Goal: Transaction & Acquisition: Book appointment/travel/reservation

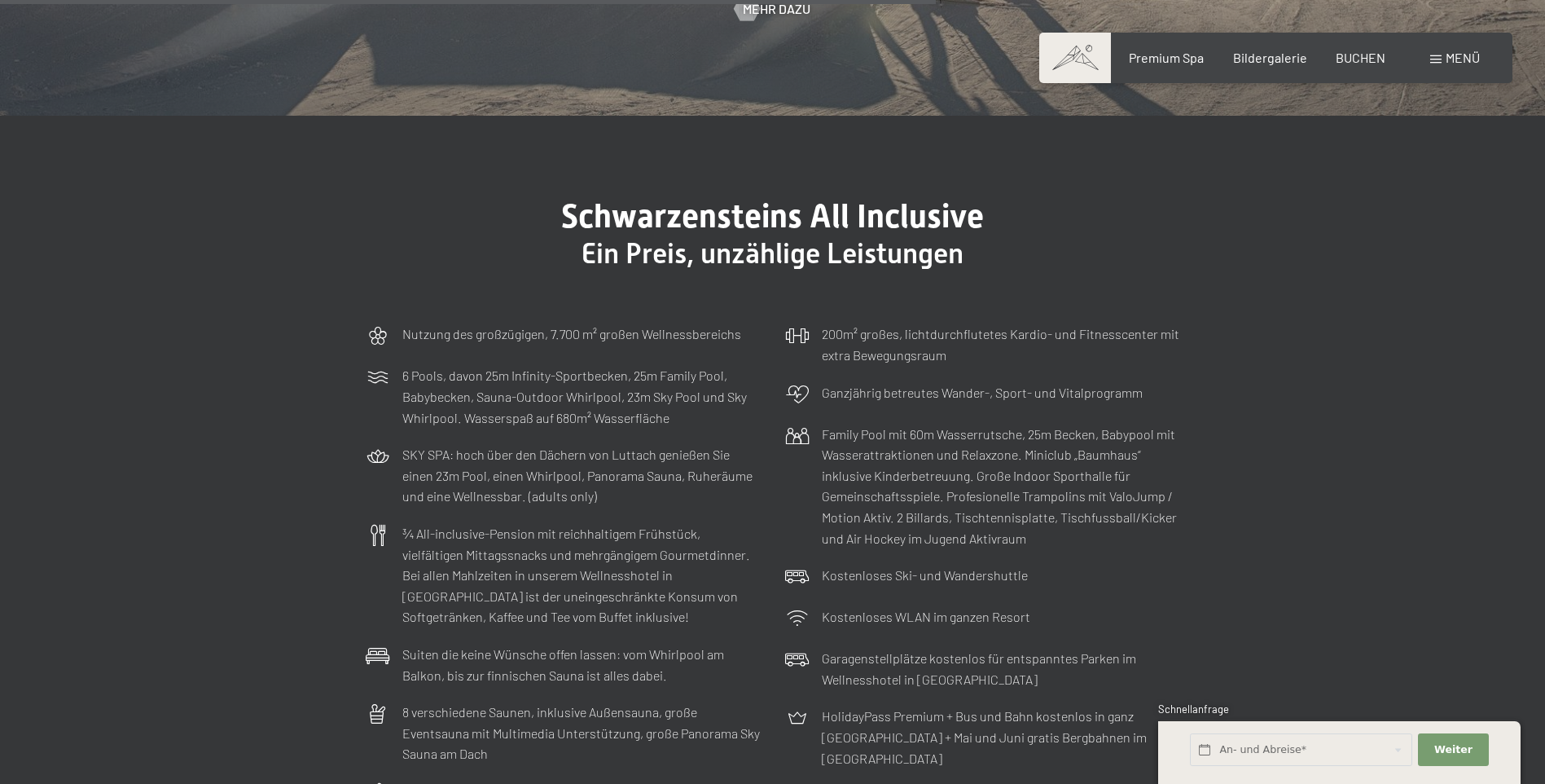
scroll to position [4968, 0]
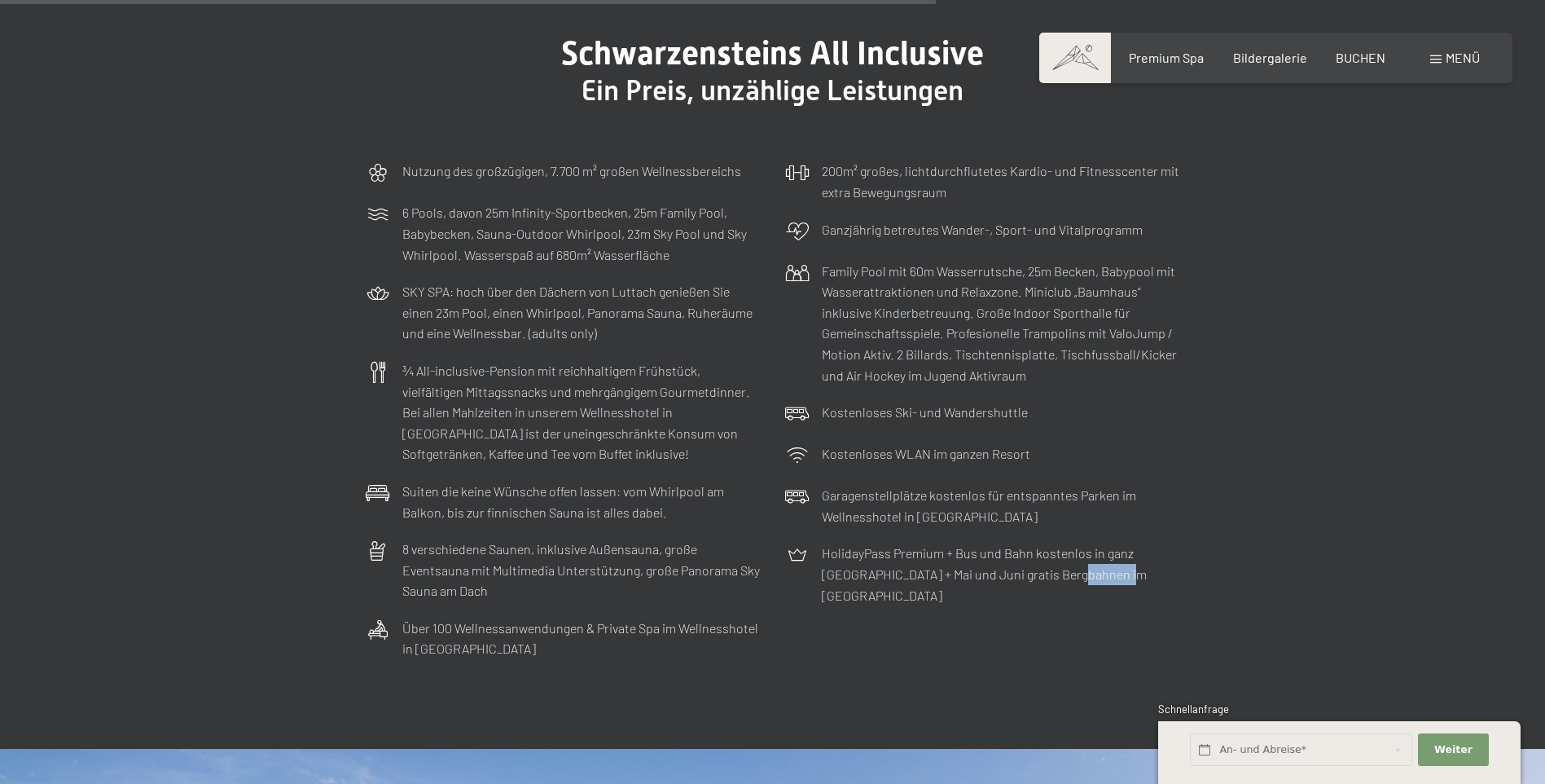
drag, startPoint x: 1227, startPoint y: 590, endPoint x: 1017, endPoint y: 594, distance: 210.0
click at [1019, 580] on div "Schwarzensteins All Inclusive Ein Preis, unzählige Leistungen Nutzung des großz…" at bounding box center [773, 351] width 937 height 633
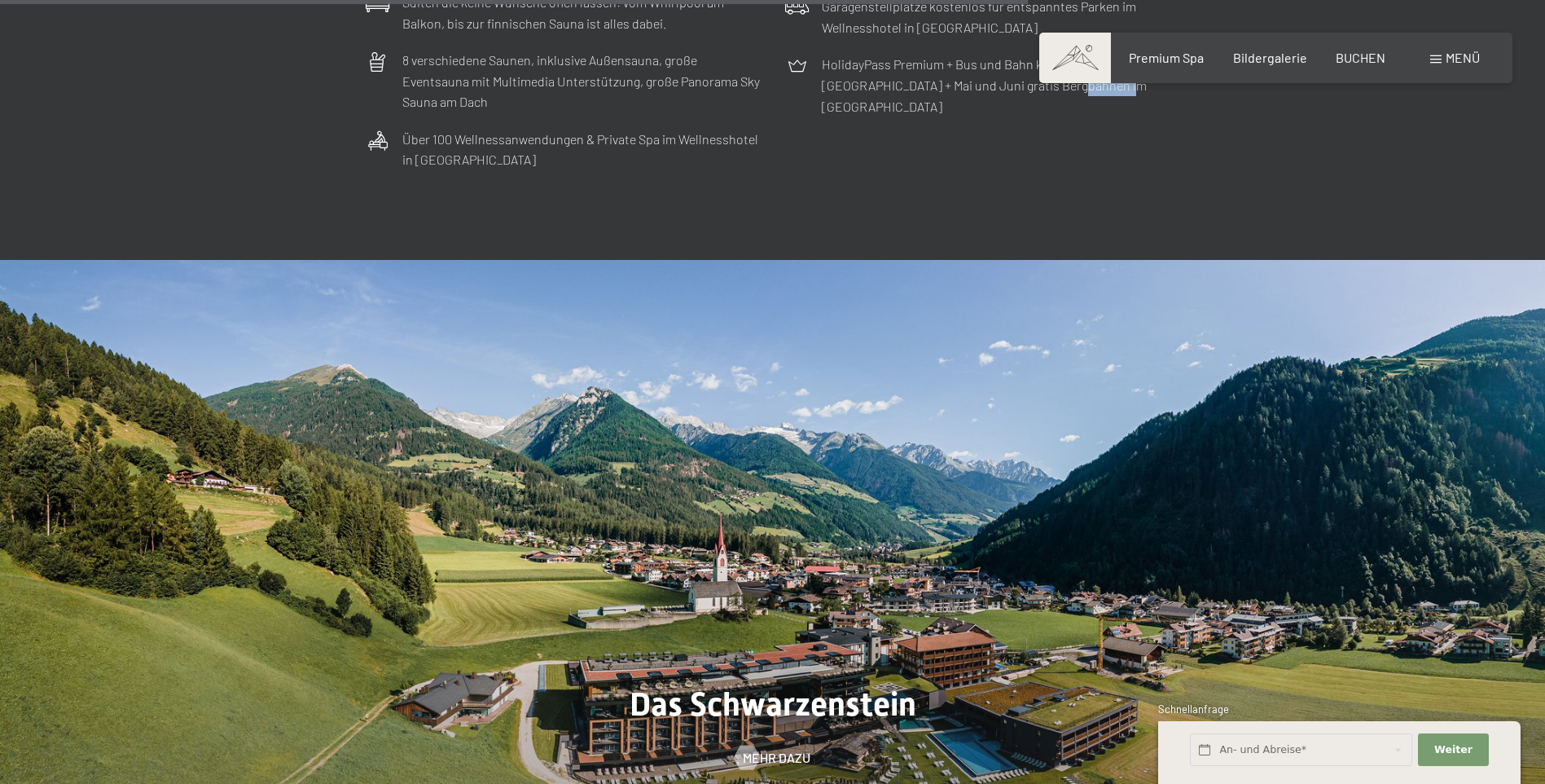
scroll to position [5539, 0]
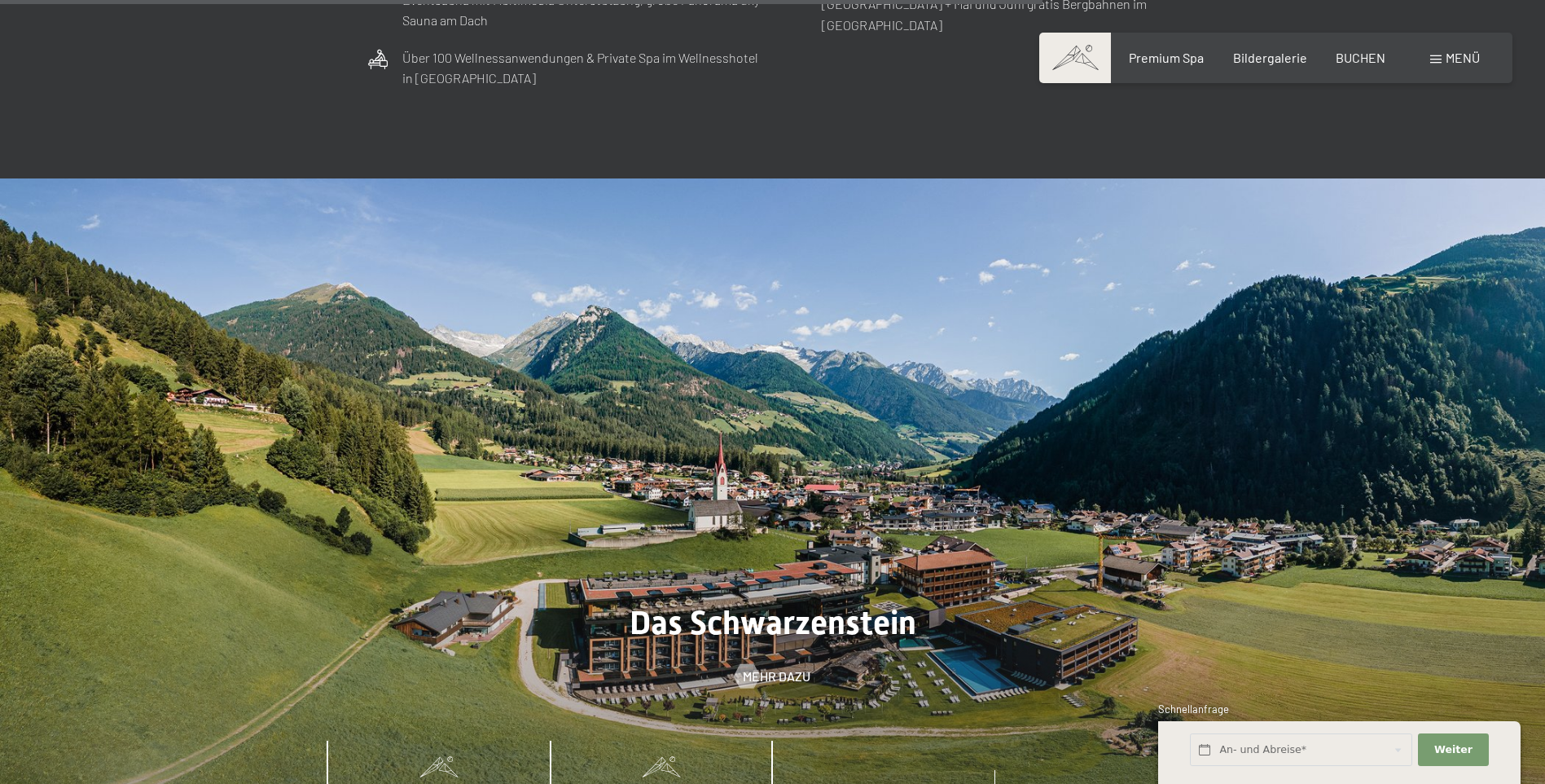
click at [644, 783] on span "Wohnen & Preise" at bounding box center [661, 798] width 106 height 15
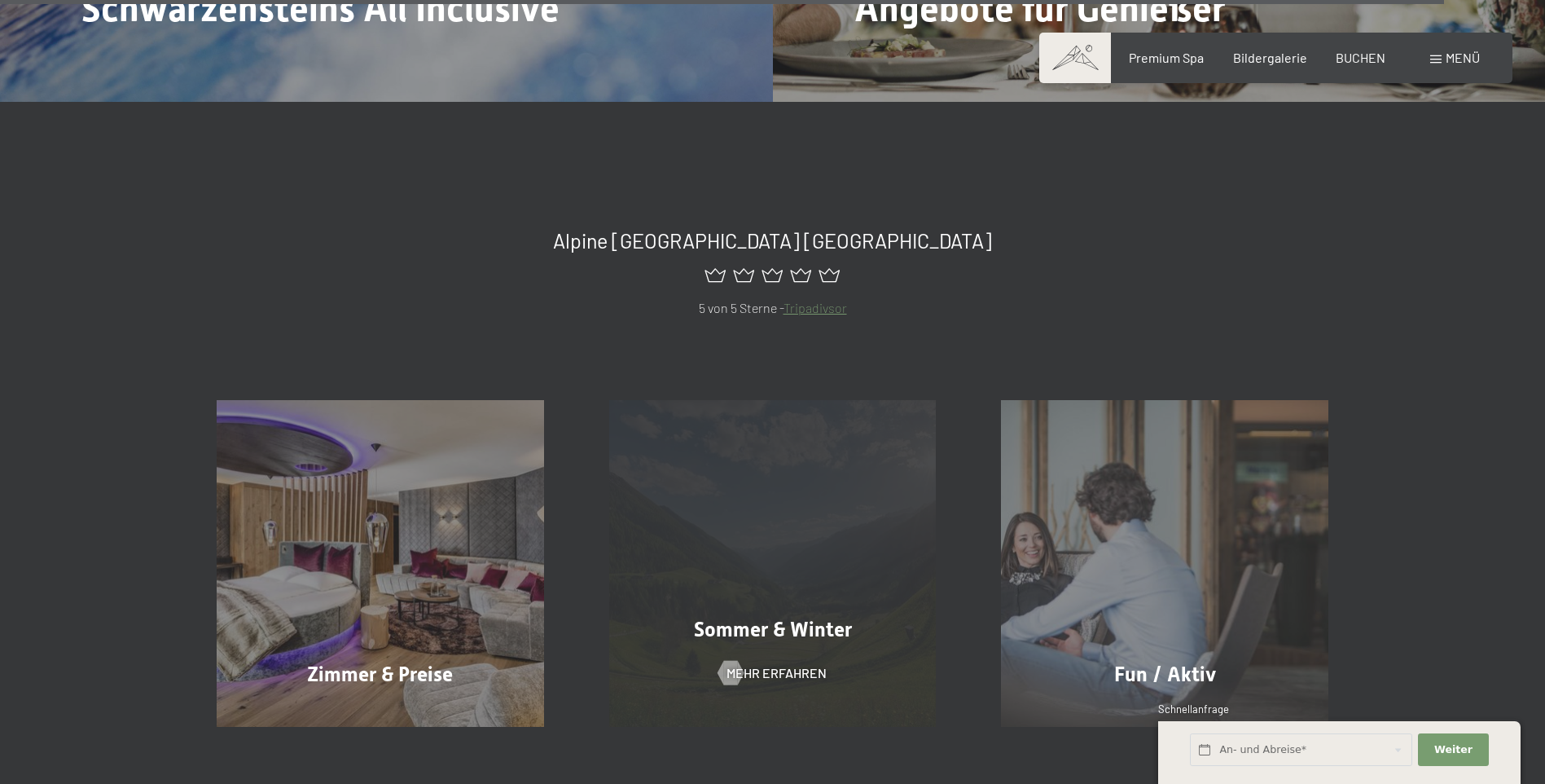
scroll to position [7738, 0]
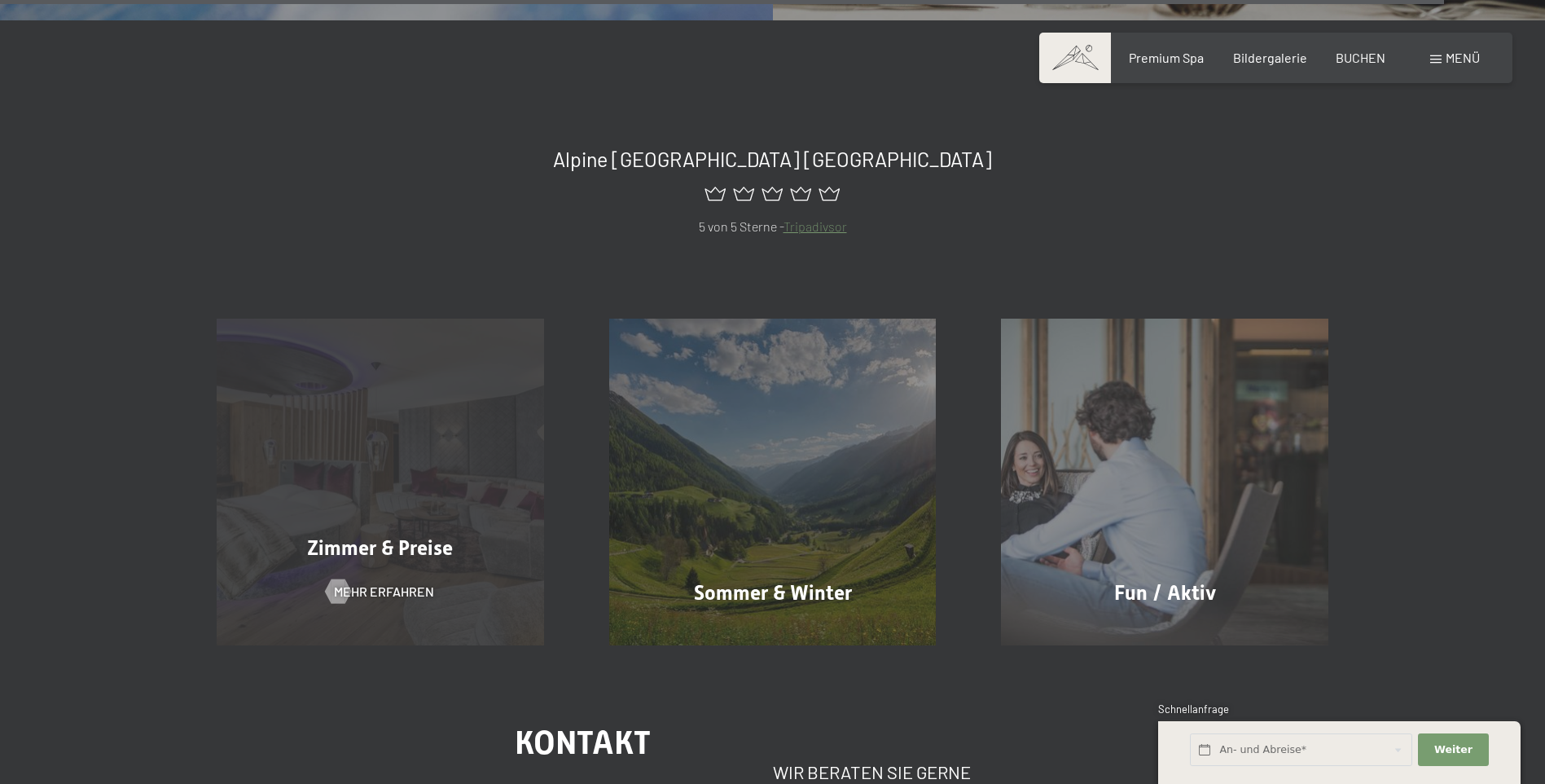
click at [418, 448] on div "Zimmer & Preise Mehr erfahren" at bounding box center [380, 482] width 392 height 328
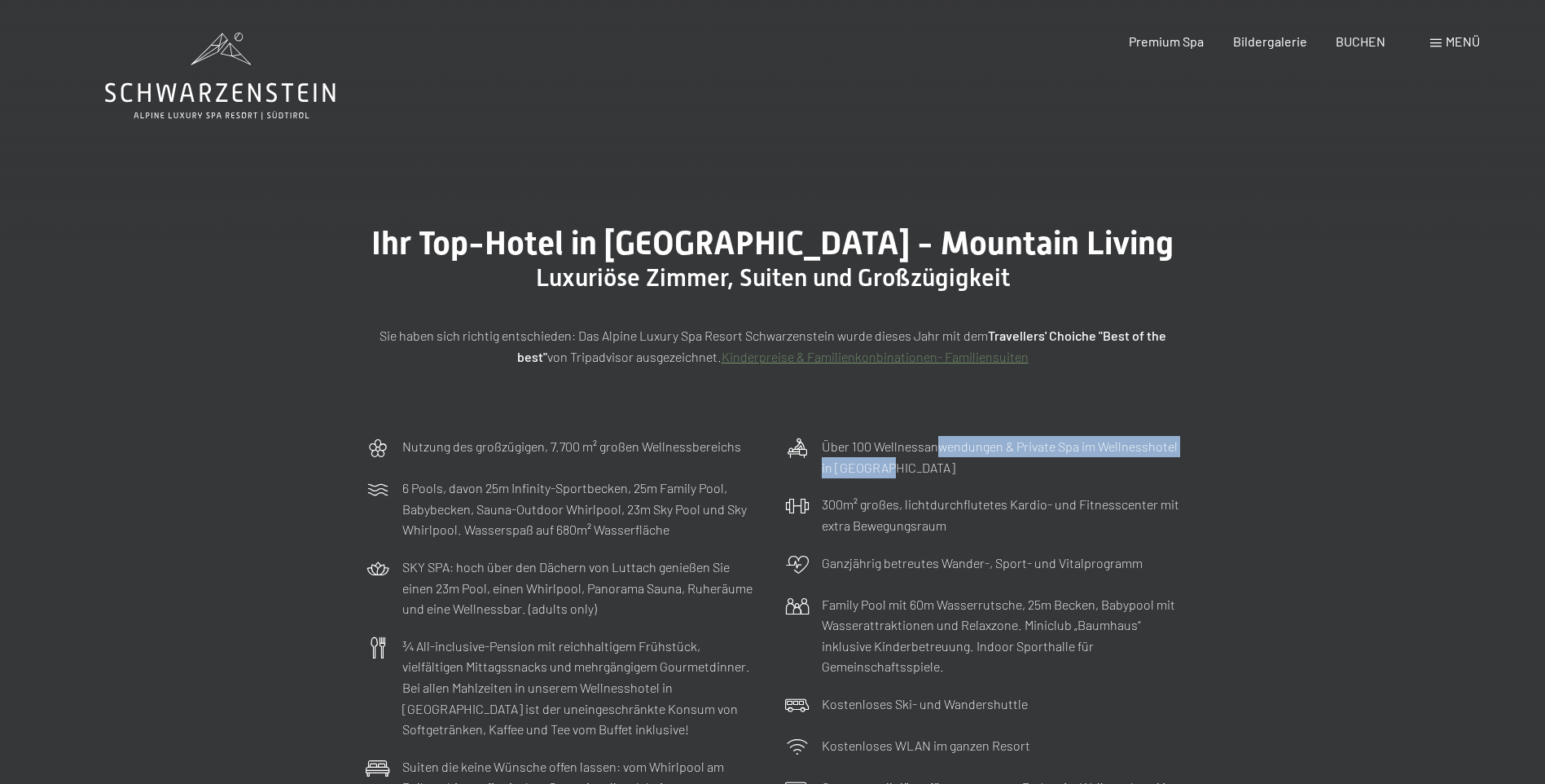
drag, startPoint x: 933, startPoint y: 446, endPoint x: 929, endPoint y: 477, distance: 31.3
click at [929, 477] on p "Über 100 Wellnessanwendungen & Private Spa im Wellnesshotel in [GEOGRAPHIC_DATA]" at bounding box center [1001, 456] width 358 height 42
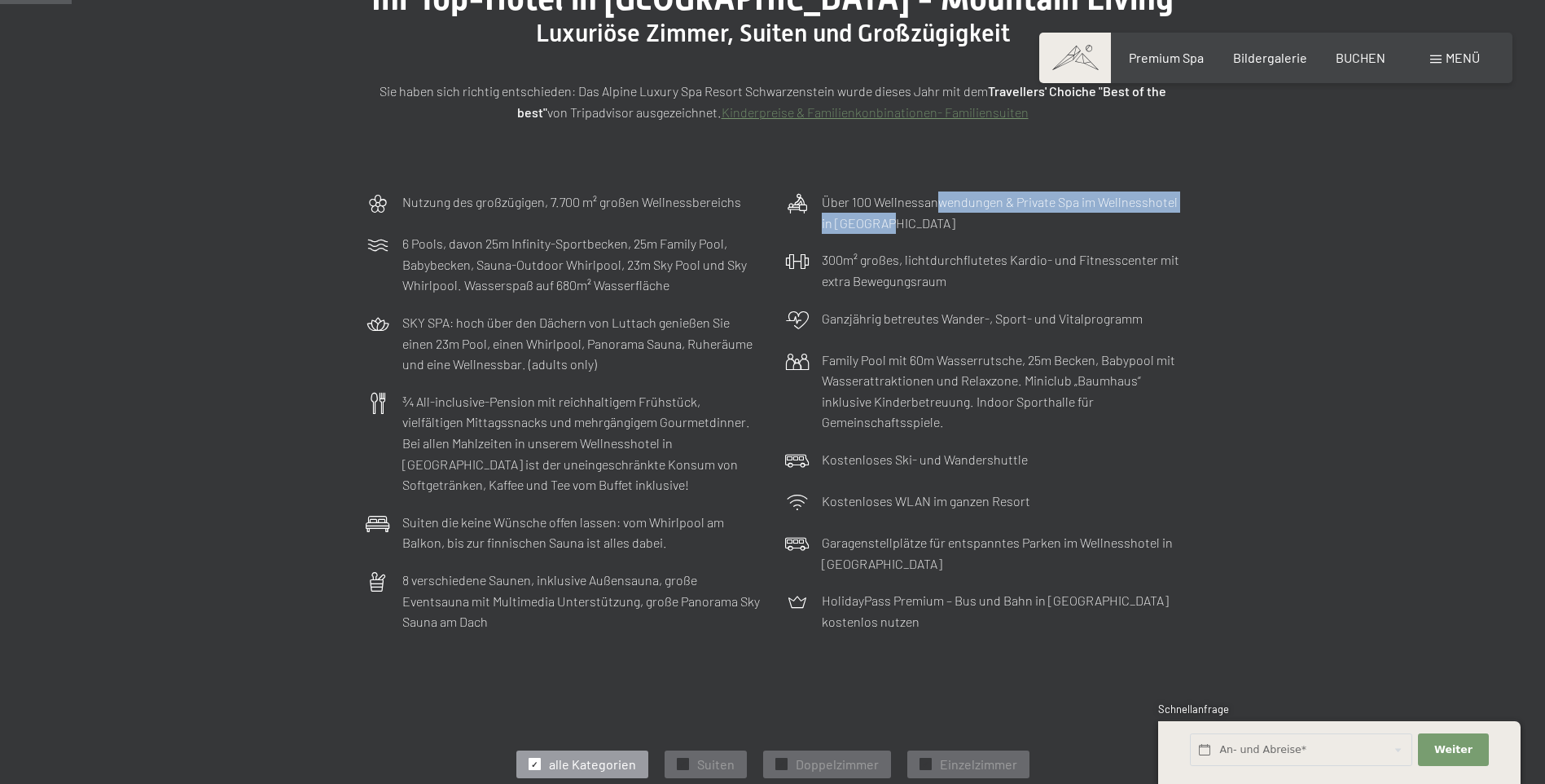
scroll to position [407, 0]
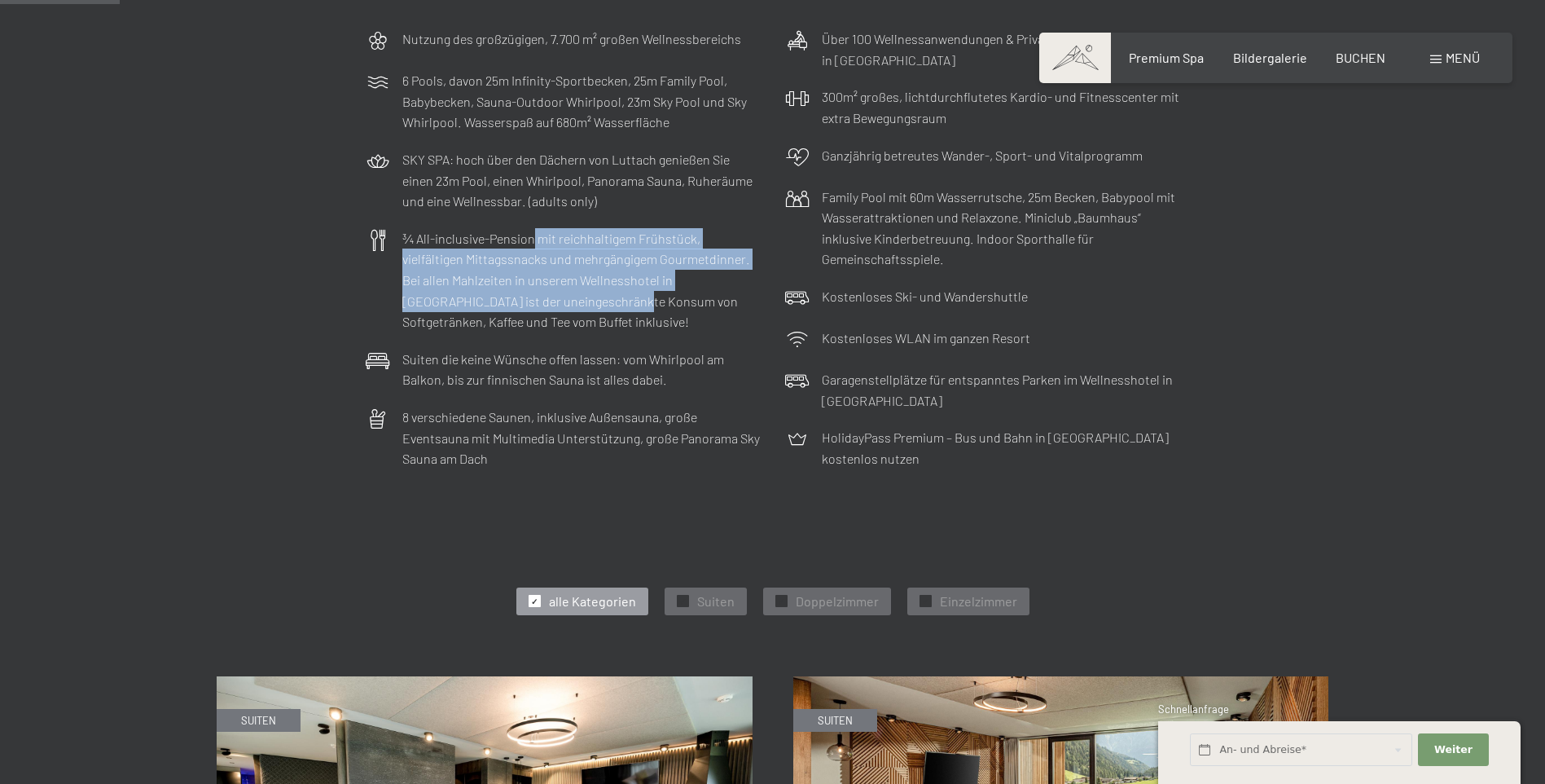
drag, startPoint x: 532, startPoint y: 239, endPoint x: 549, endPoint y: 304, distance: 67.2
click at [549, 304] on p "¾ All-inclusive-Pension mit reichhaltigem Frühstück, vielfältigen Mittagssnacks…" at bounding box center [582, 280] width 358 height 104
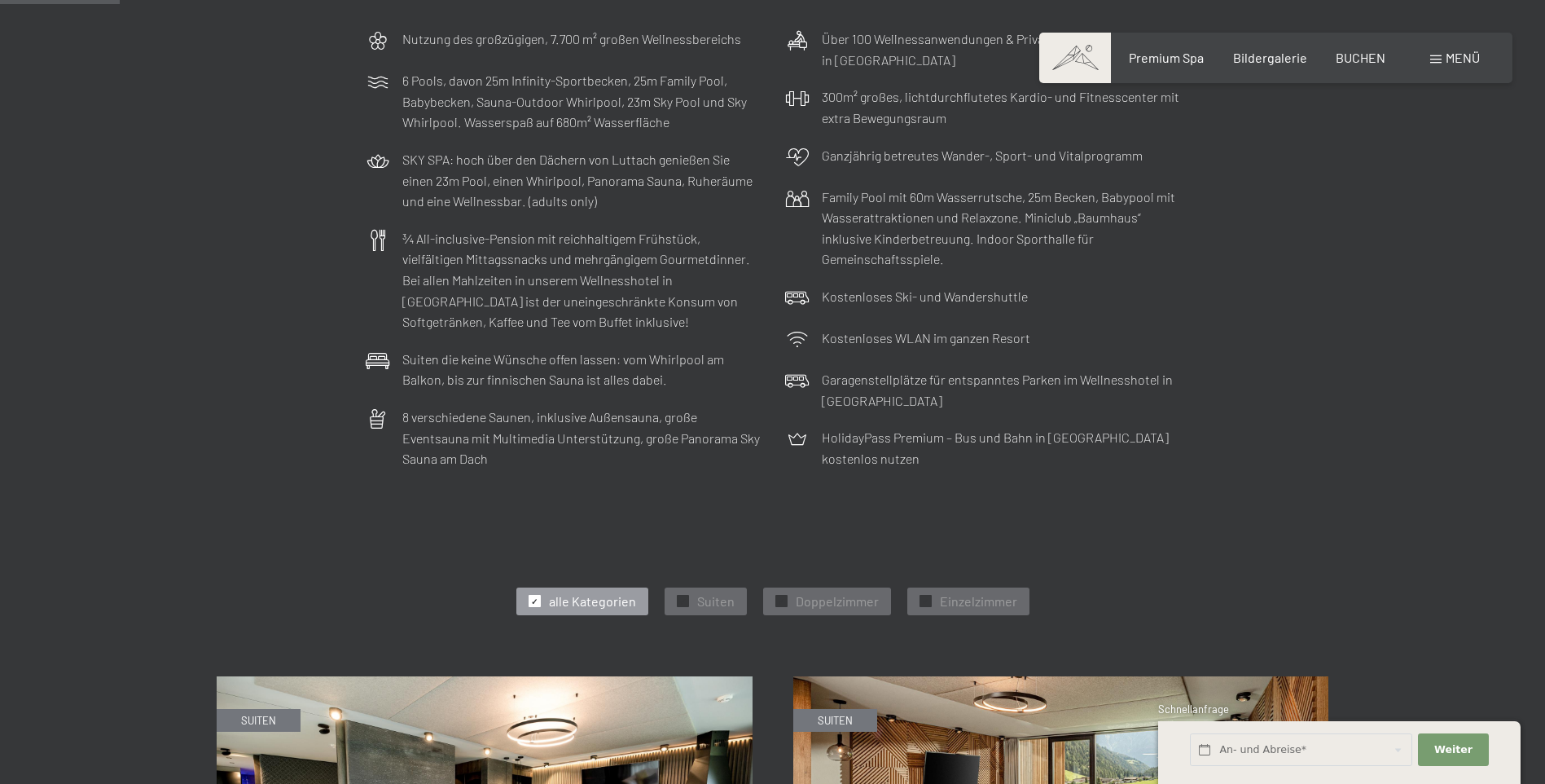
click at [573, 313] on p "¾ All-inclusive-Pension mit reichhaltigem Frühstück, vielfältigen Mittagssnacks…" at bounding box center [582, 280] width 358 height 104
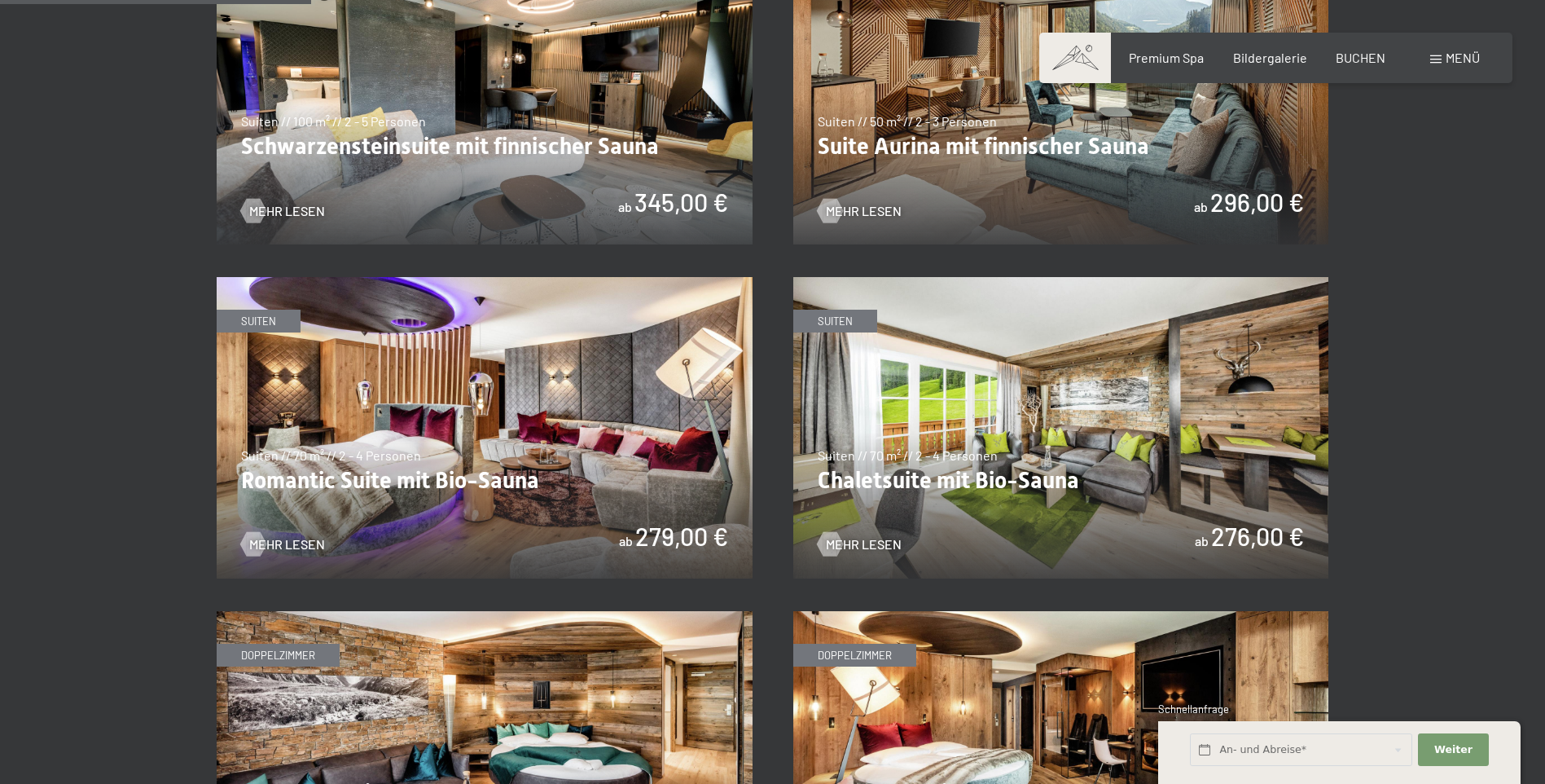
scroll to position [978, 0]
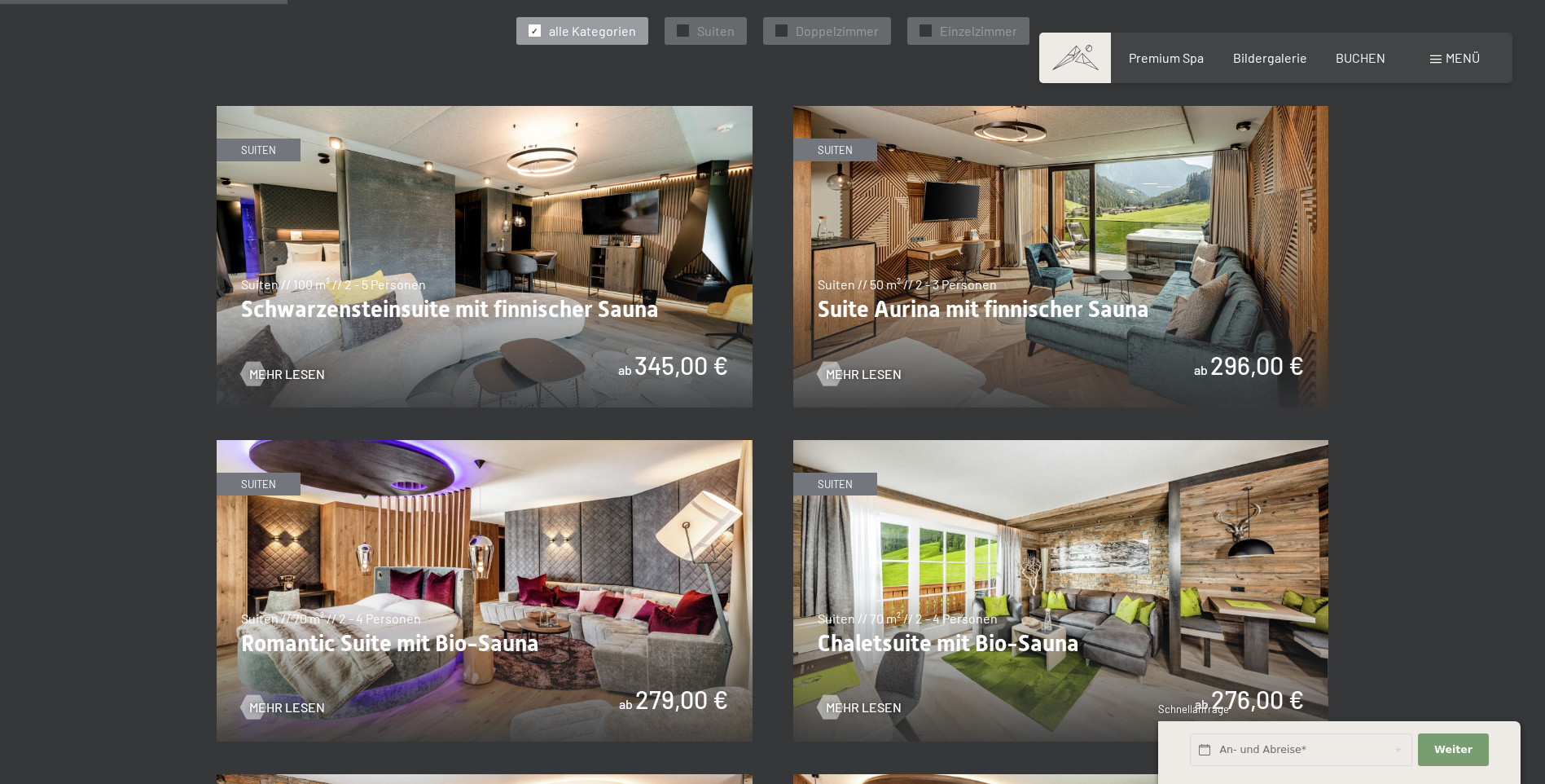
click at [923, 255] on img at bounding box center [1061, 256] width 536 height 301
click at [459, 317] on img at bounding box center [485, 256] width 536 height 301
click at [1061, 263] on img at bounding box center [1061, 256] width 536 height 301
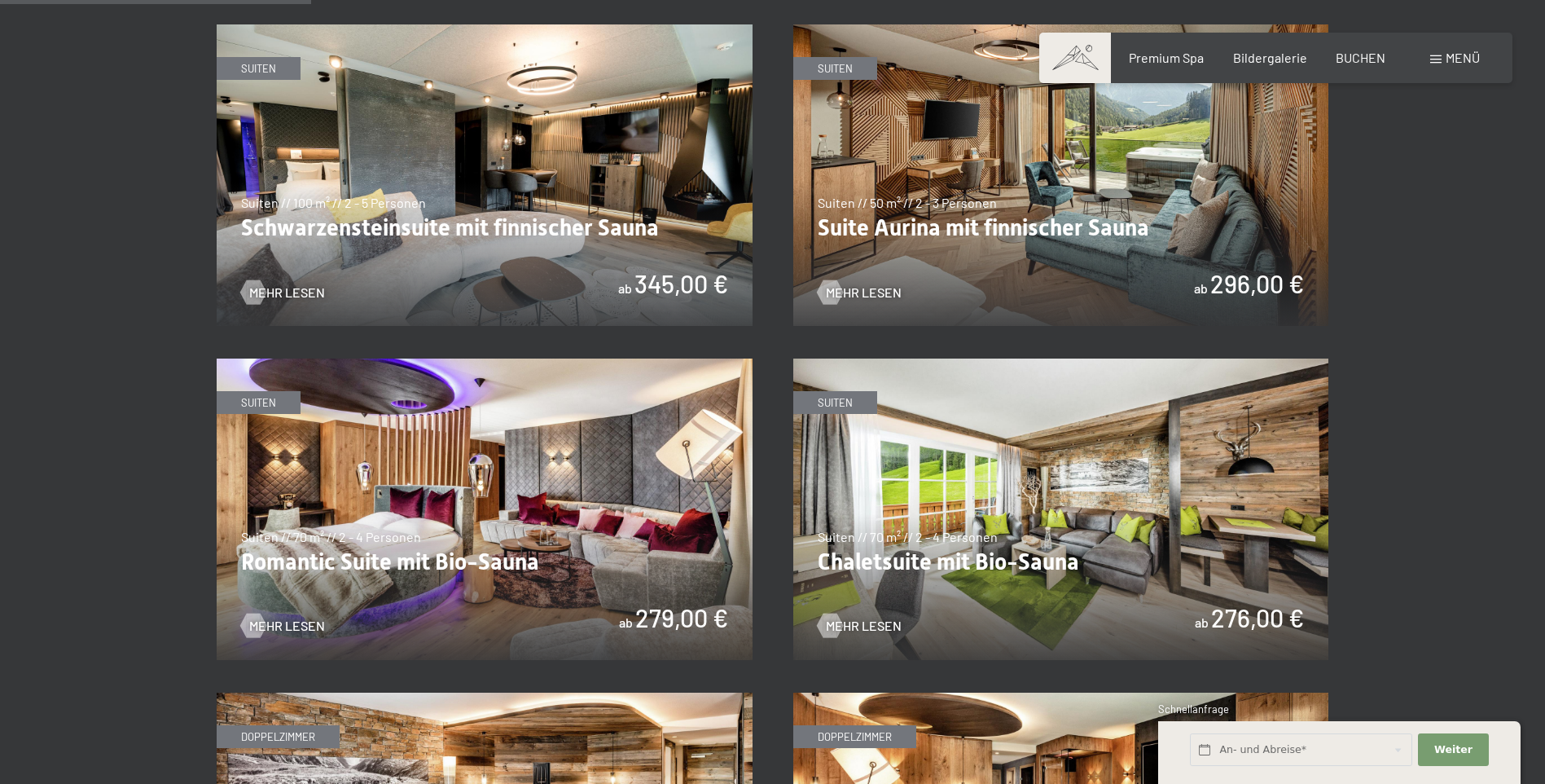
click at [504, 561] on img at bounding box center [485, 508] width 536 height 301
click at [1013, 525] on img at bounding box center [1061, 508] width 536 height 301
click at [442, 483] on img at bounding box center [485, 508] width 536 height 301
click at [979, 500] on img at bounding box center [1061, 508] width 536 height 301
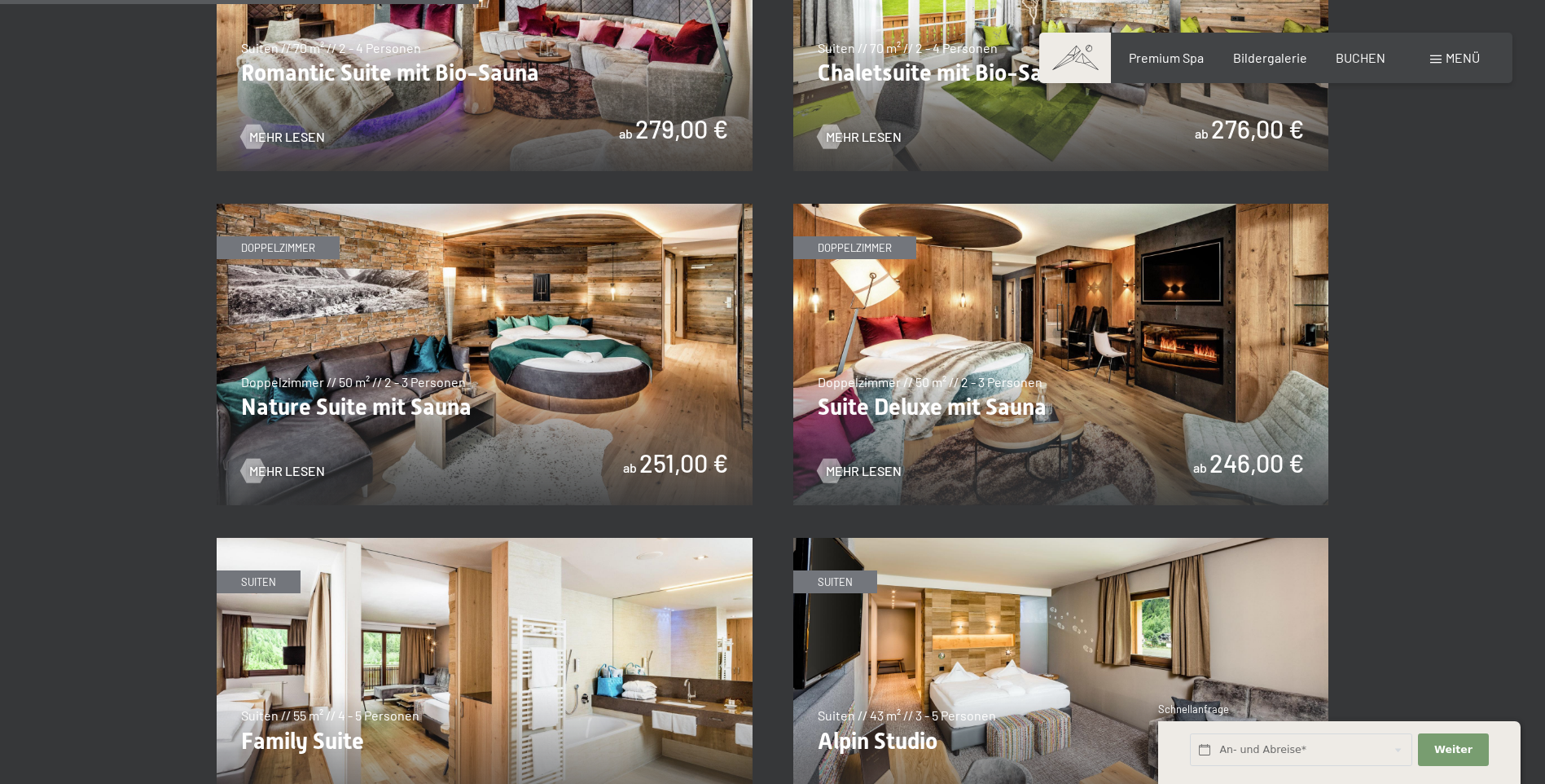
scroll to position [1710, 0]
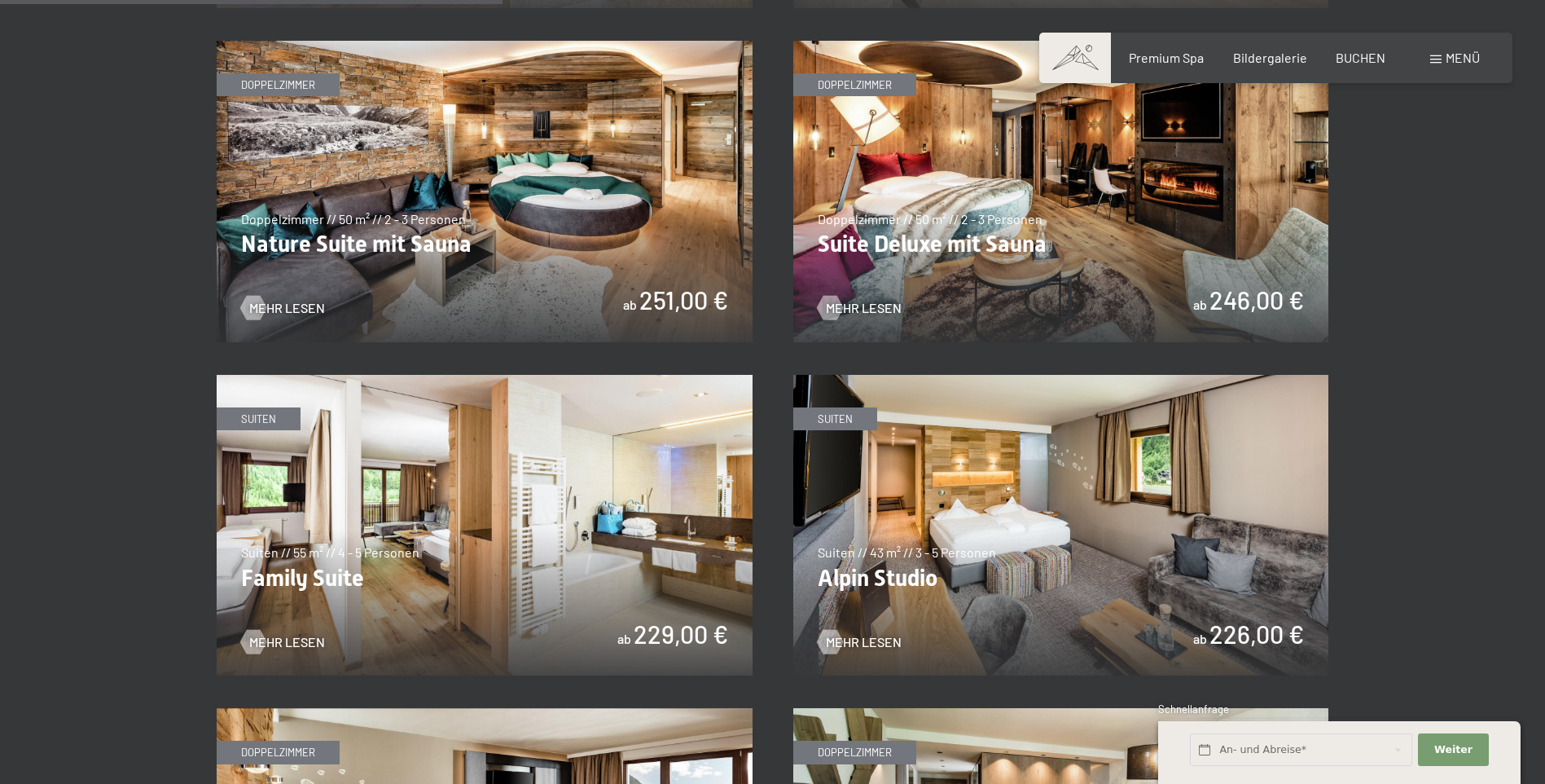
click at [409, 537] on img at bounding box center [485, 525] width 536 height 301
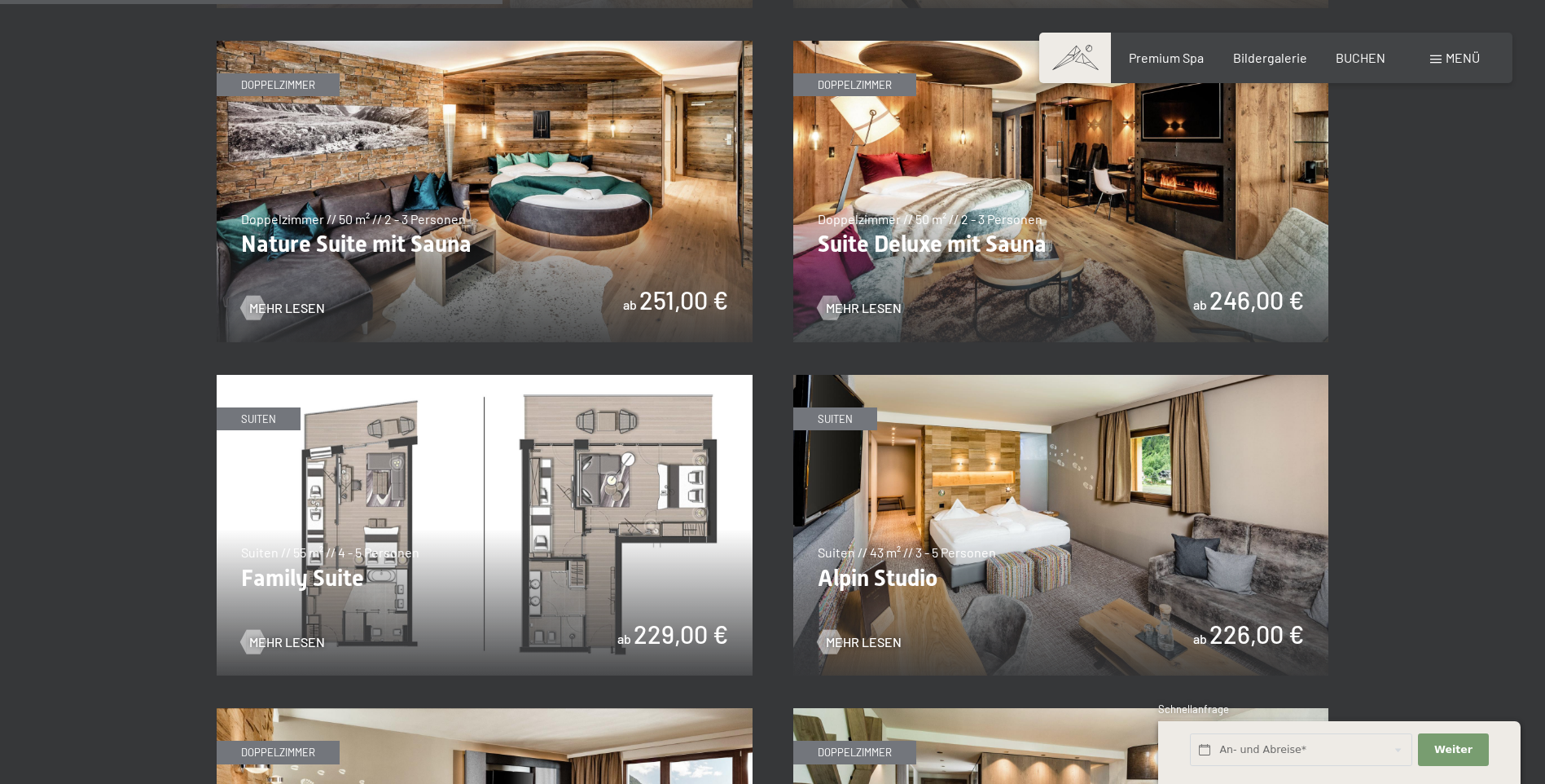
scroll to position [1792, 0]
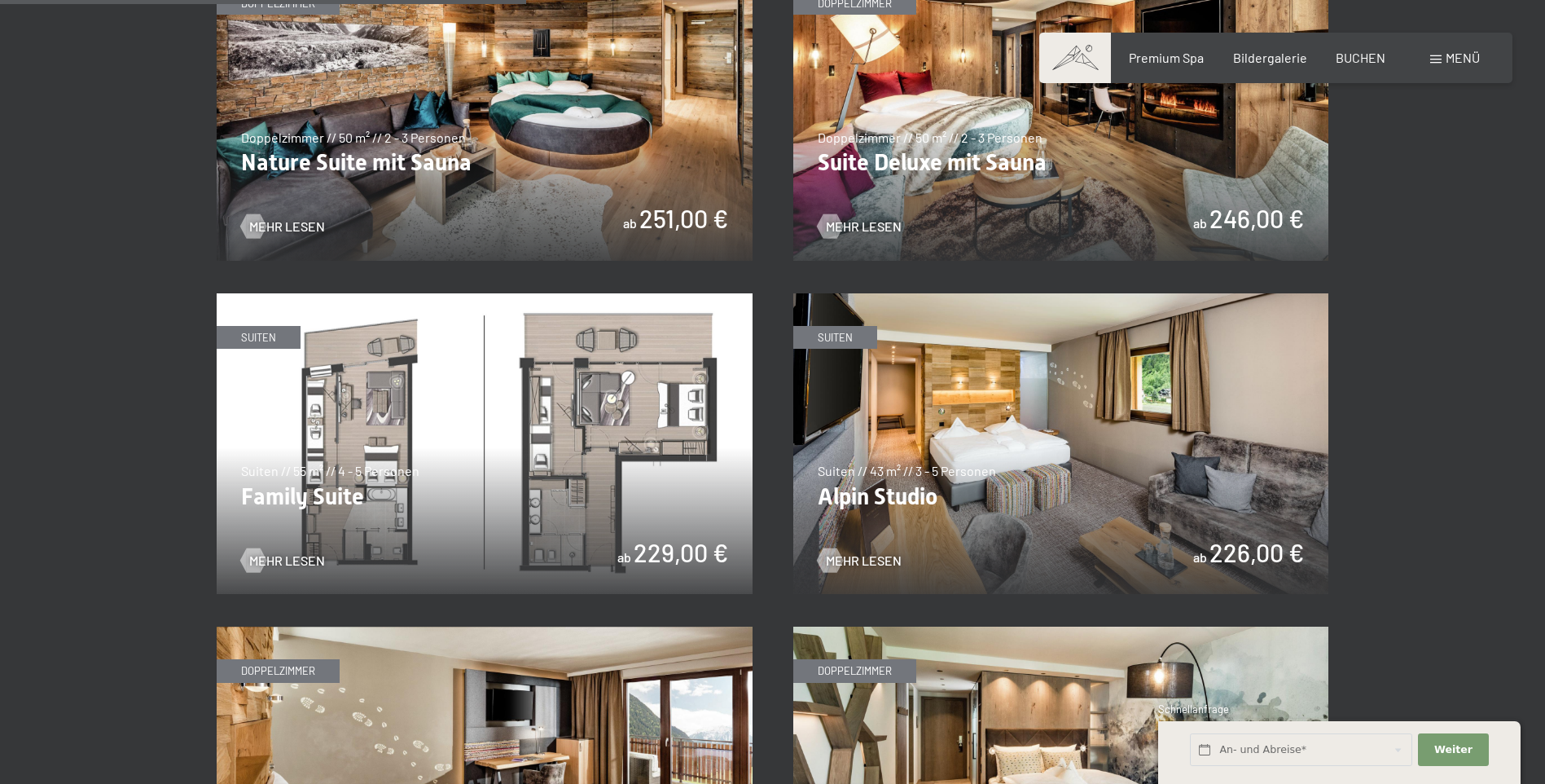
click at [470, 438] on img at bounding box center [485, 444] width 536 height 301
click at [311, 556] on span "Mehr Lesen" at bounding box center [303, 560] width 76 height 18
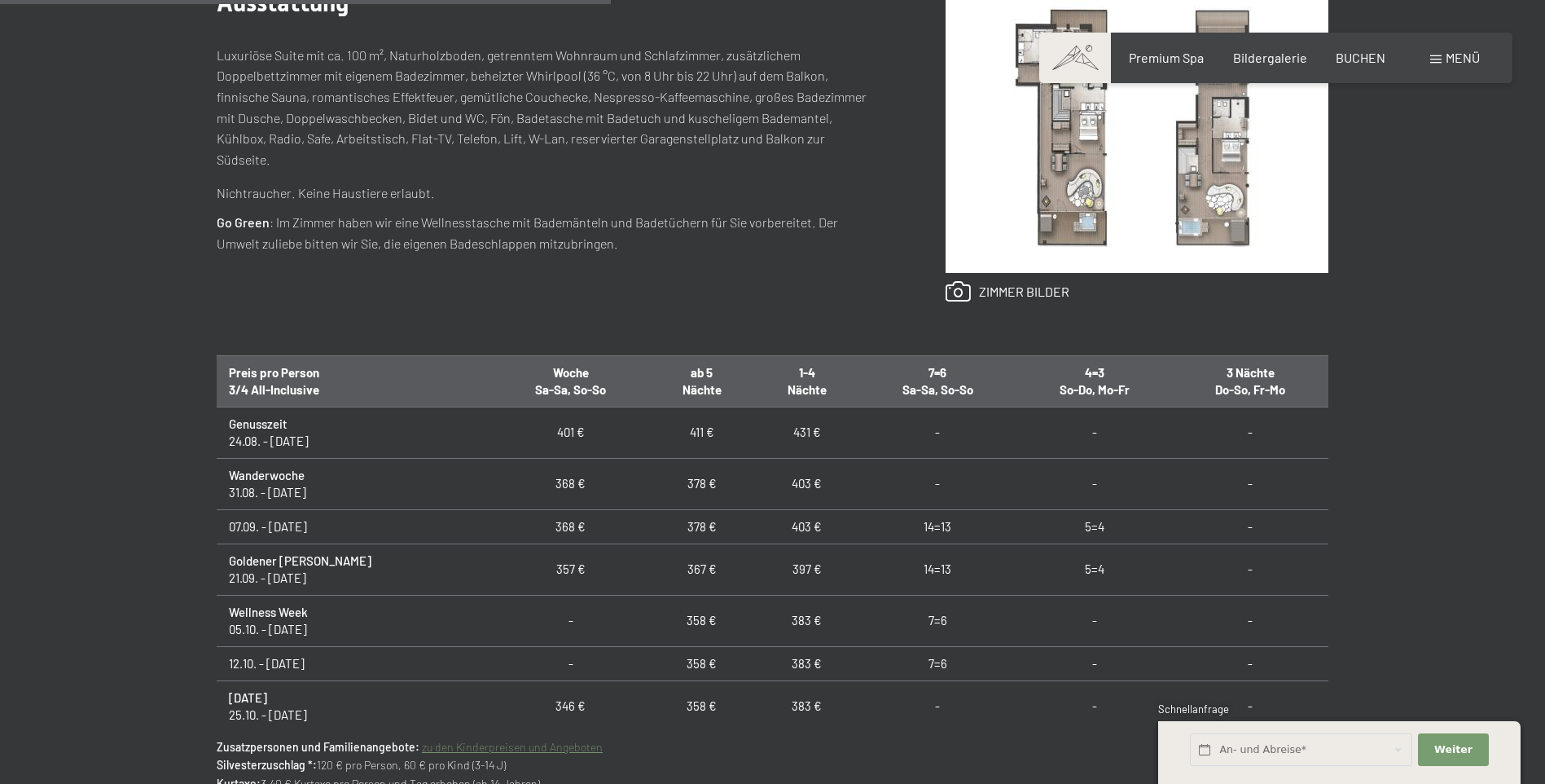
scroll to position [733, 0]
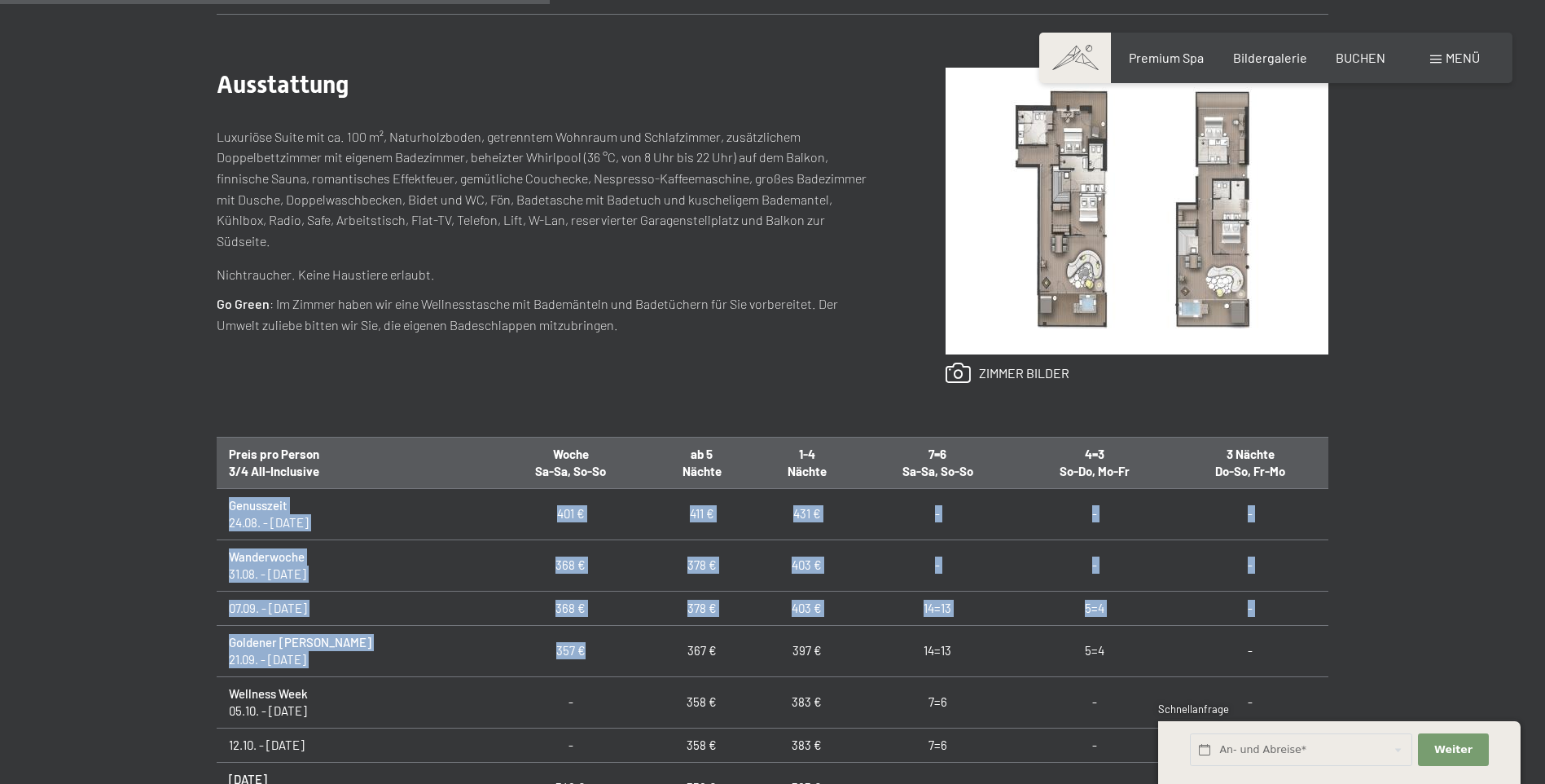
drag, startPoint x: 236, startPoint y: 505, endPoint x: 527, endPoint y: 622, distance: 313.6
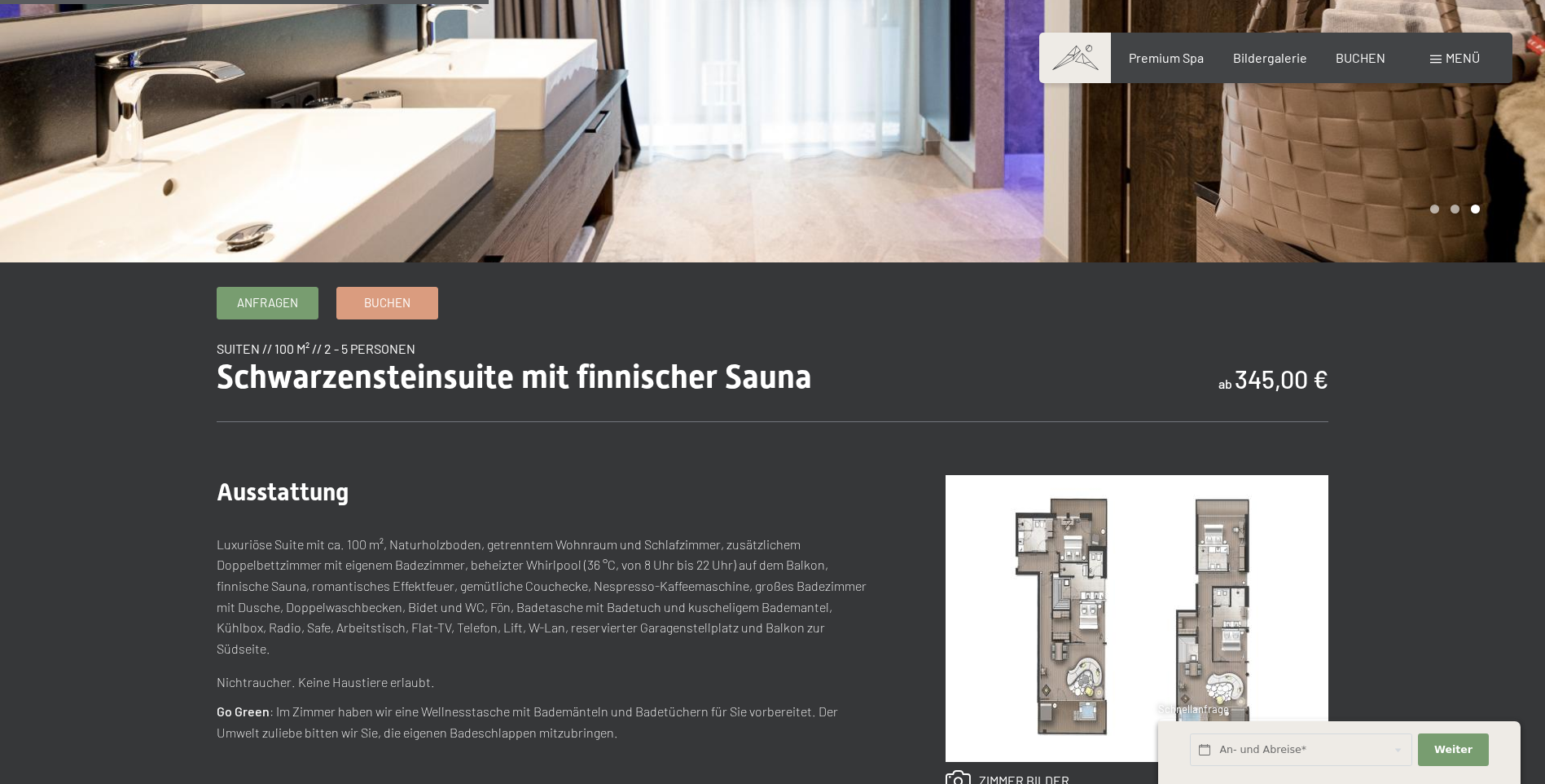
scroll to position [652, 0]
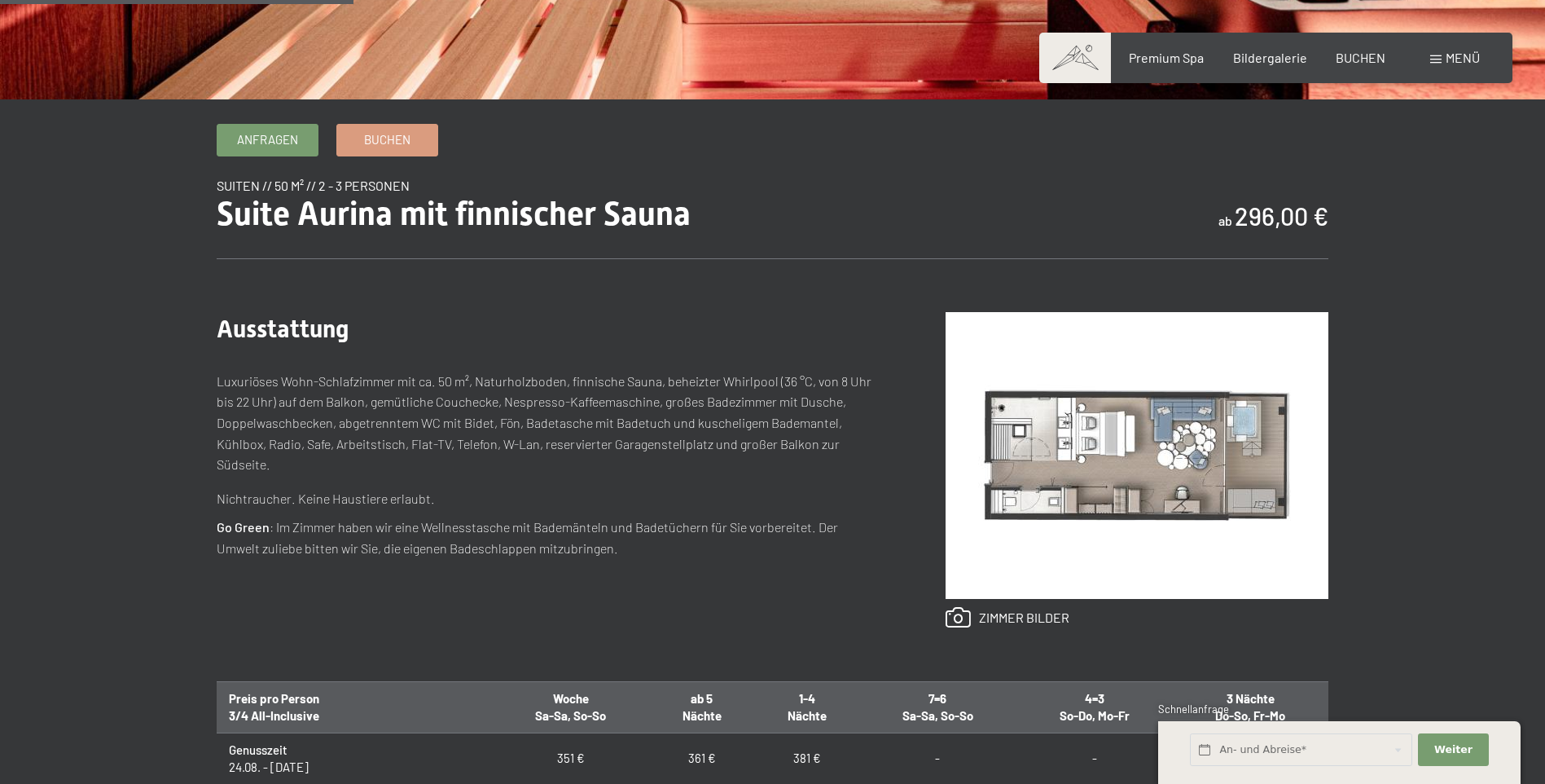
scroll to position [326, 0]
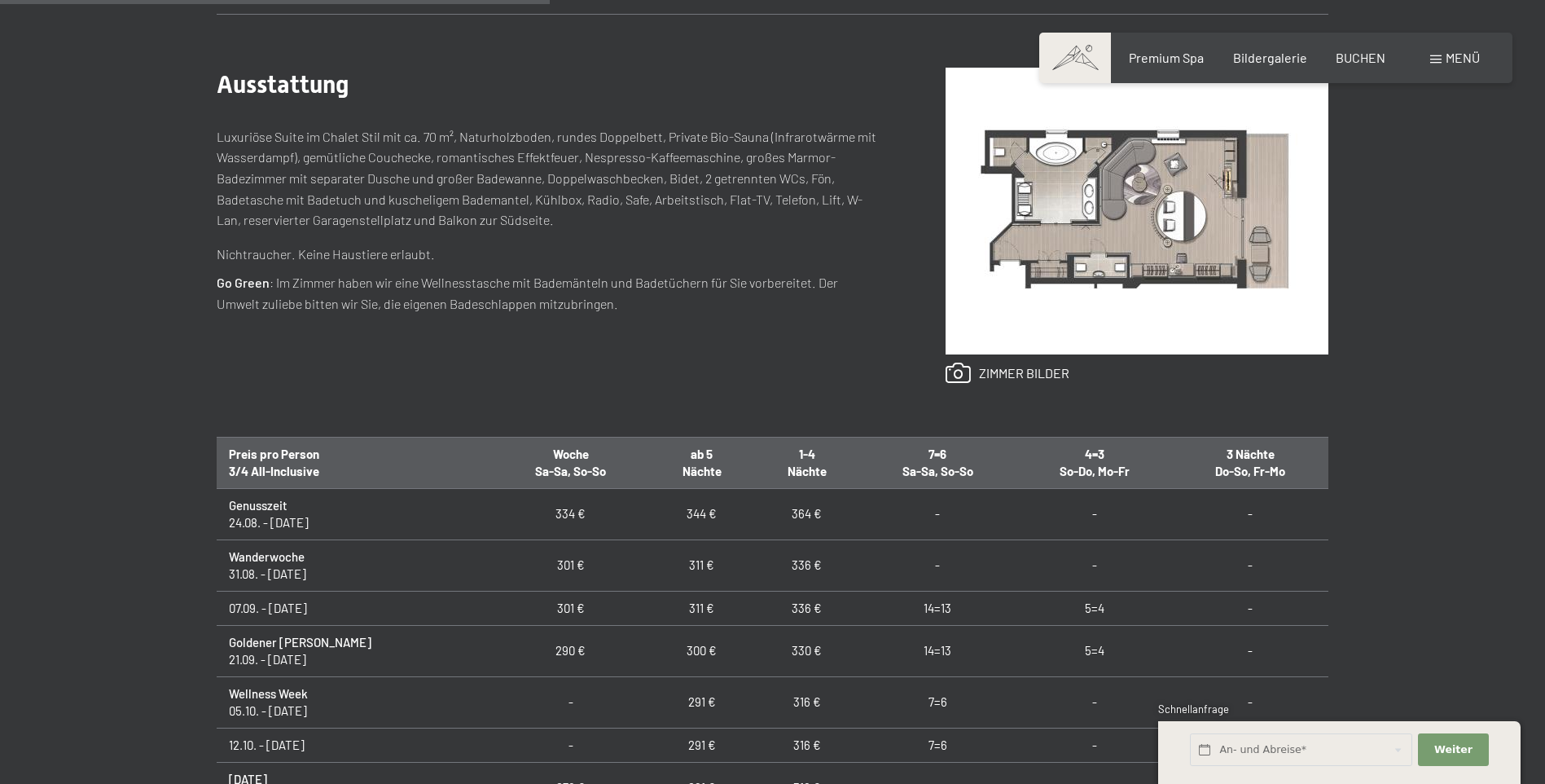
scroll to position [652, 0]
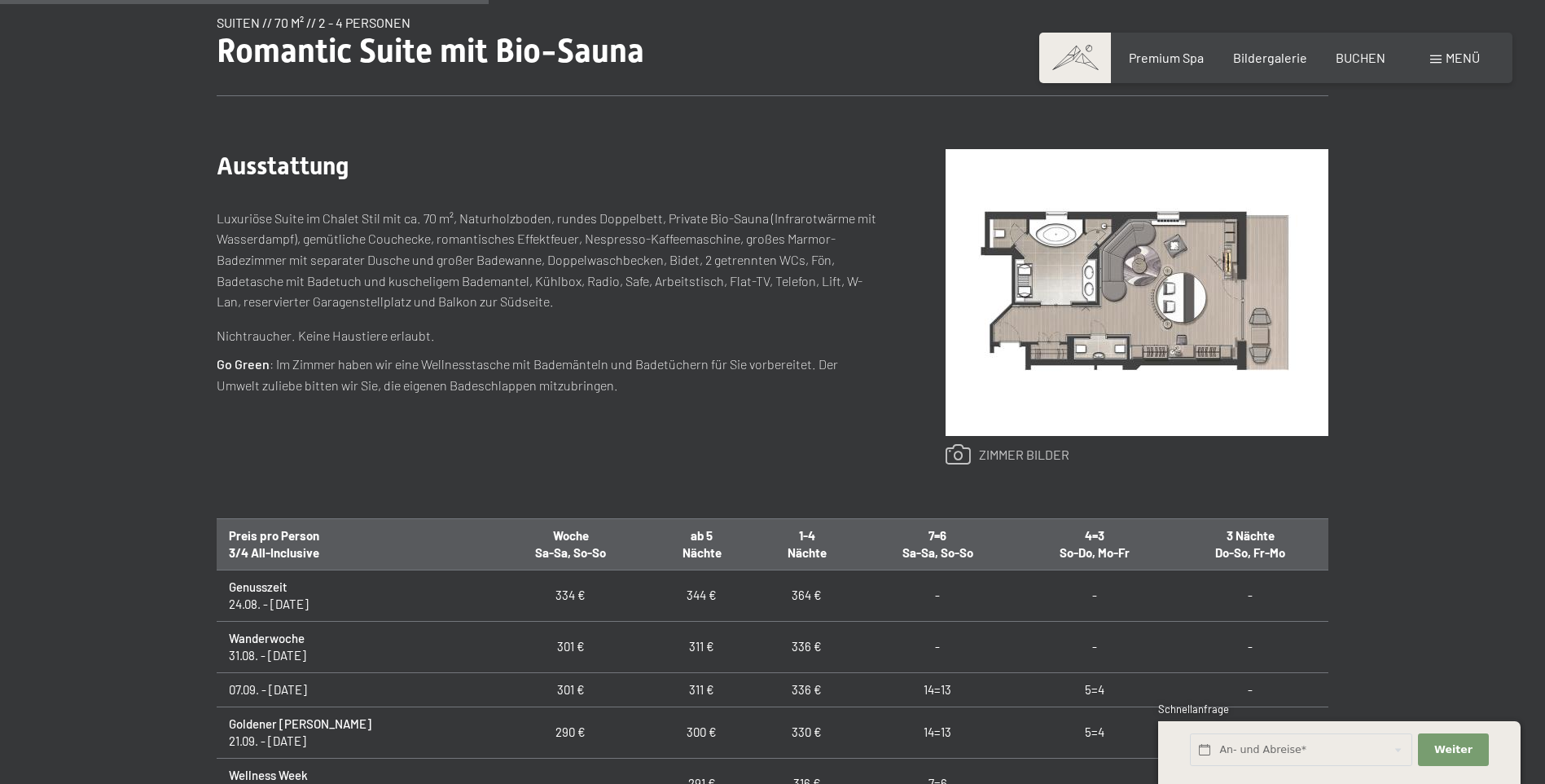
click at [1009, 453] on link at bounding box center [1008, 454] width 124 height 21
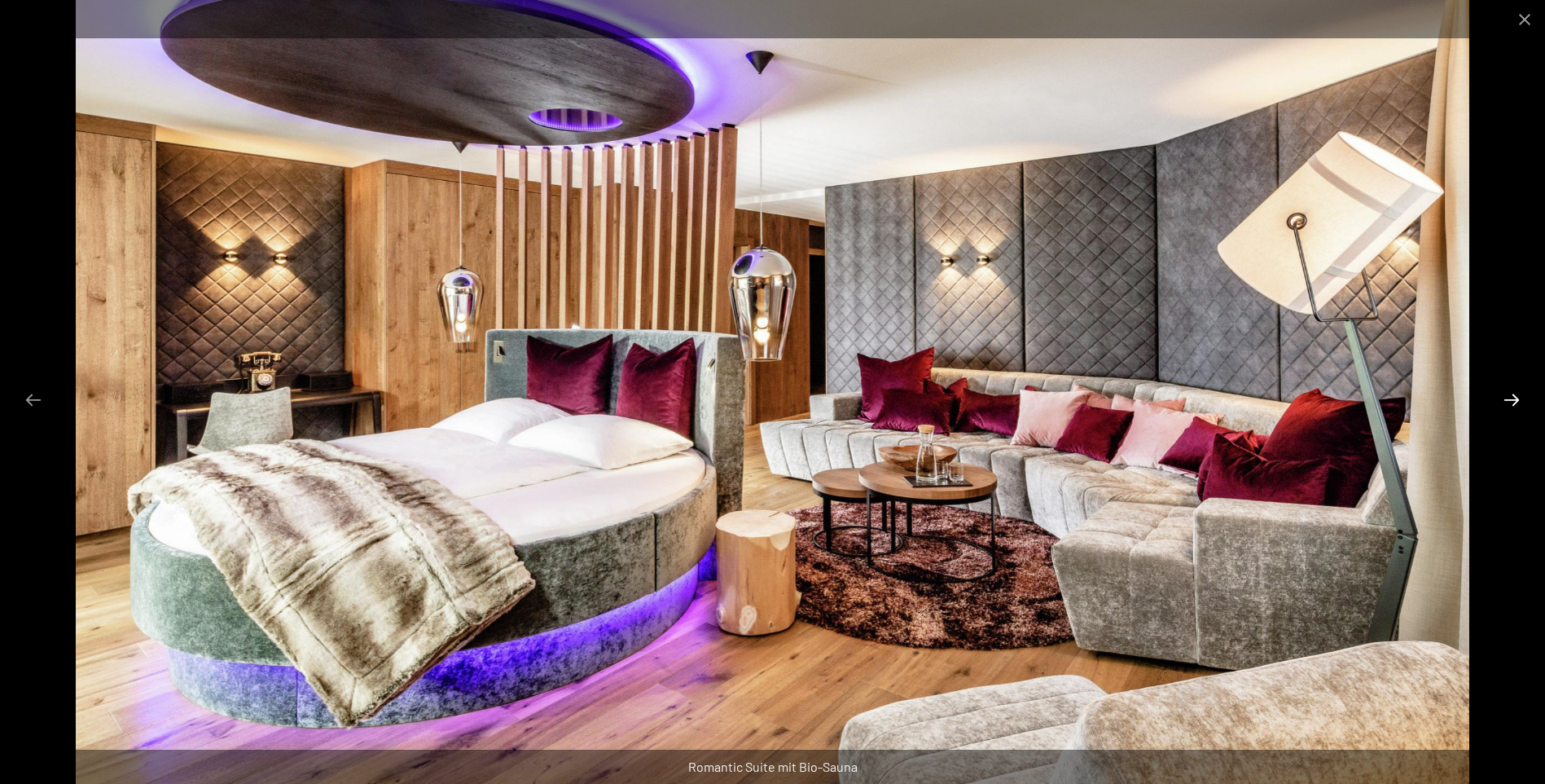
click at [1508, 398] on button "Next slide" at bounding box center [1512, 399] width 34 height 32
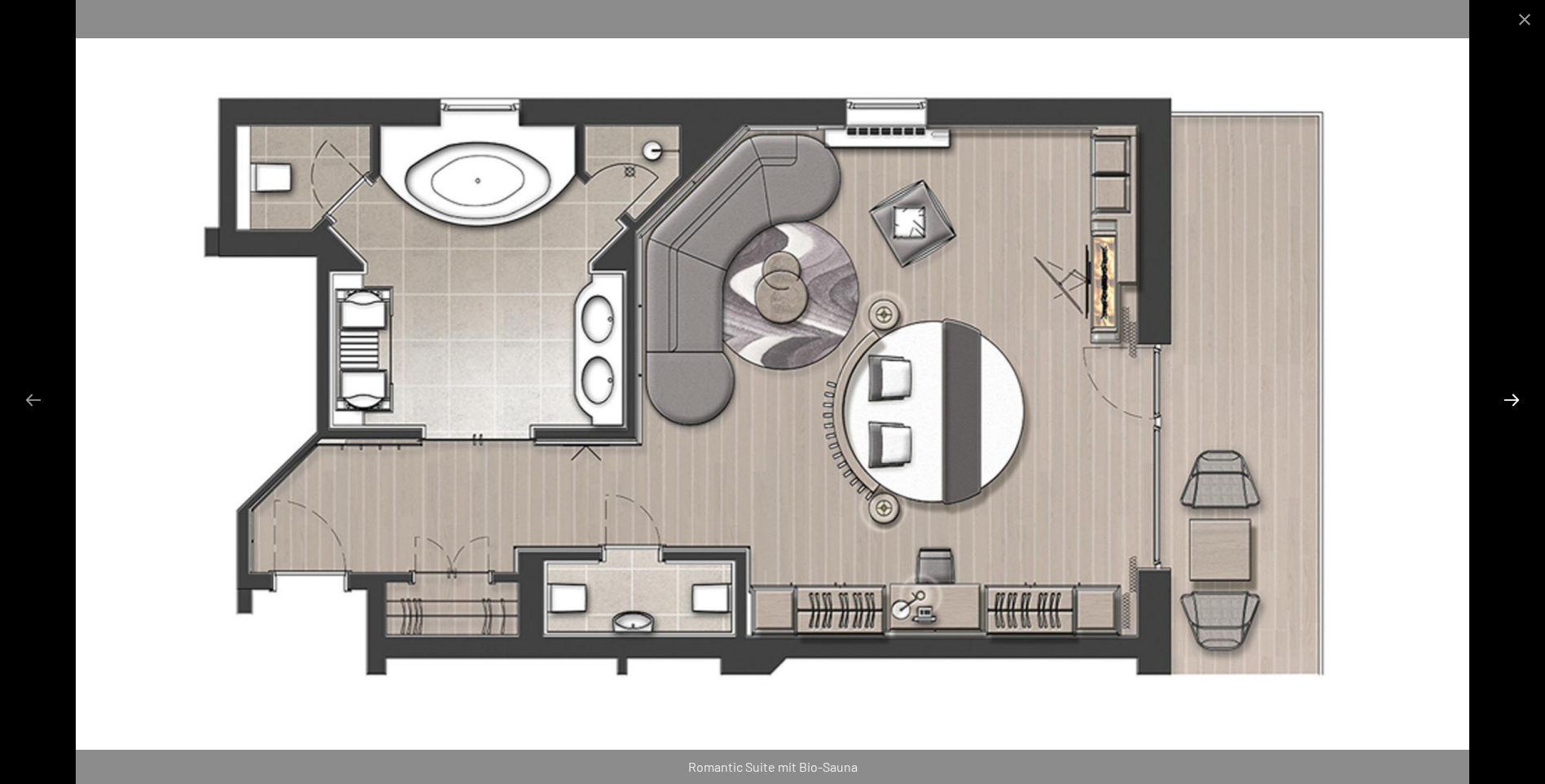
click at [1505, 402] on button "Next slide" at bounding box center [1512, 399] width 34 height 32
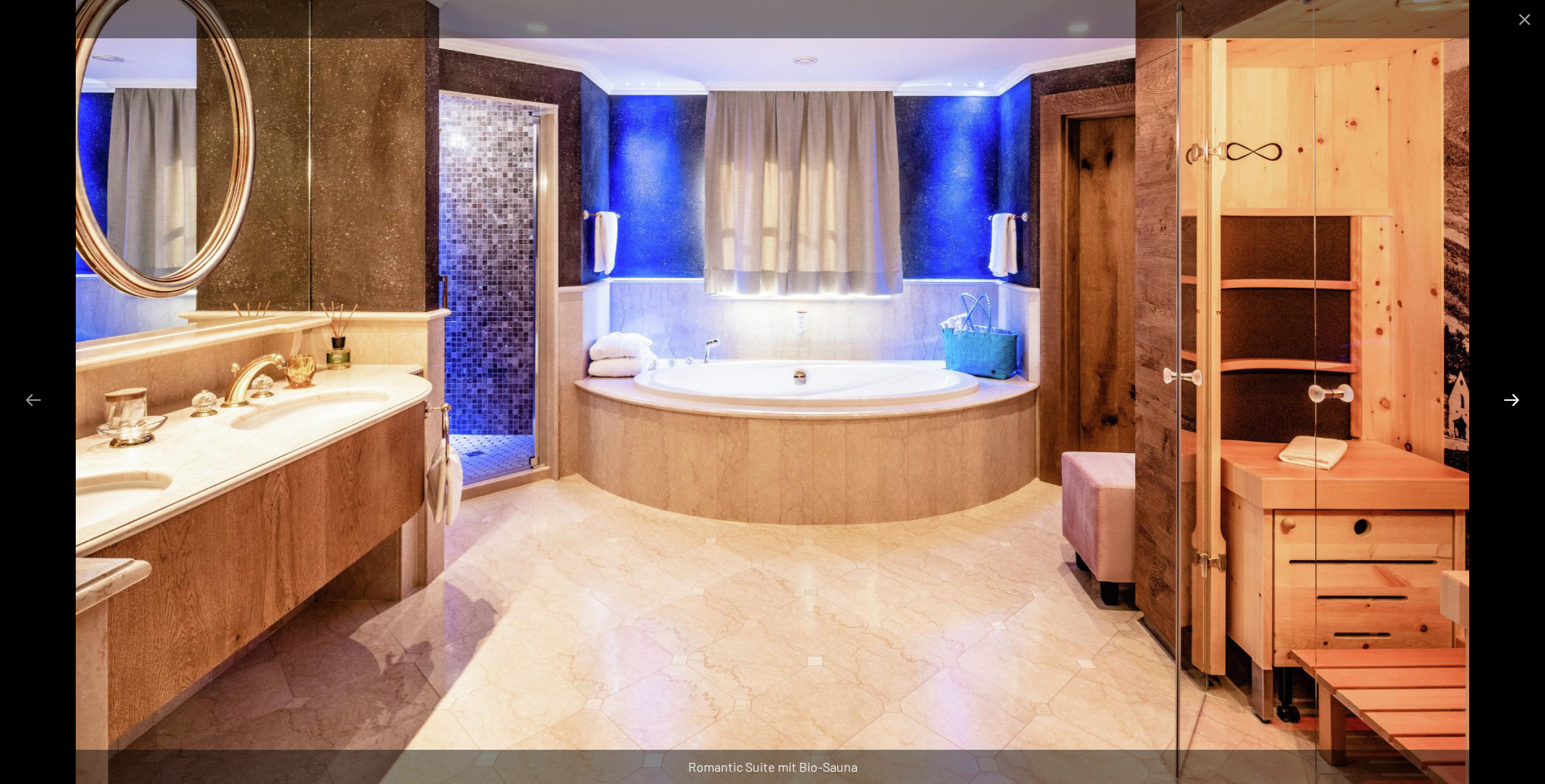
click at [1505, 402] on button "Next slide" at bounding box center [1512, 399] width 34 height 32
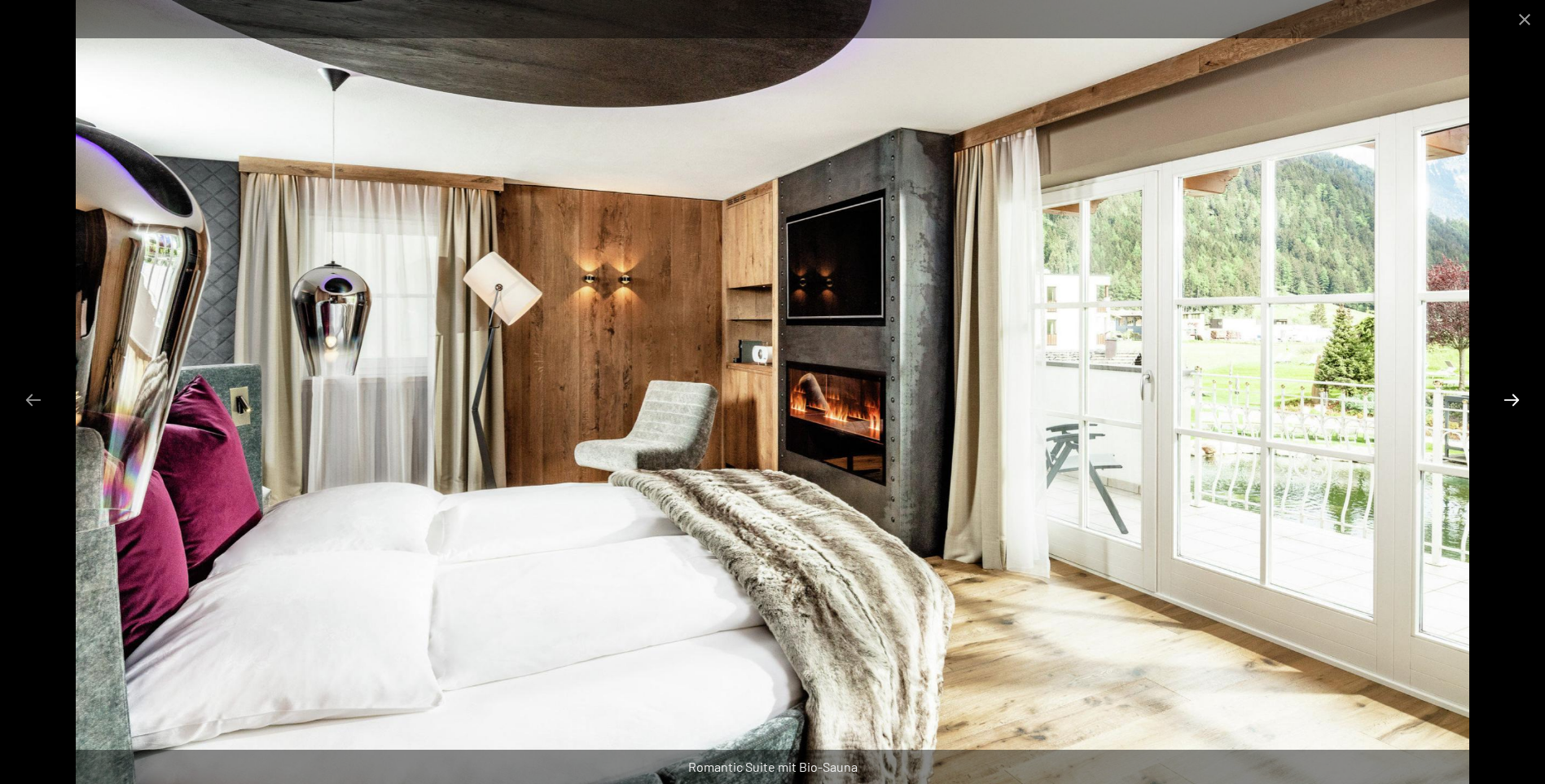
click at [1505, 402] on button "Next slide" at bounding box center [1512, 399] width 34 height 32
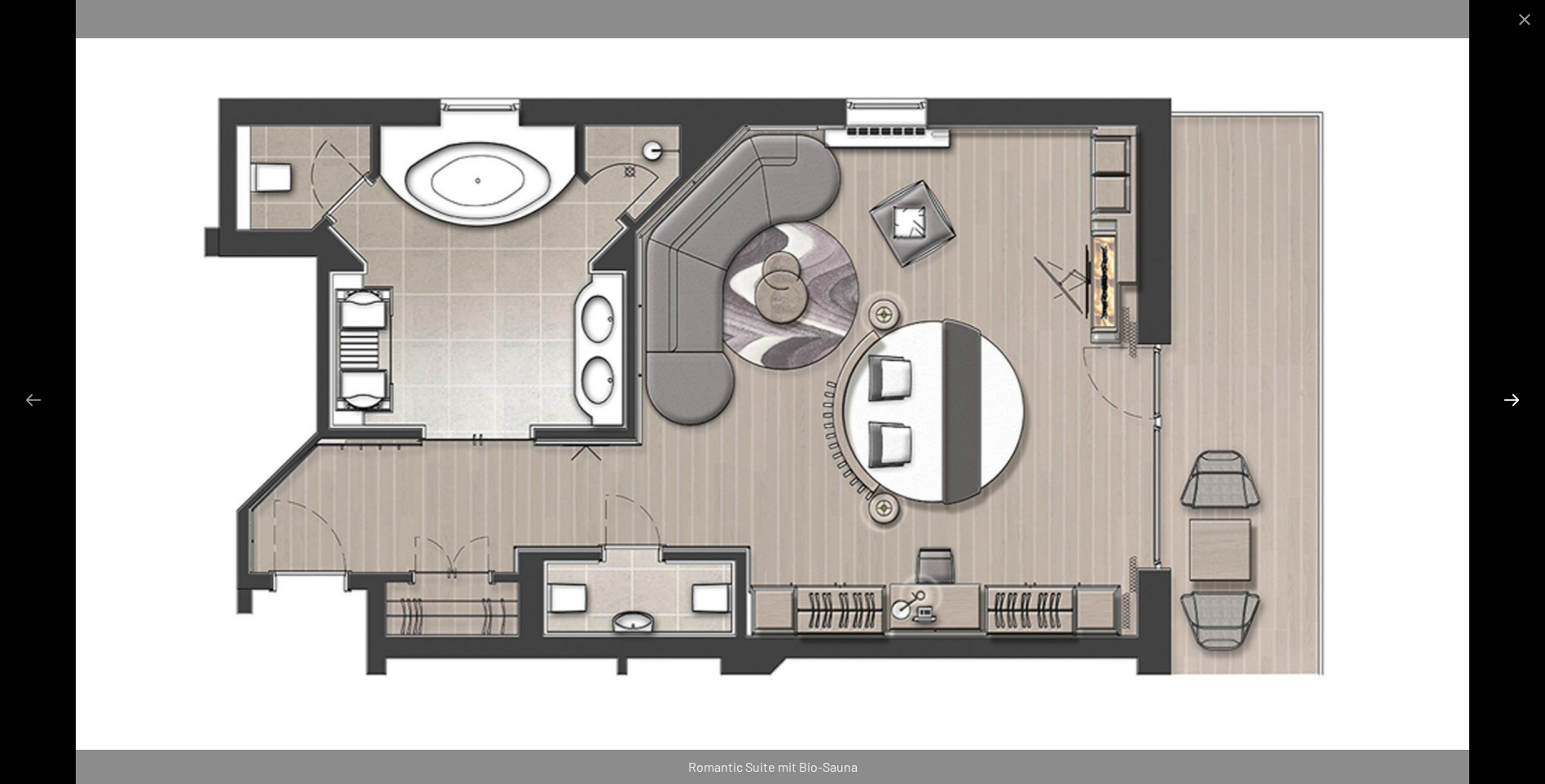
click at [1505, 402] on button "Next slide" at bounding box center [1512, 399] width 34 height 32
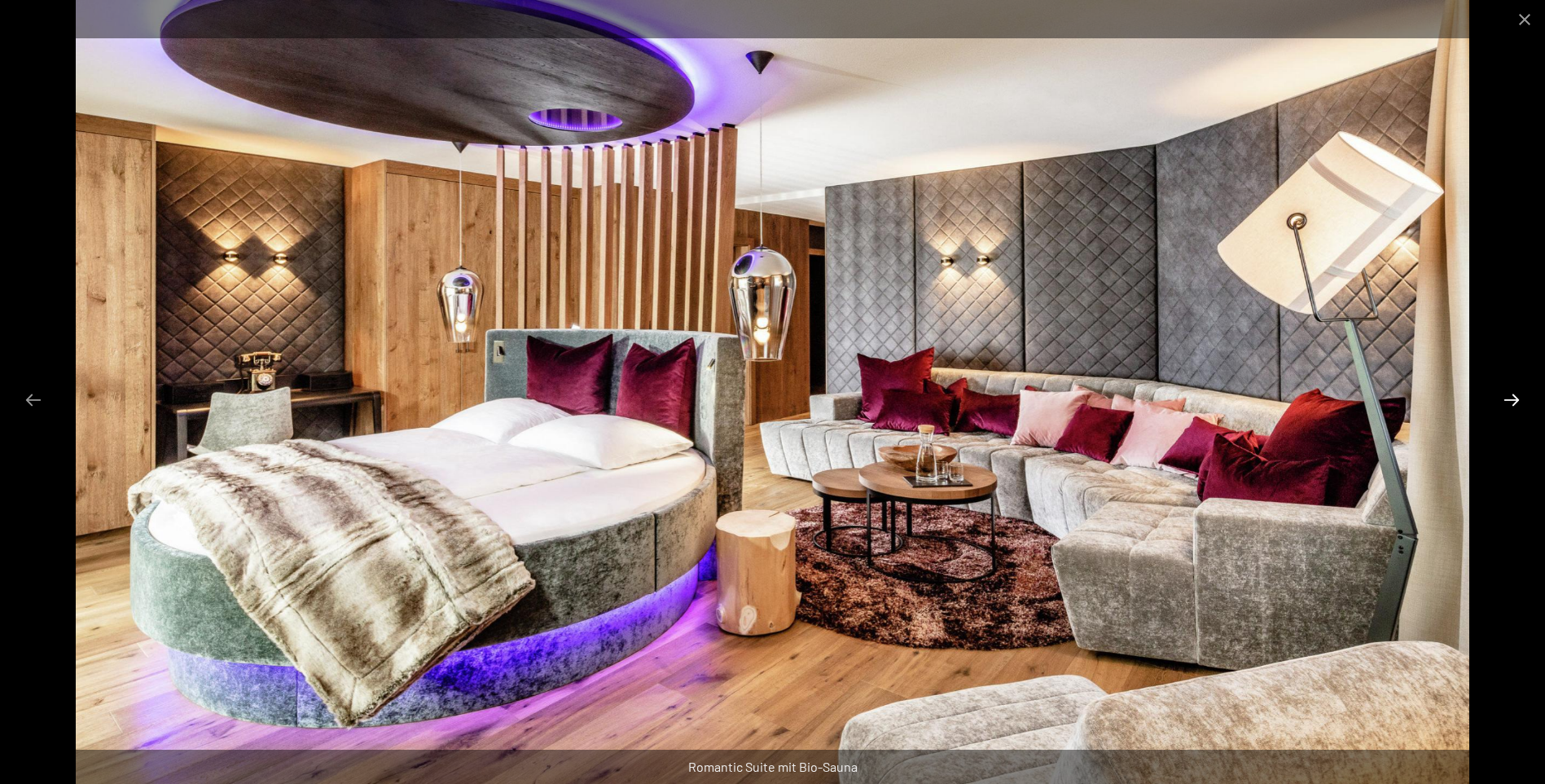
click at [1506, 401] on button "Next slide" at bounding box center [1512, 399] width 34 height 32
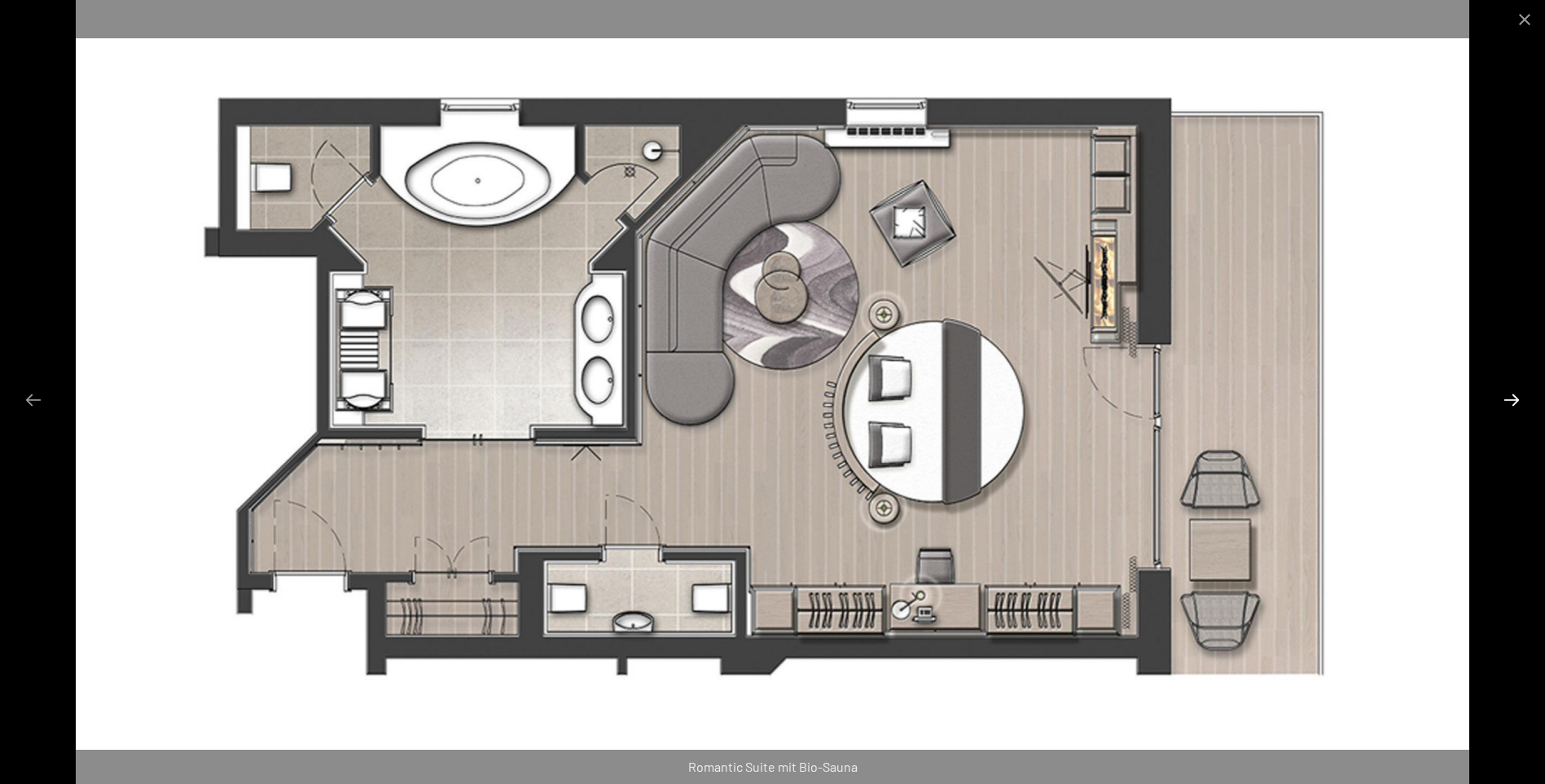
click at [1506, 401] on button "Next slide" at bounding box center [1512, 399] width 34 height 32
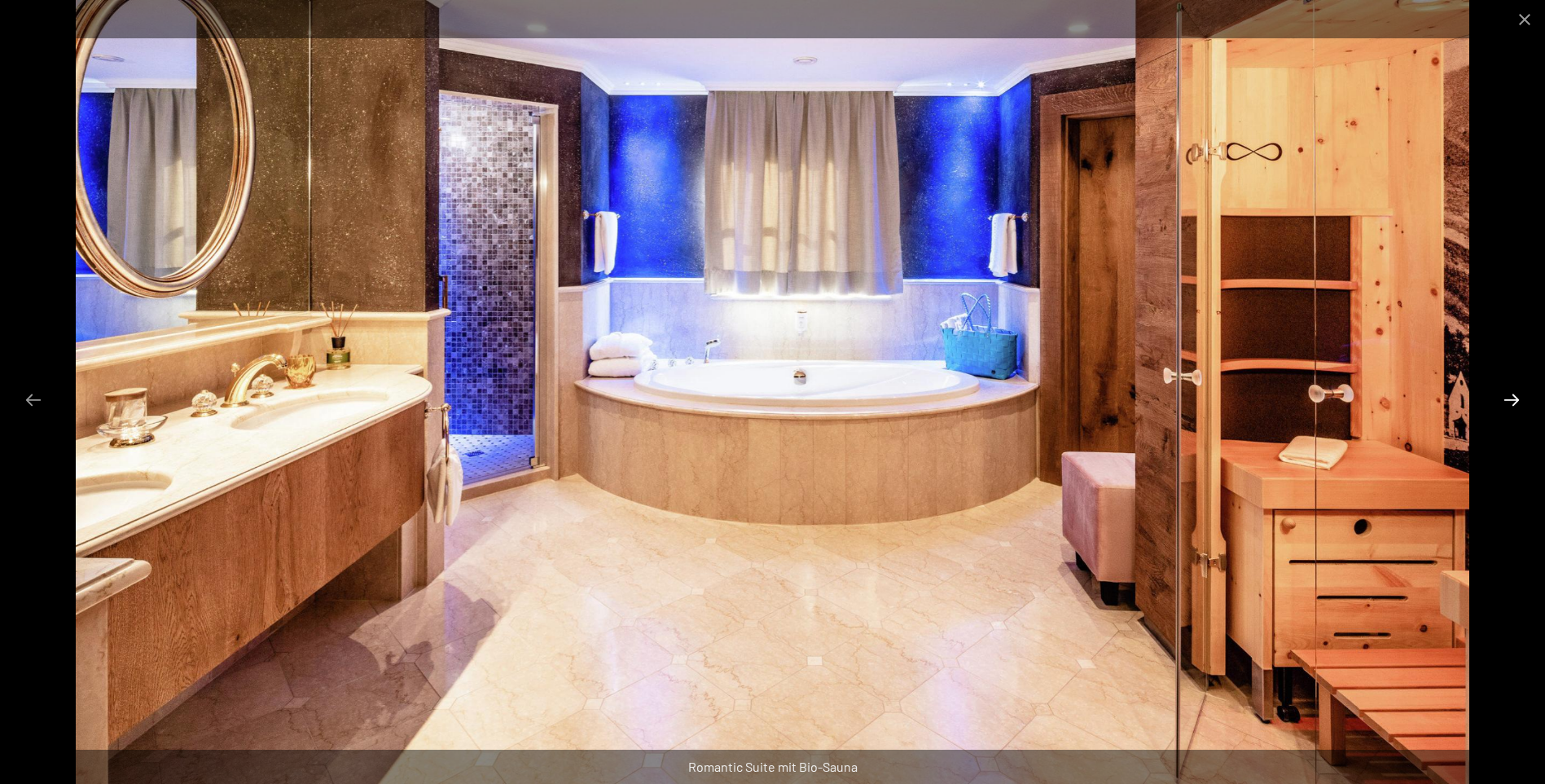
click at [1506, 401] on button "Next slide" at bounding box center [1512, 399] width 34 height 32
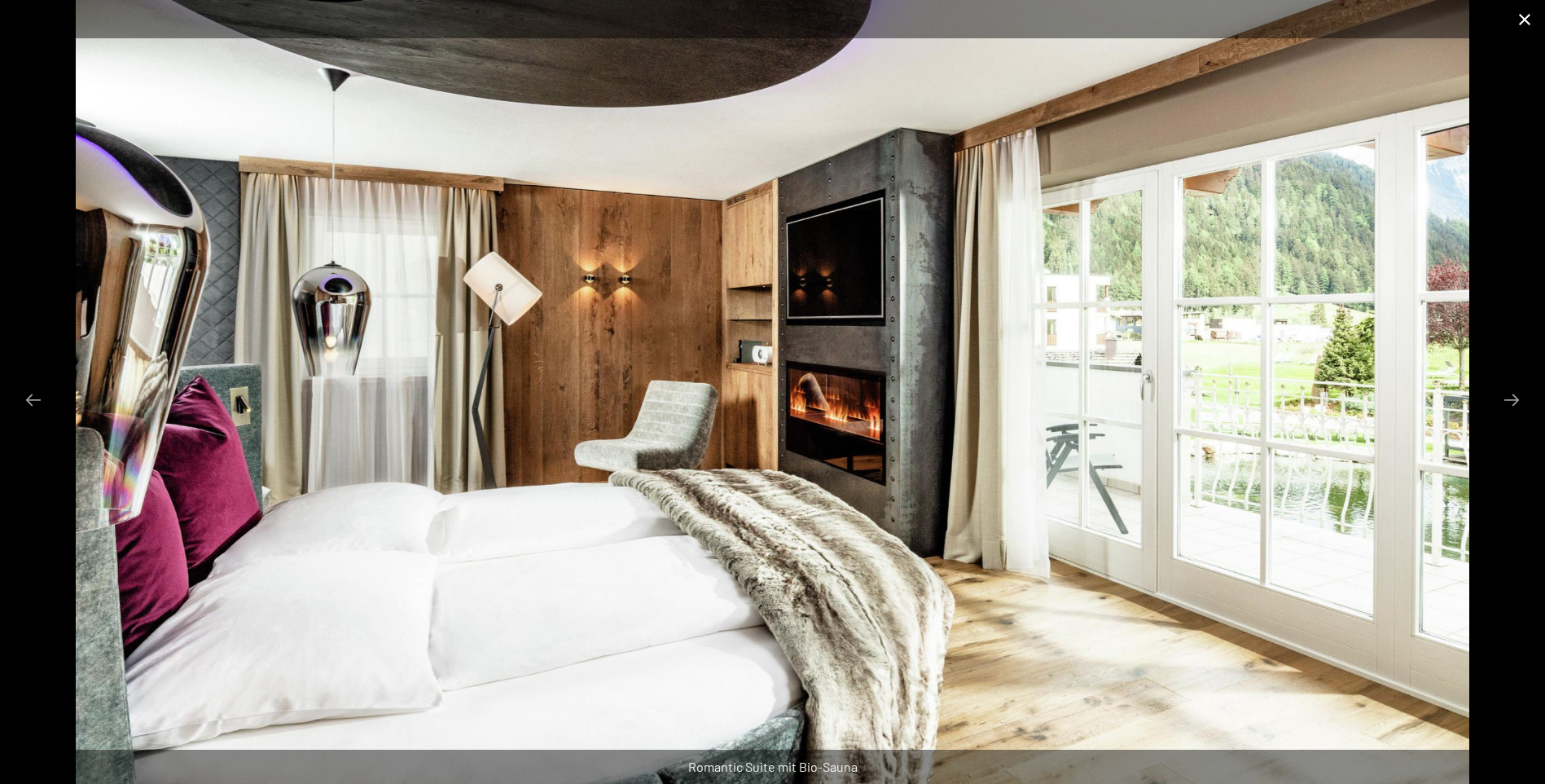
click at [1525, 22] on button "Close gallery" at bounding box center [1525, 19] width 41 height 38
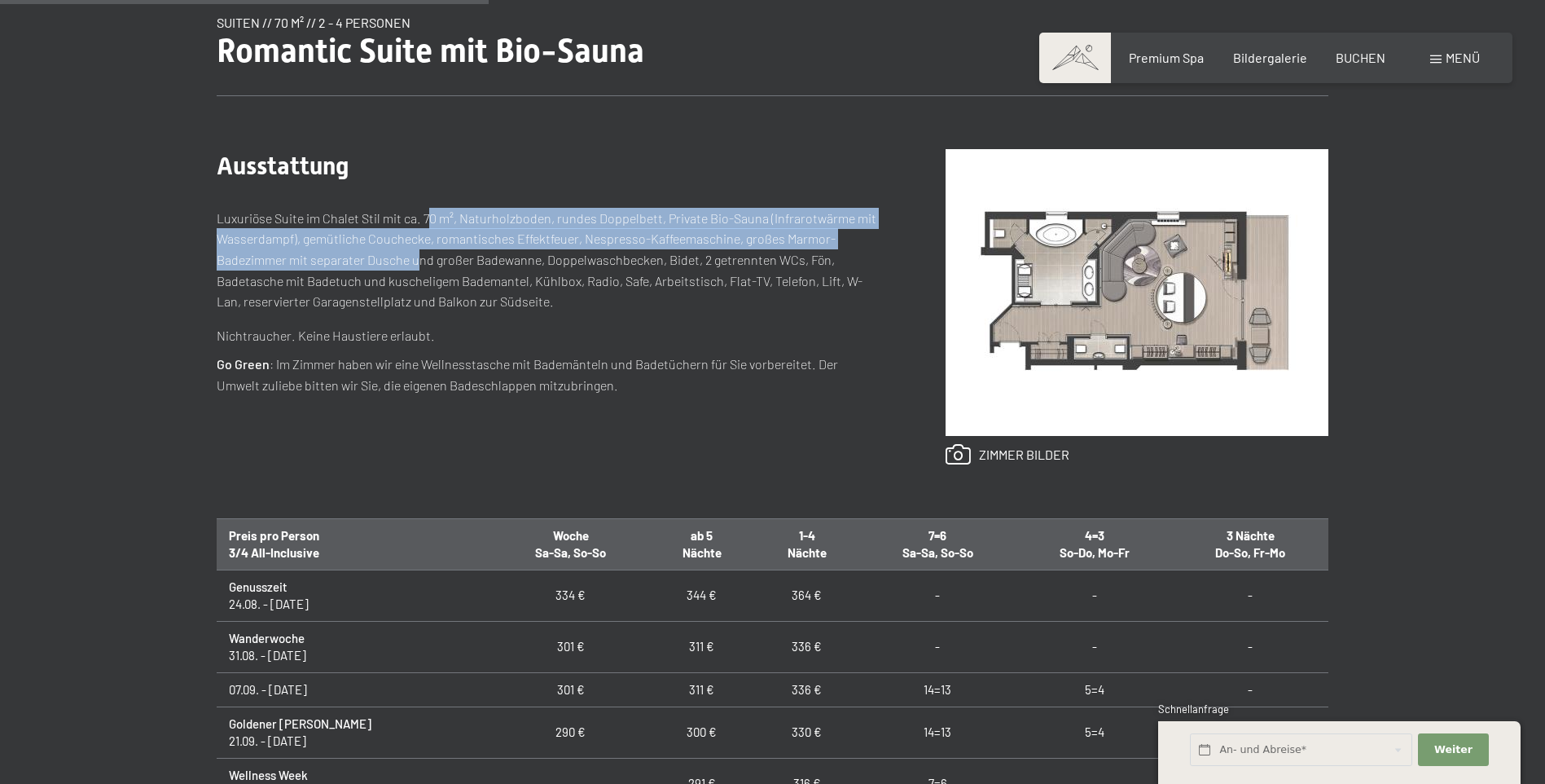
drag, startPoint x: 432, startPoint y: 231, endPoint x: 421, endPoint y: 253, distance: 24.6
click at [421, 253] on p "Luxuriöse Suite im Chalet Stil mit ca. 70 m², Naturholzboden, rundes Doppelbett…" at bounding box center [549, 259] width 664 height 104
click at [653, 247] on p "Luxuriöse Suite im Chalet Stil mit ca. 70 m², Naturholzboden, rundes Doppelbett…" at bounding box center [549, 259] width 664 height 104
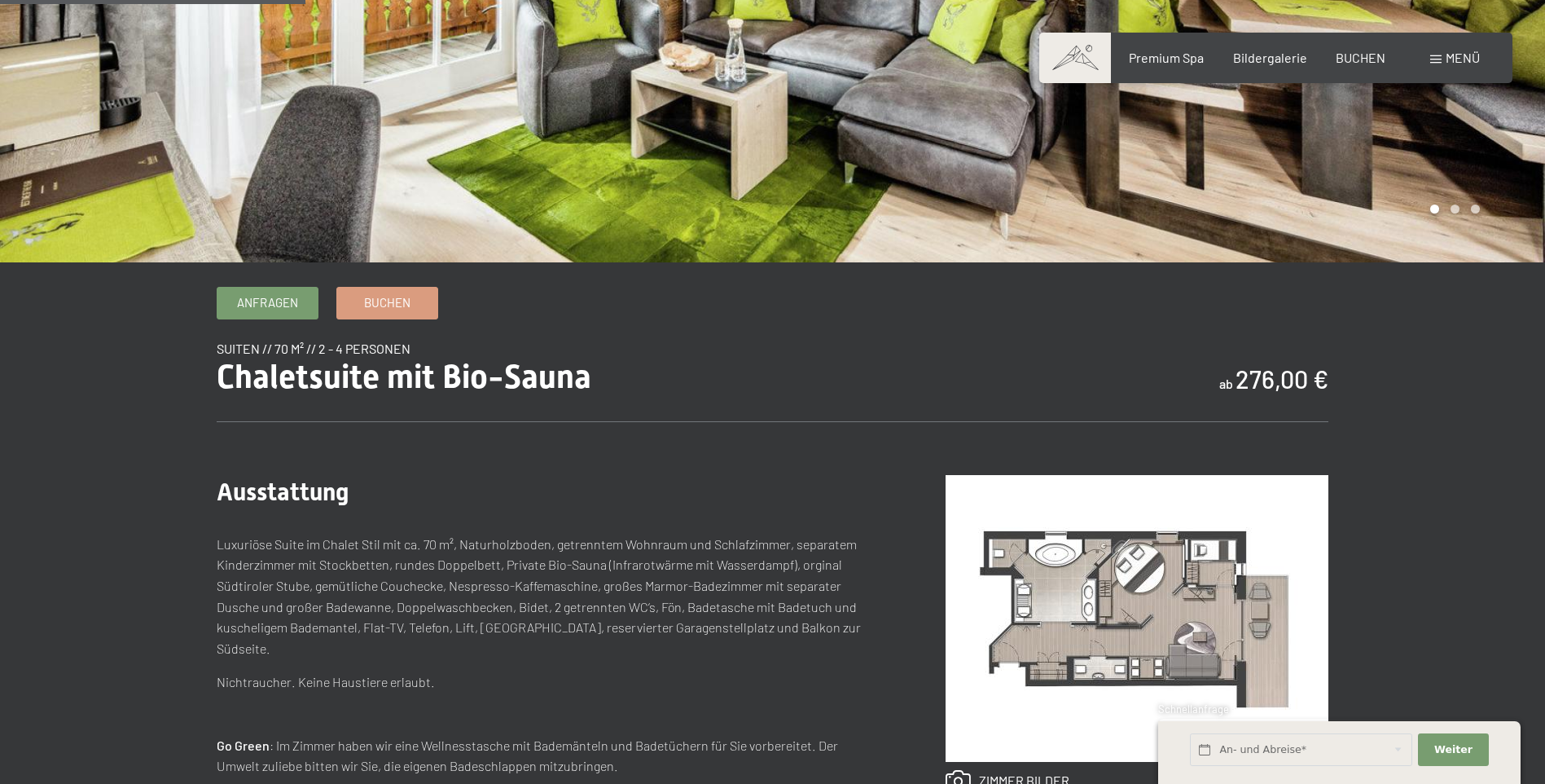
scroll to position [570, 0]
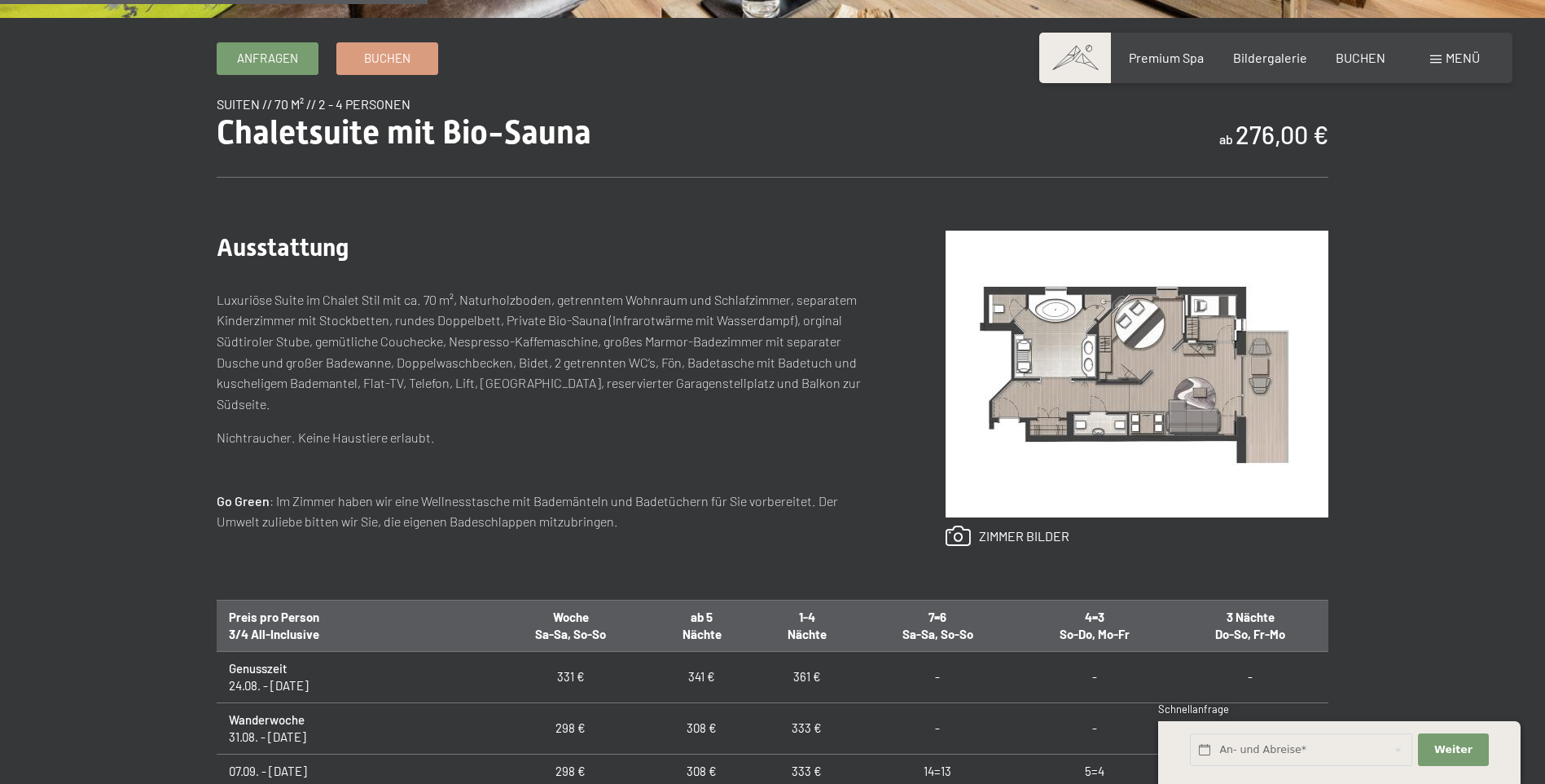
click at [1195, 309] on img at bounding box center [1137, 374] width 383 height 287
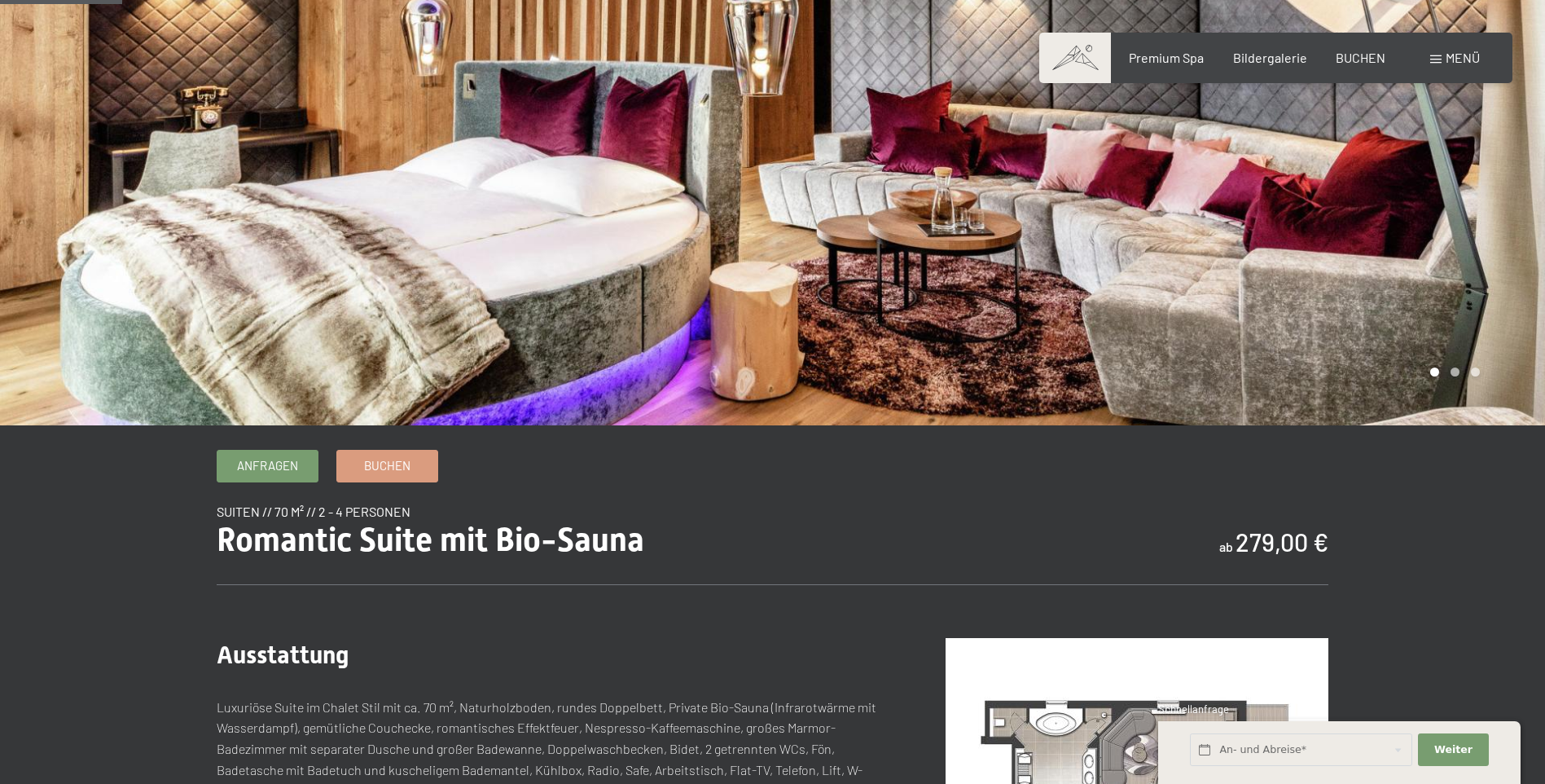
scroll to position [326, 0]
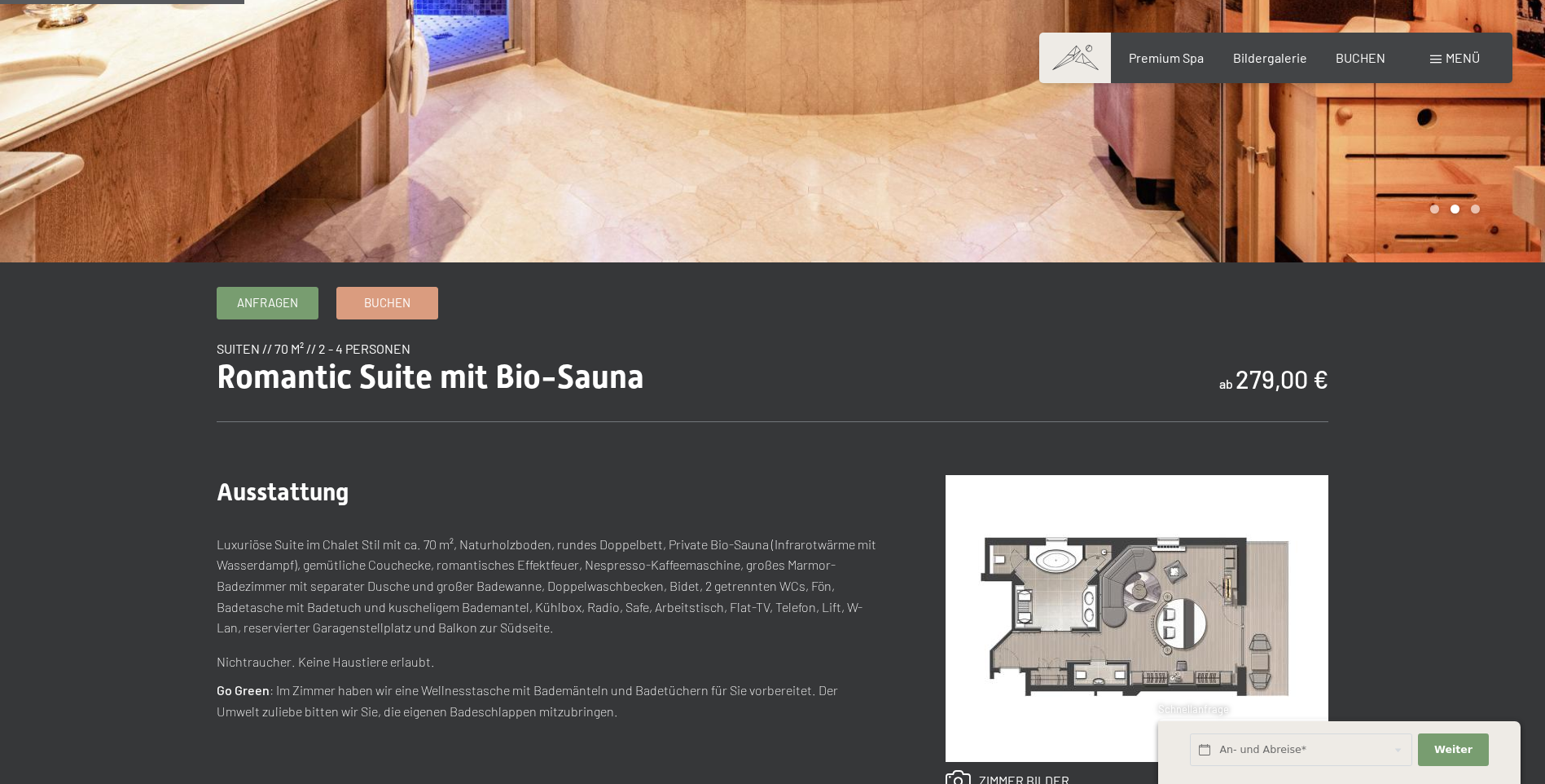
click at [1114, 671] on img at bounding box center [1137, 618] width 383 height 287
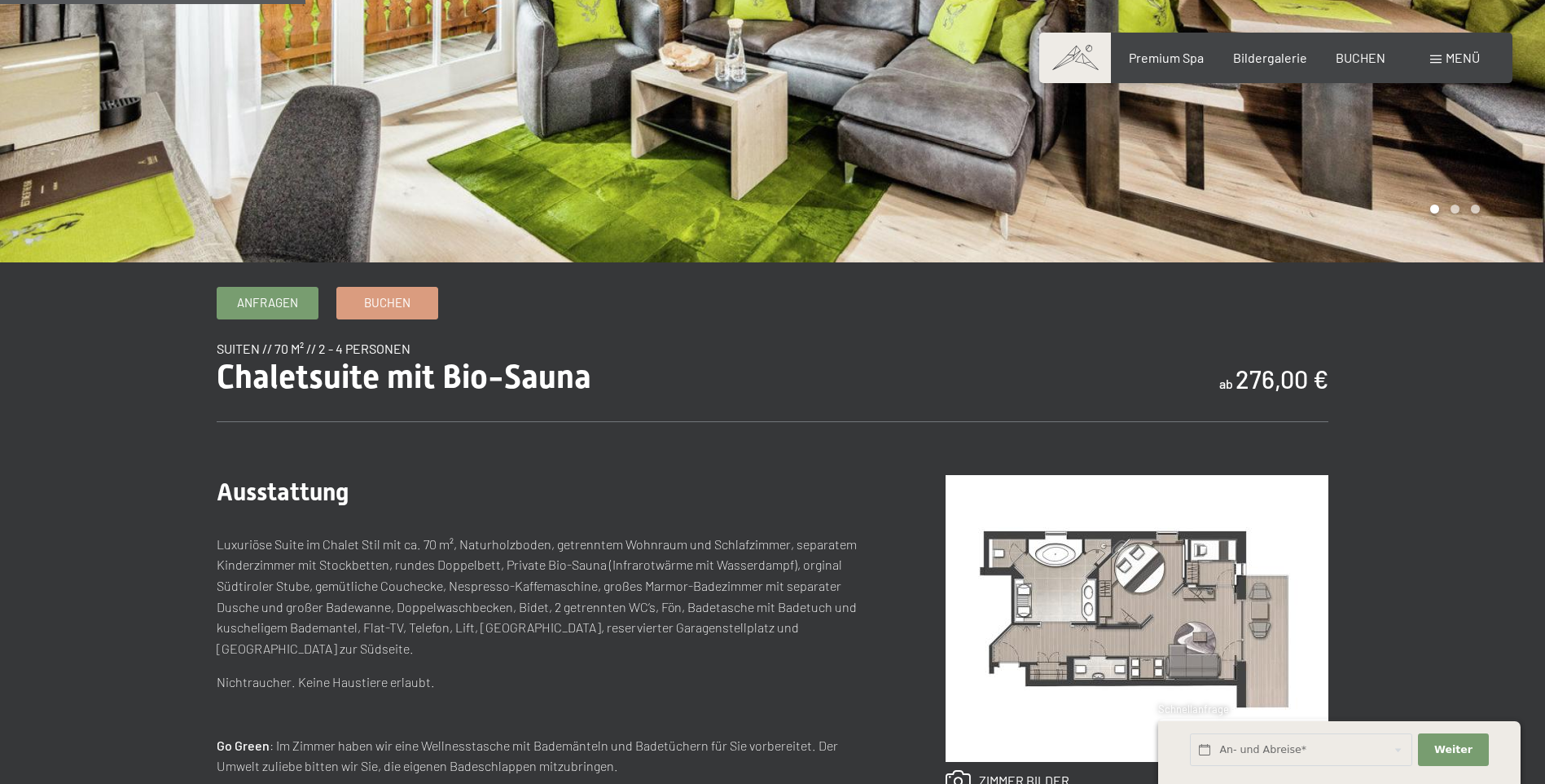
scroll to position [407, 0]
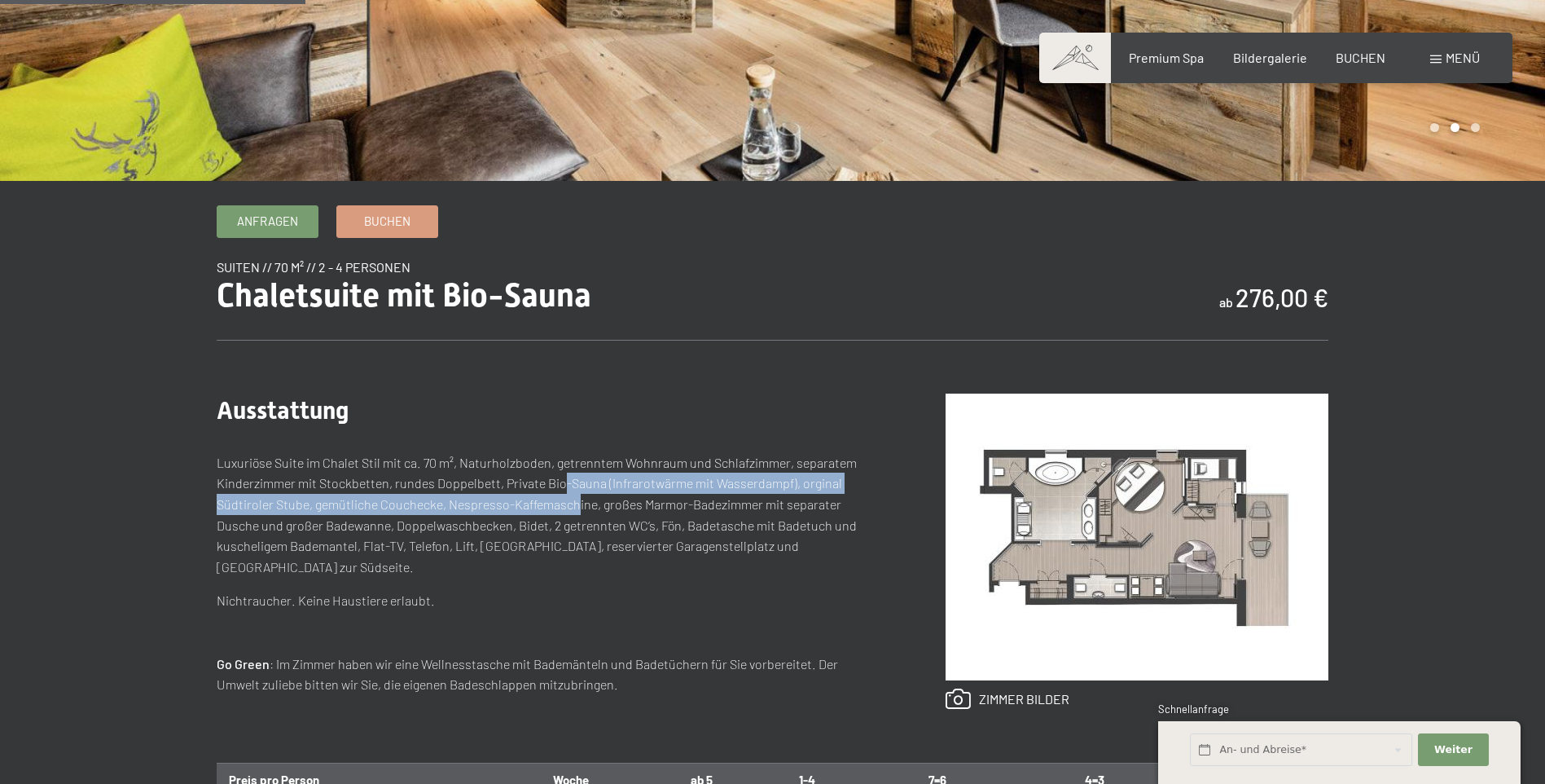
drag, startPoint x: 567, startPoint y: 484, endPoint x: 576, endPoint y: 499, distance: 17.5
click at [576, 499] on p "Luxuriöse Suite im Chalet Stil mit ca. 70 m², Naturholzboden, getrenntem Wohnra…" at bounding box center [549, 514] width 664 height 125
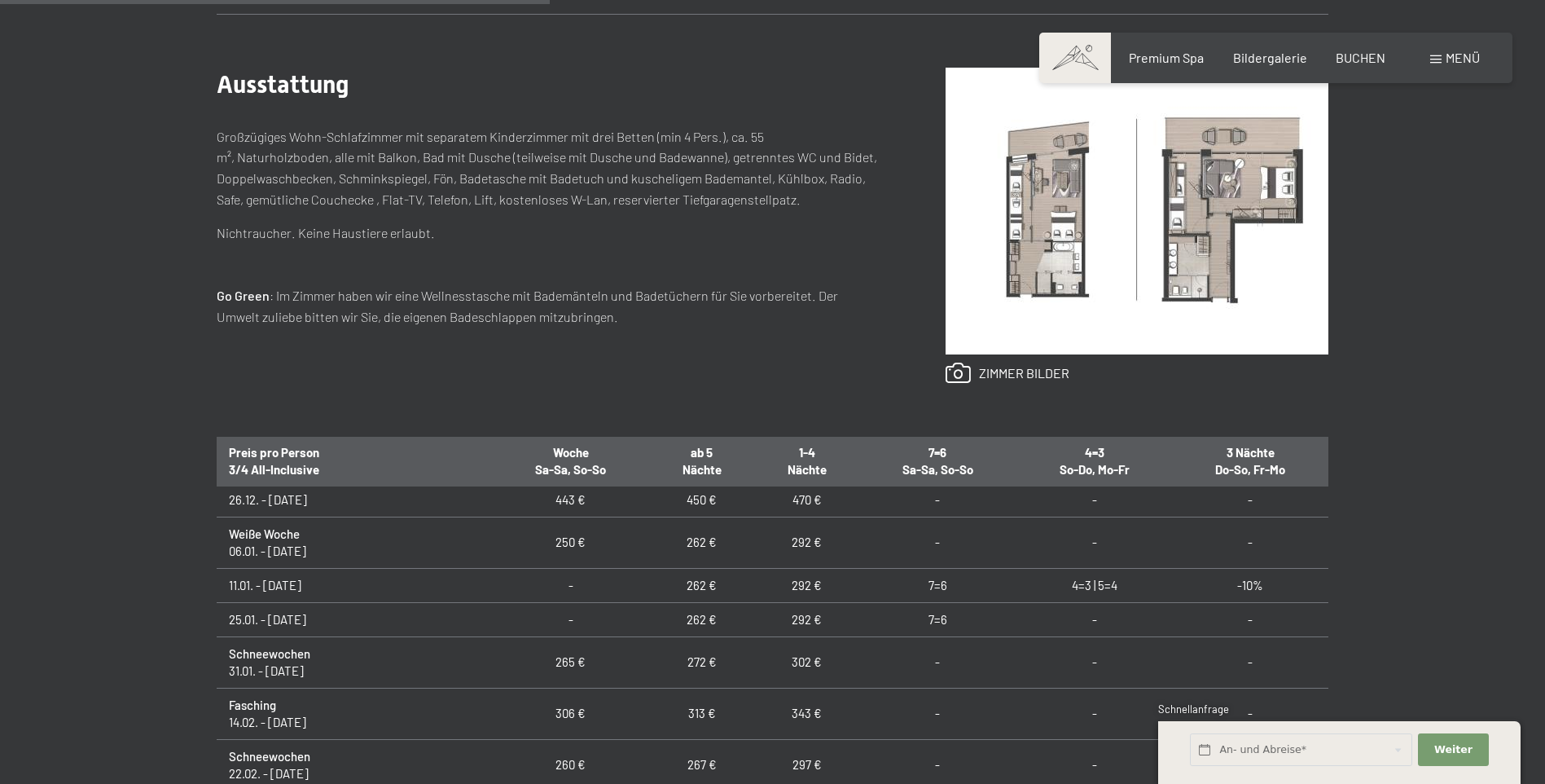
scroll to position [764, 0]
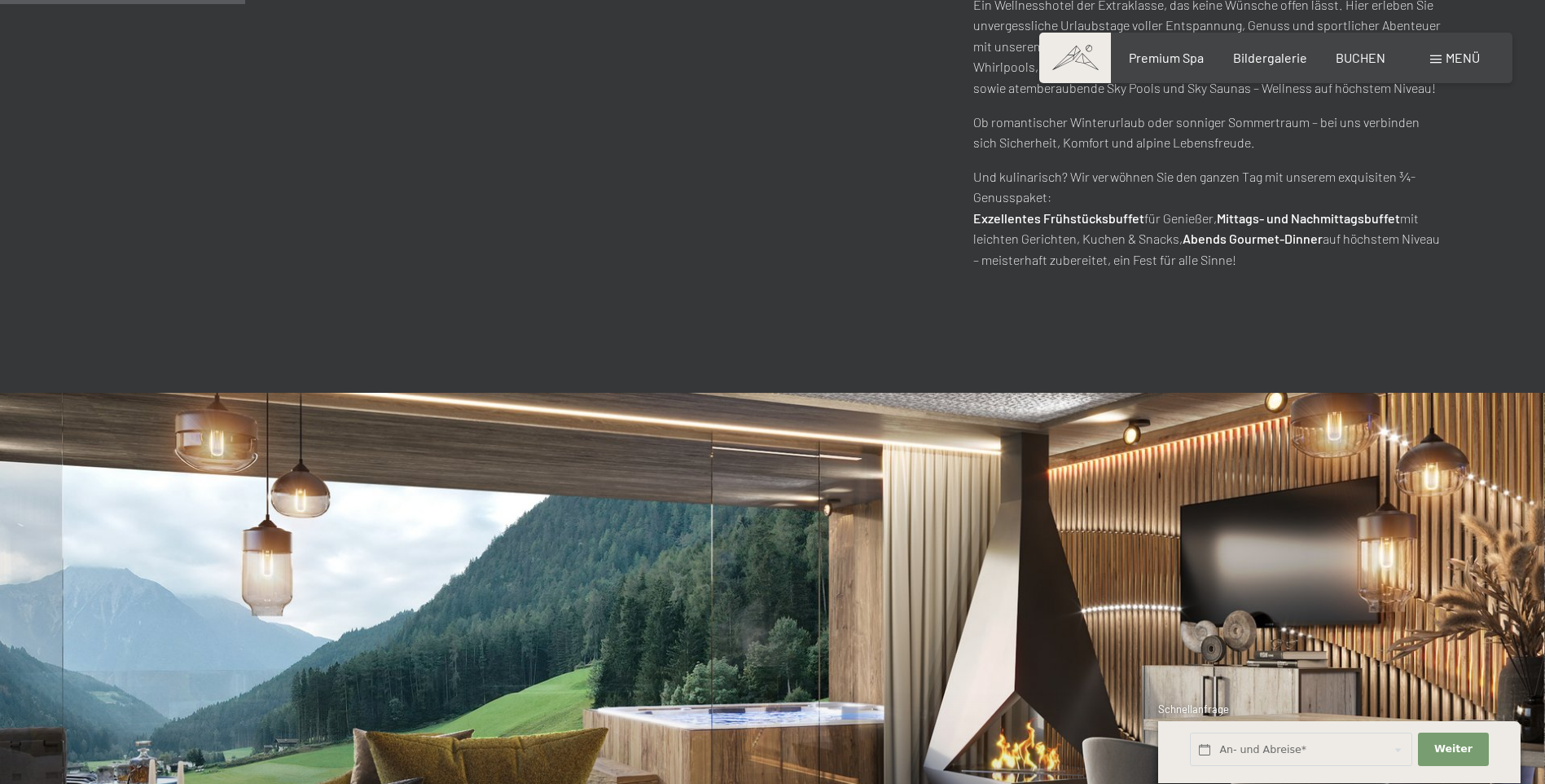
scroll to position [1385, 0]
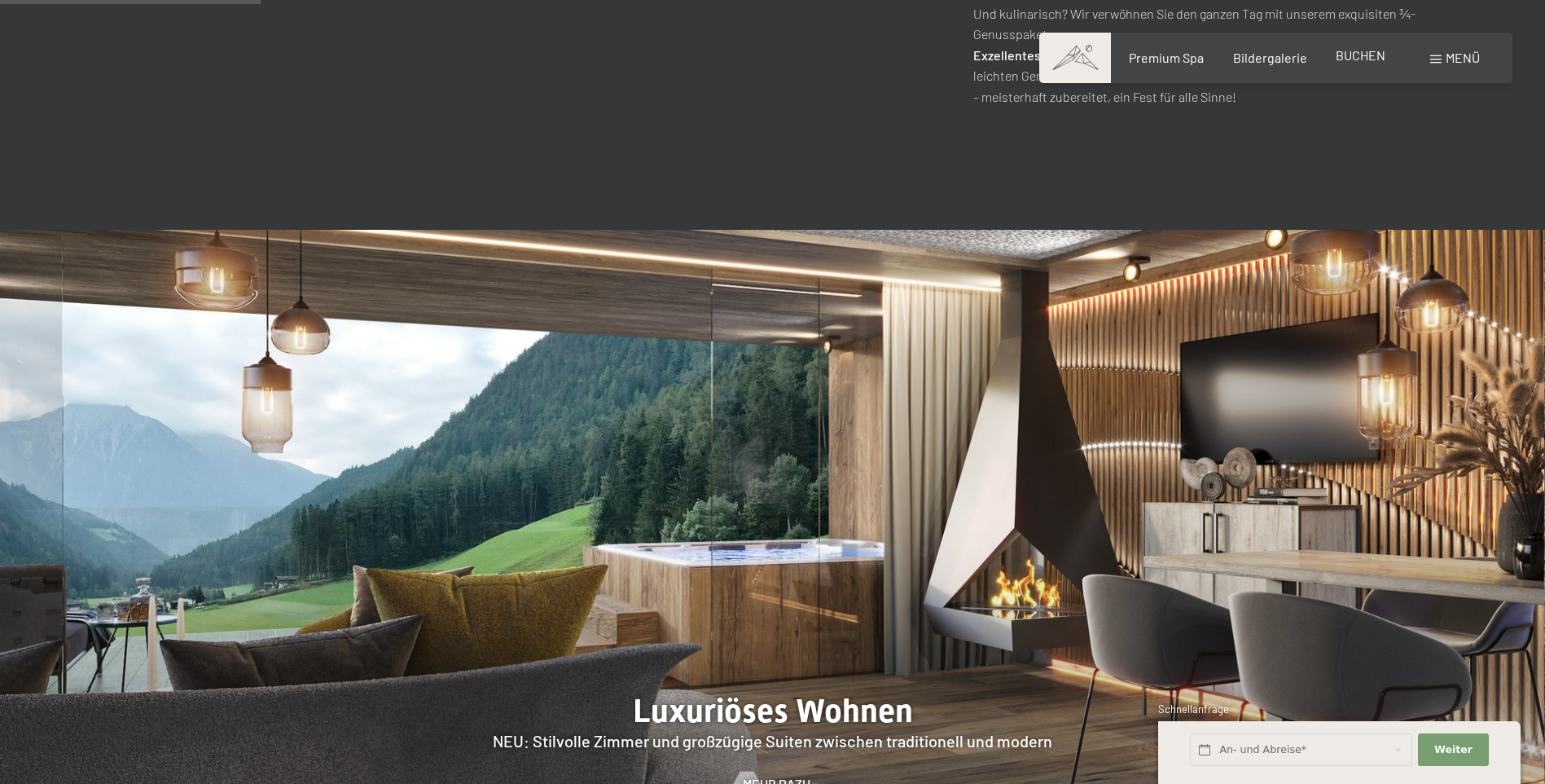
click at [1360, 61] on span "BUCHEN" at bounding box center [1361, 55] width 49 height 15
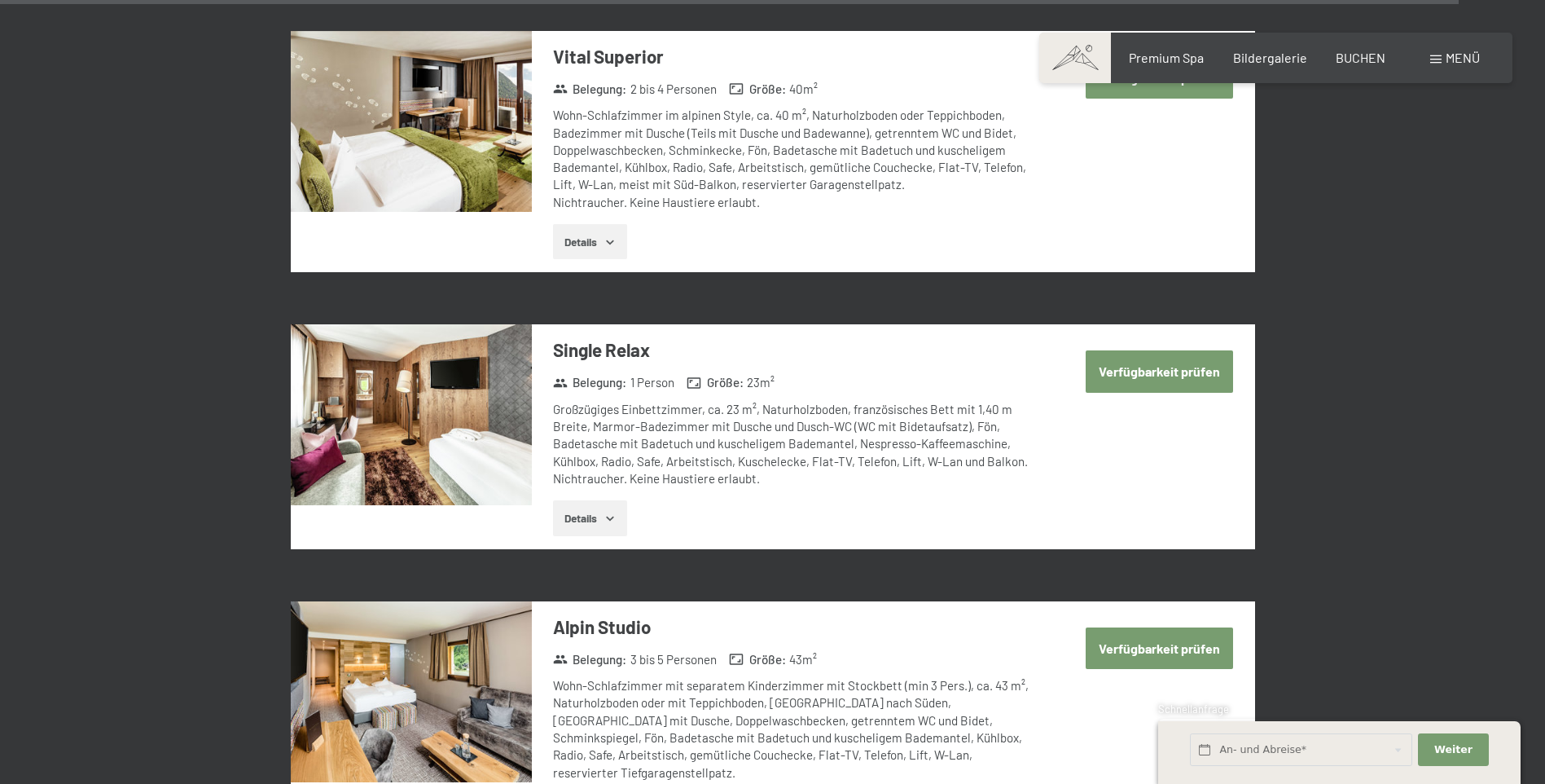
scroll to position [5265, 0]
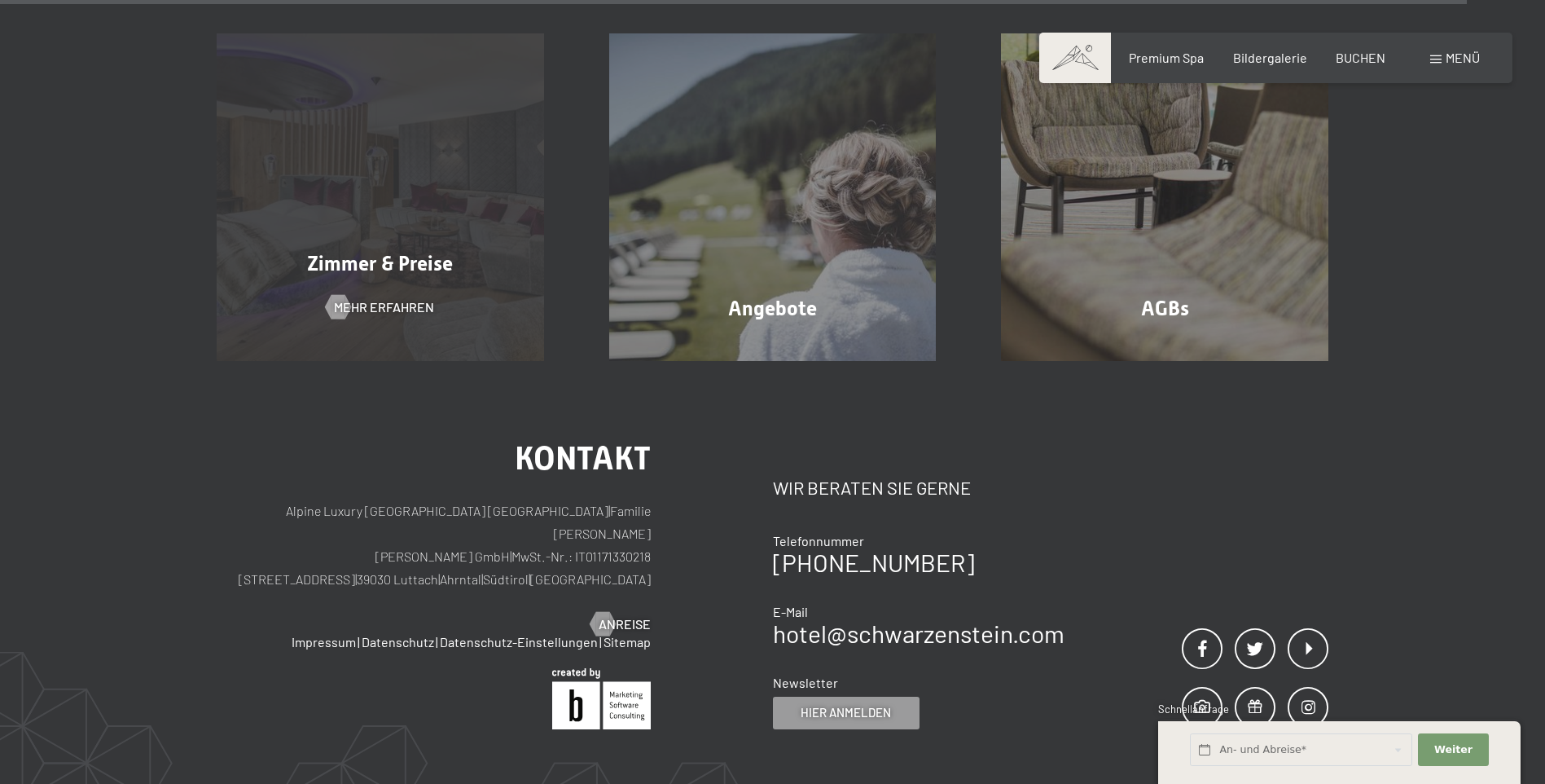
click at [398, 230] on div "Zimmer & Preise Mehr erfahren" at bounding box center [380, 197] width 392 height 328
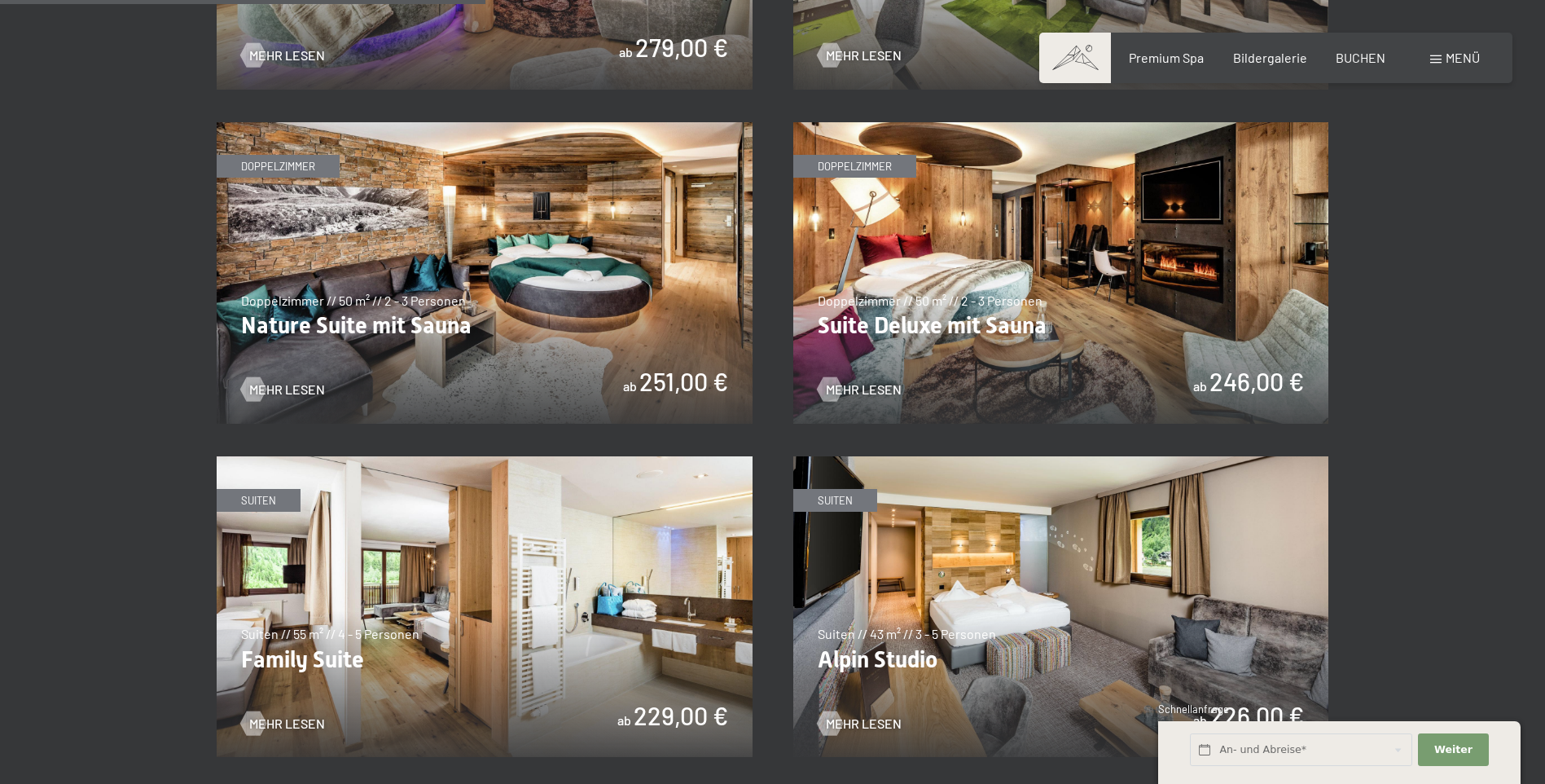
scroll to position [1792, 0]
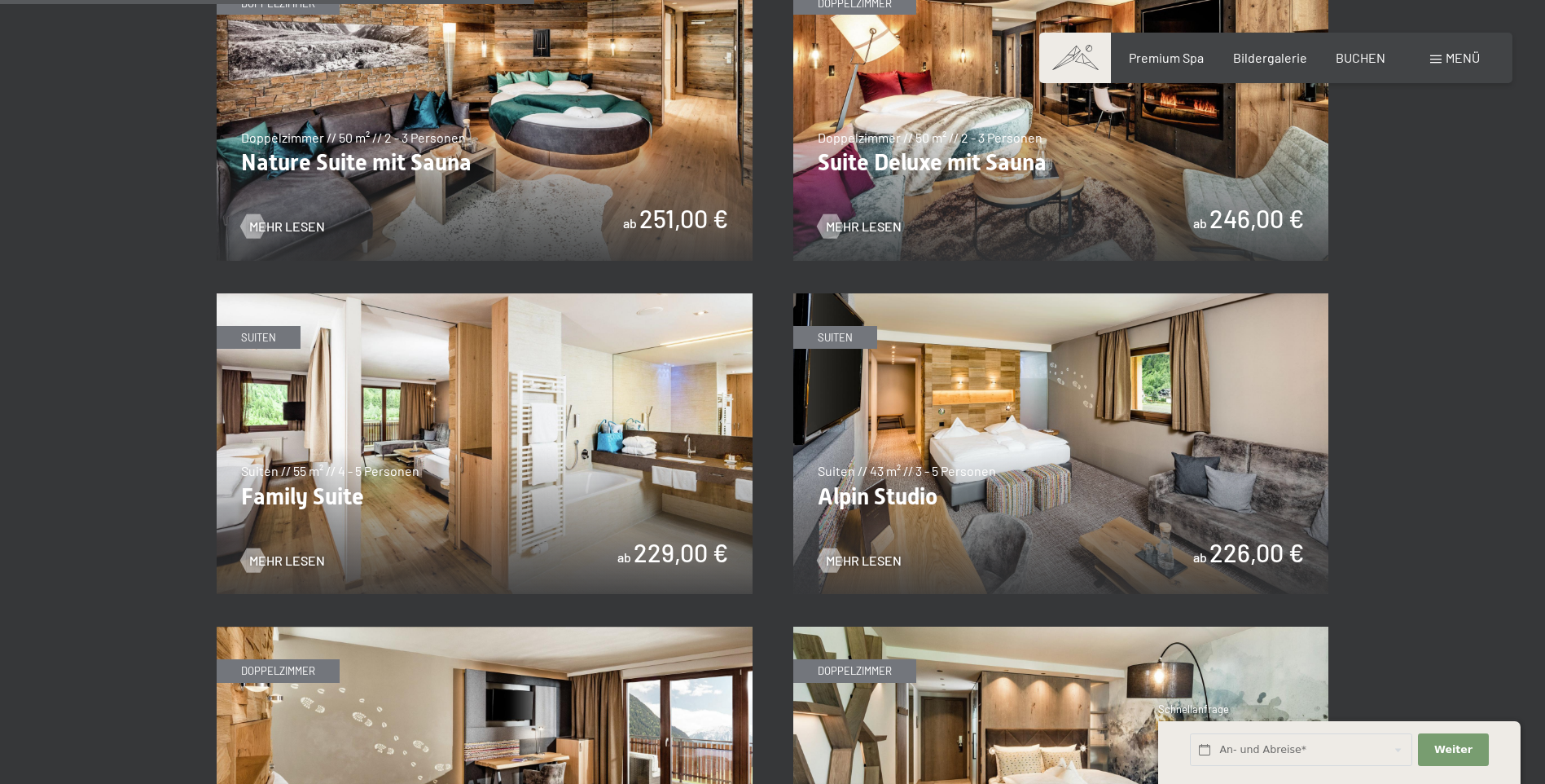
click at [392, 389] on img at bounding box center [485, 444] width 536 height 301
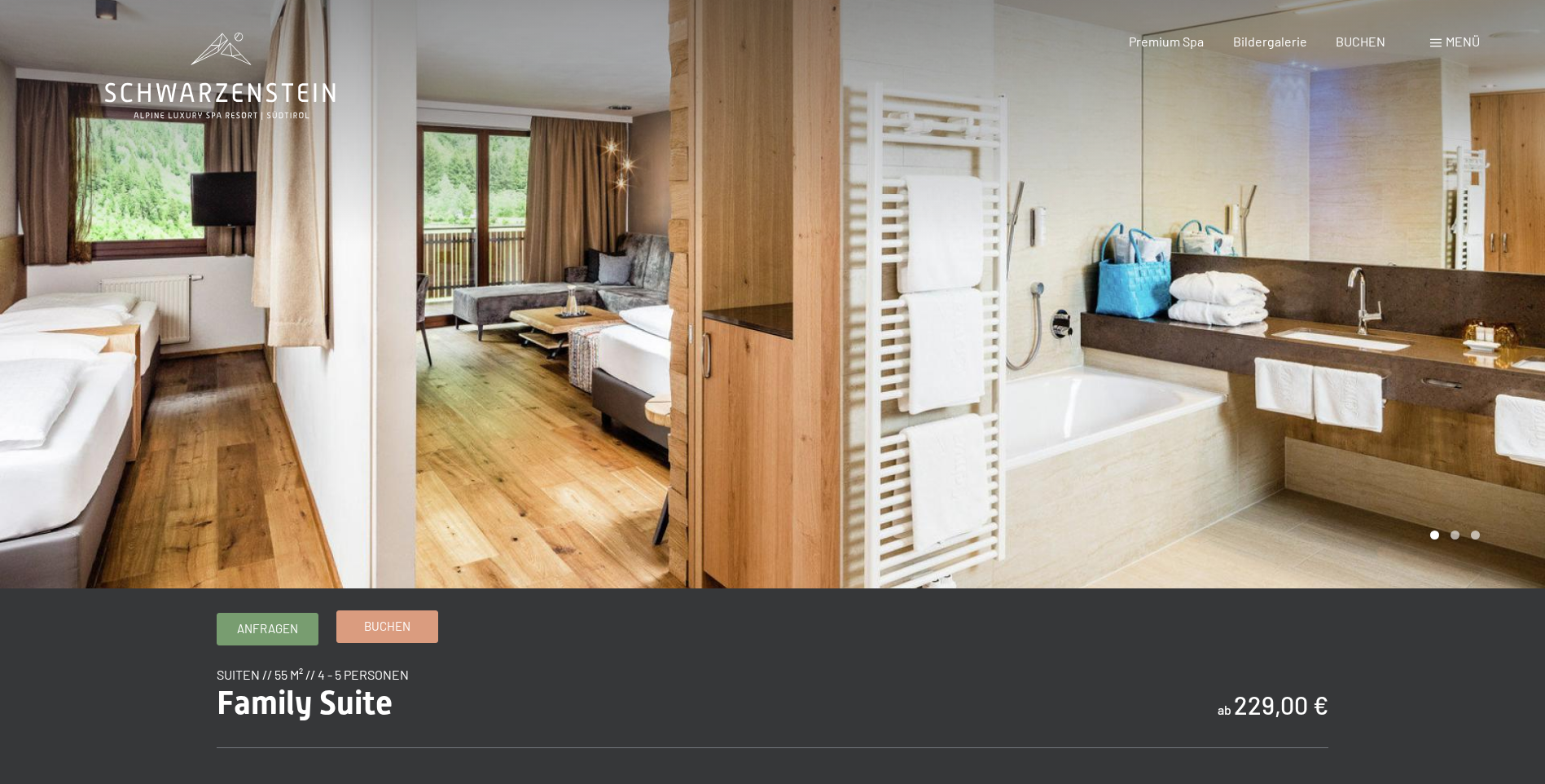
click at [386, 636] on link "Buchen" at bounding box center [386, 626] width 100 height 31
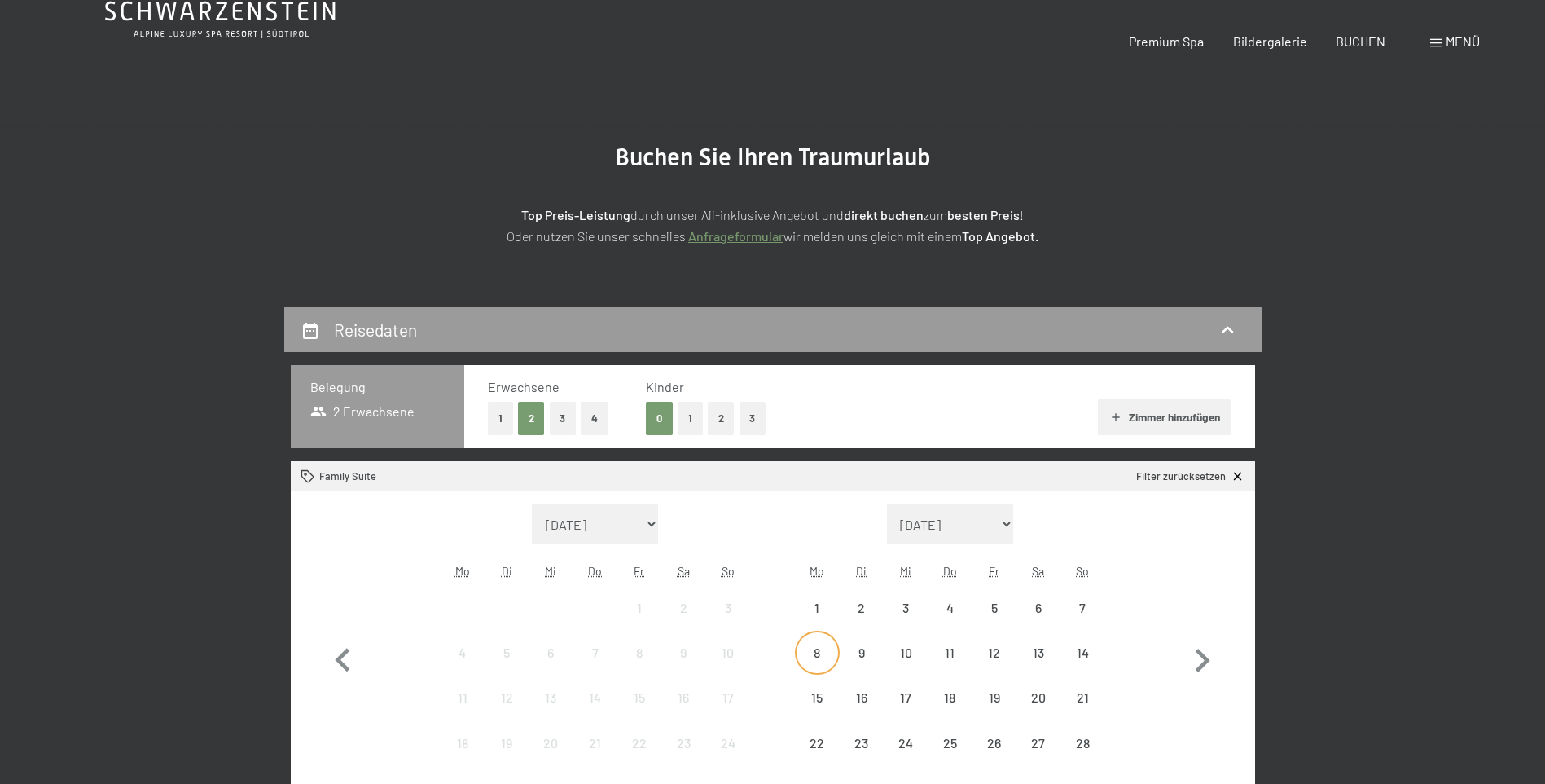
scroll to position [244, 0]
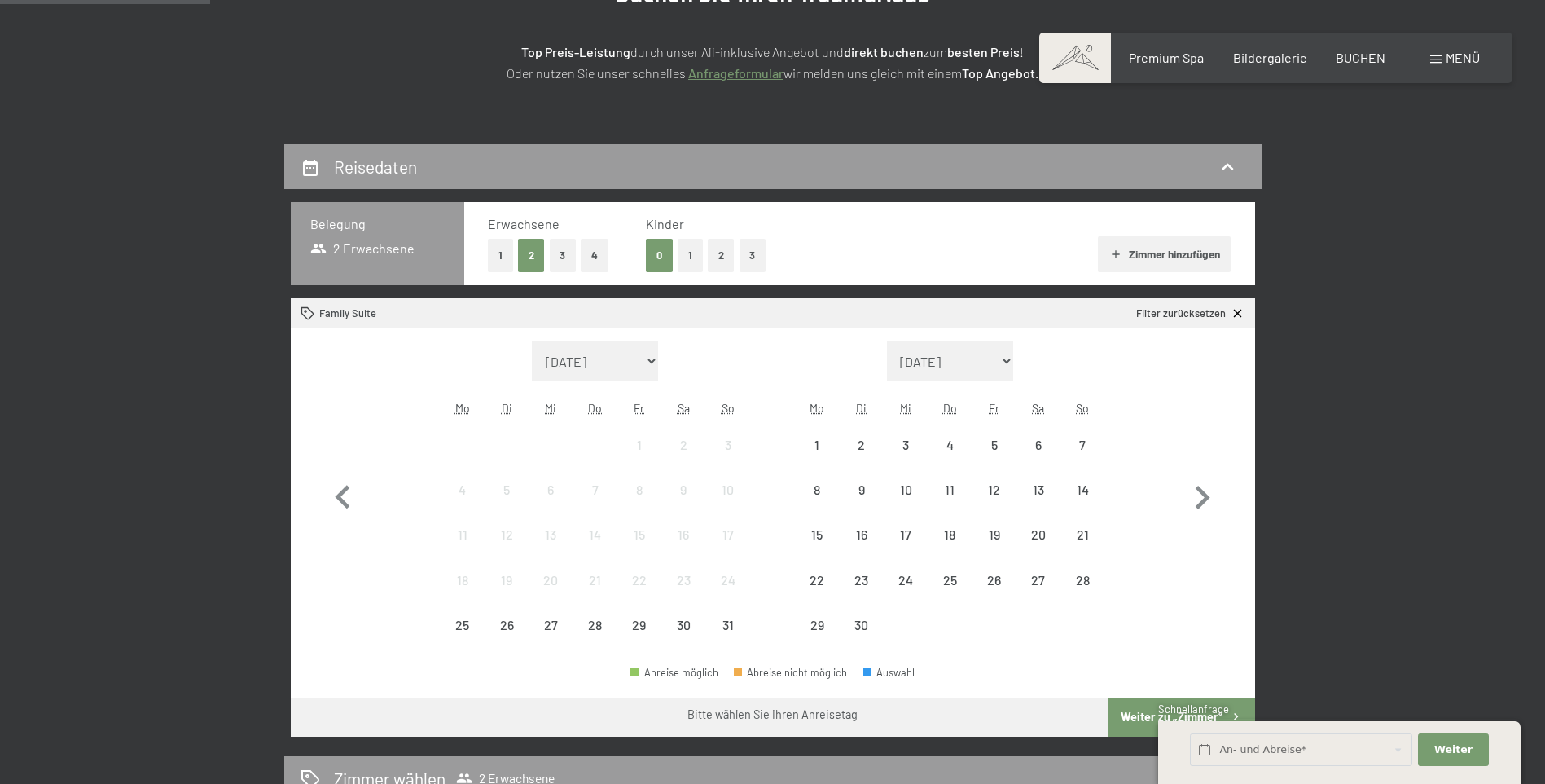
click at [682, 263] on button "1" at bounding box center [690, 255] width 26 height 33
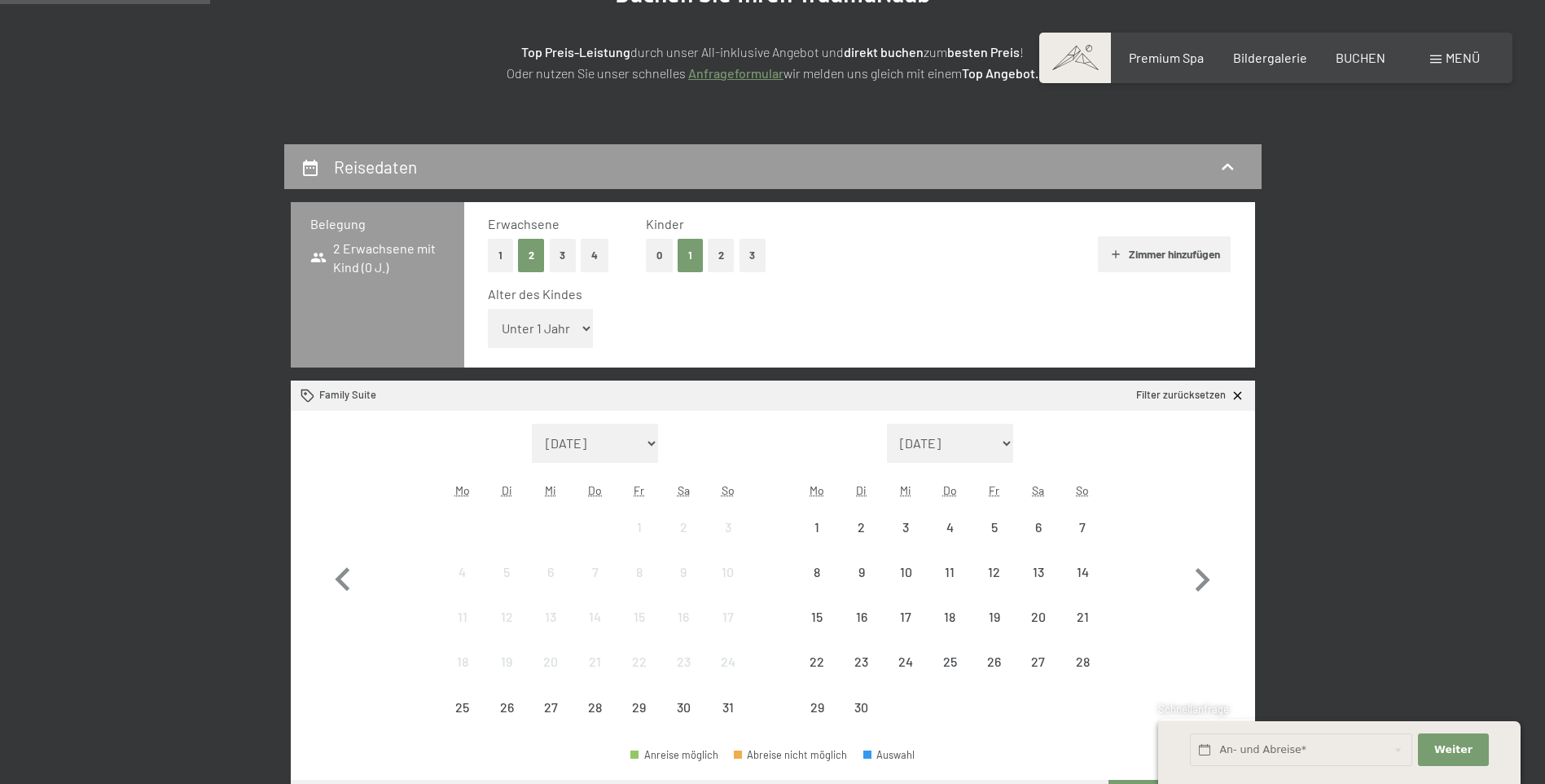
click at [1014, 440] on select "[DATE] Oktober 2025 [DATE] Dezember 2025 Januar 2026 Februar 2026 März 2026 [DA…" at bounding box center [950, 444] width 127 height 39
select select "[DATE]"
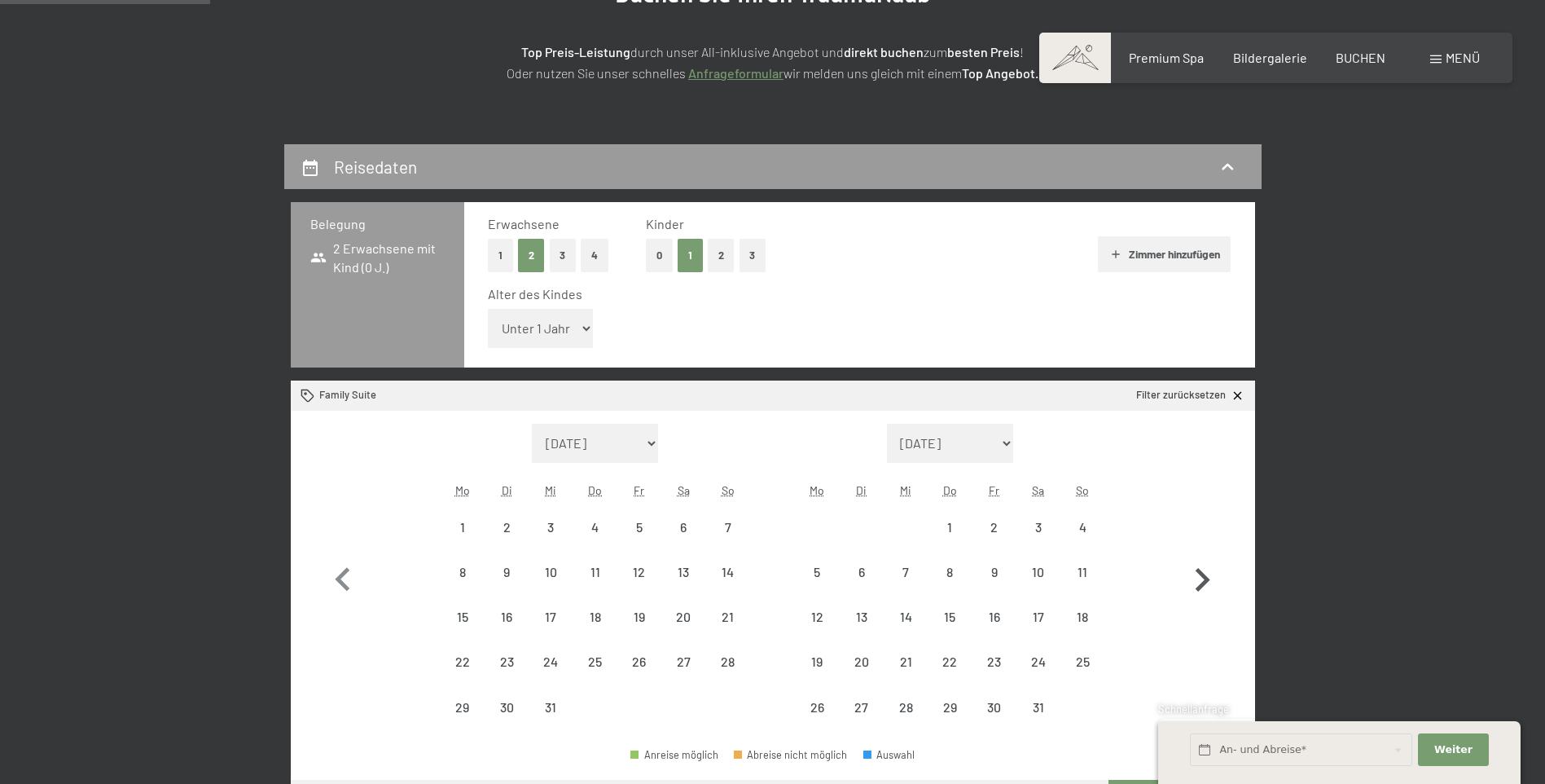
scroll to position [407, 0]
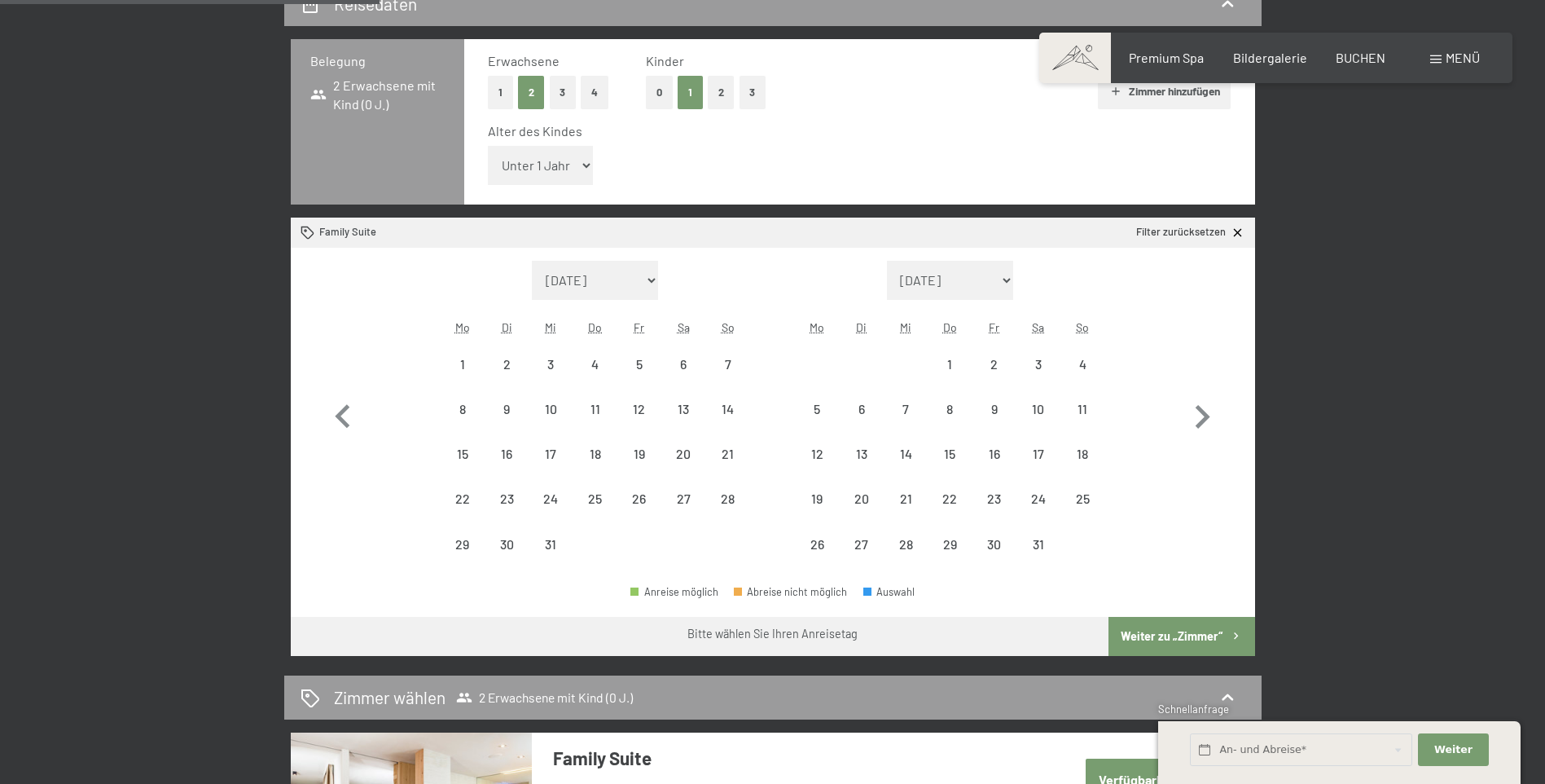
click at [566, 91] on button "3" at bounding box center [564, 92] width 27 height 33
select select "[DATE]"
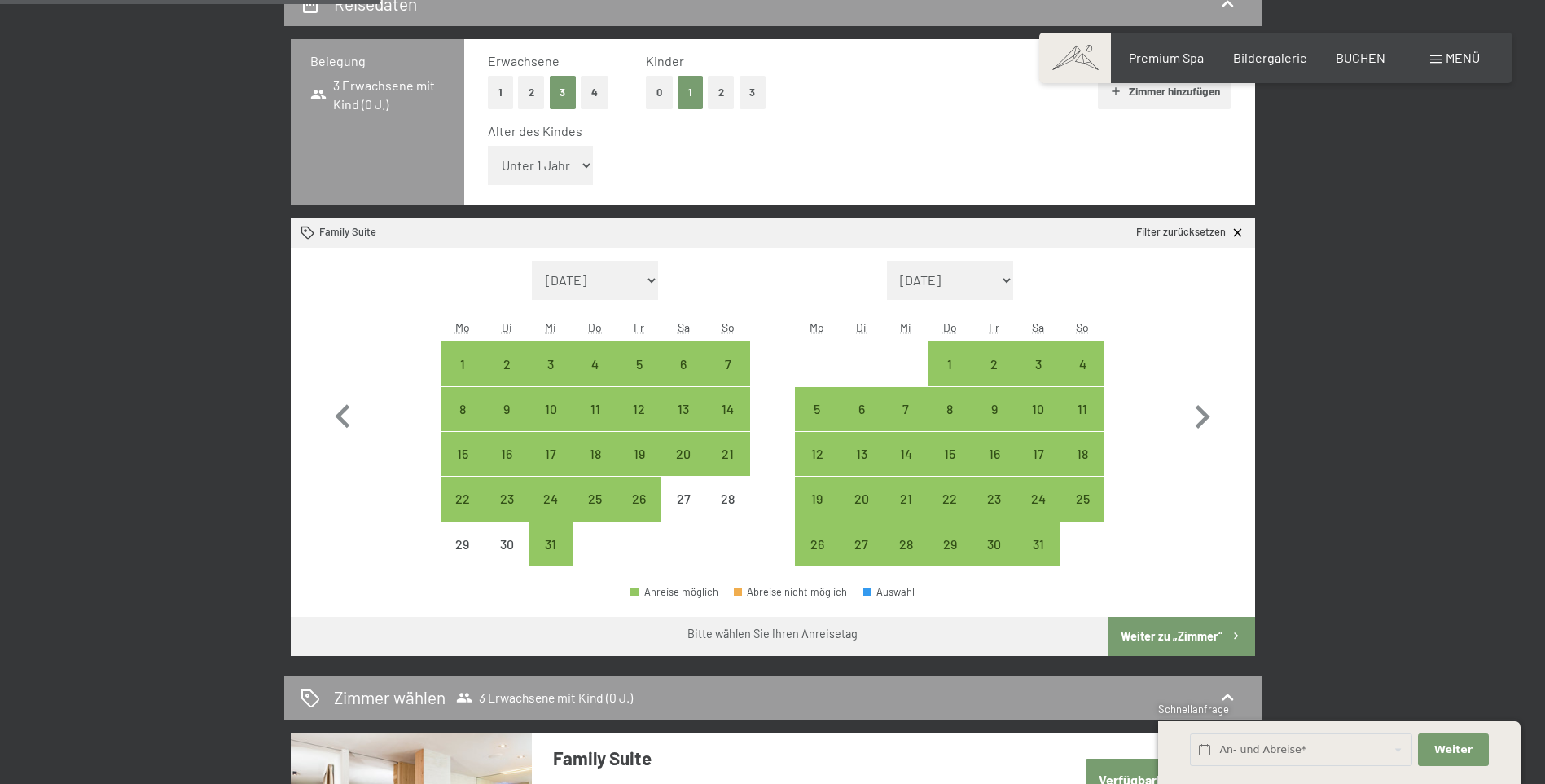
click at [584, 177] on select "Unter 1 Jahr 1 Jahr 2 Jahre 3 Jahre 4 Jahre 5 Jahre 6 Jahre 7 Jahre 8 Jahre 9 J…" at bounding box center [541, 166] width 106 height 39
select select "9"
click at [488, 146] on select "Unter 1 Jahr 1 Jahr 2 Jahre 3 Jahre 4 Jahre 5 Jahre 6 Jahre 7 Jahre 8 Jahre 9 J…" at bounding box center [541, 166] width 106 height 39
select select "[DATE]"
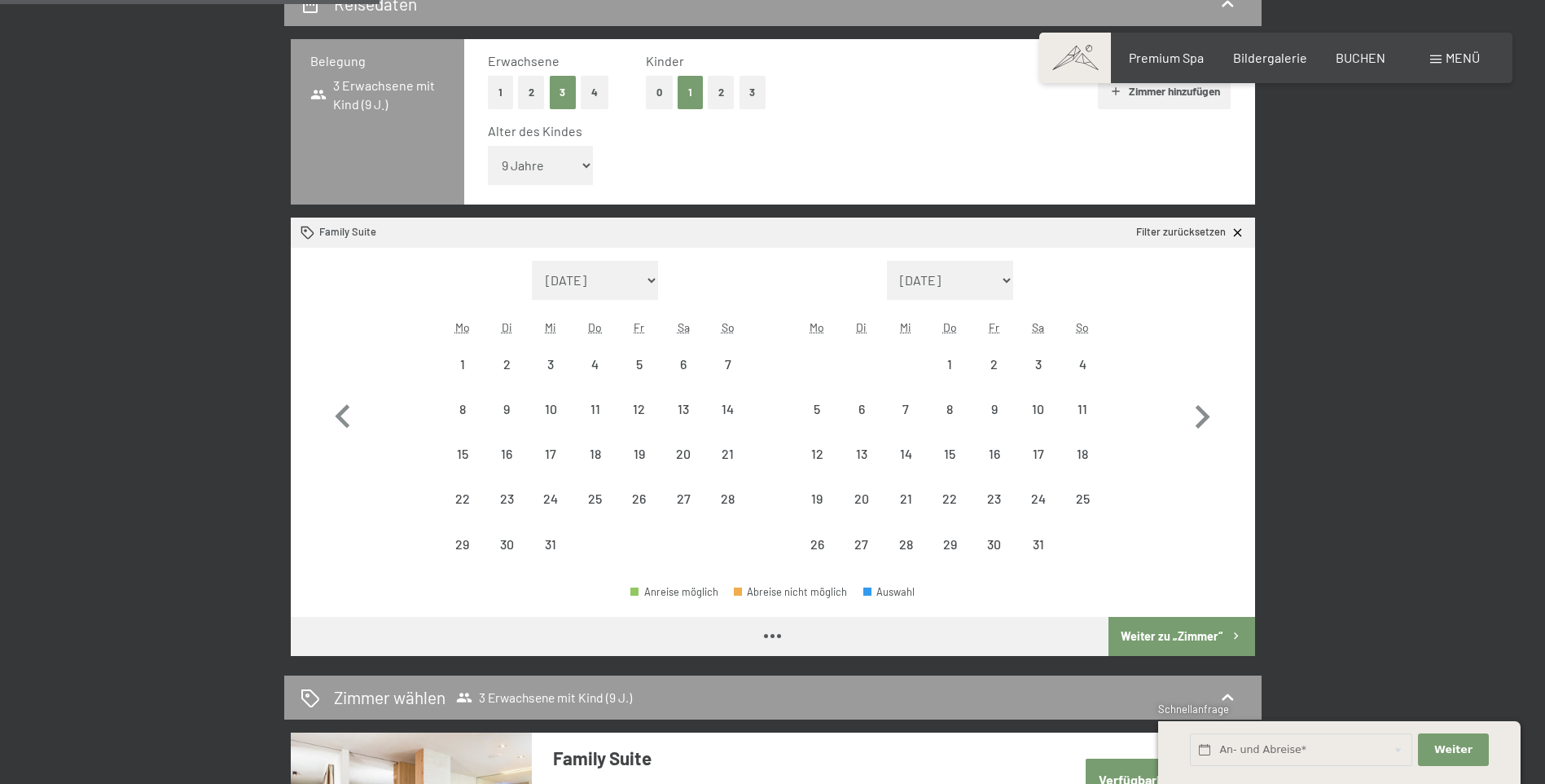
select select "[DATE]"
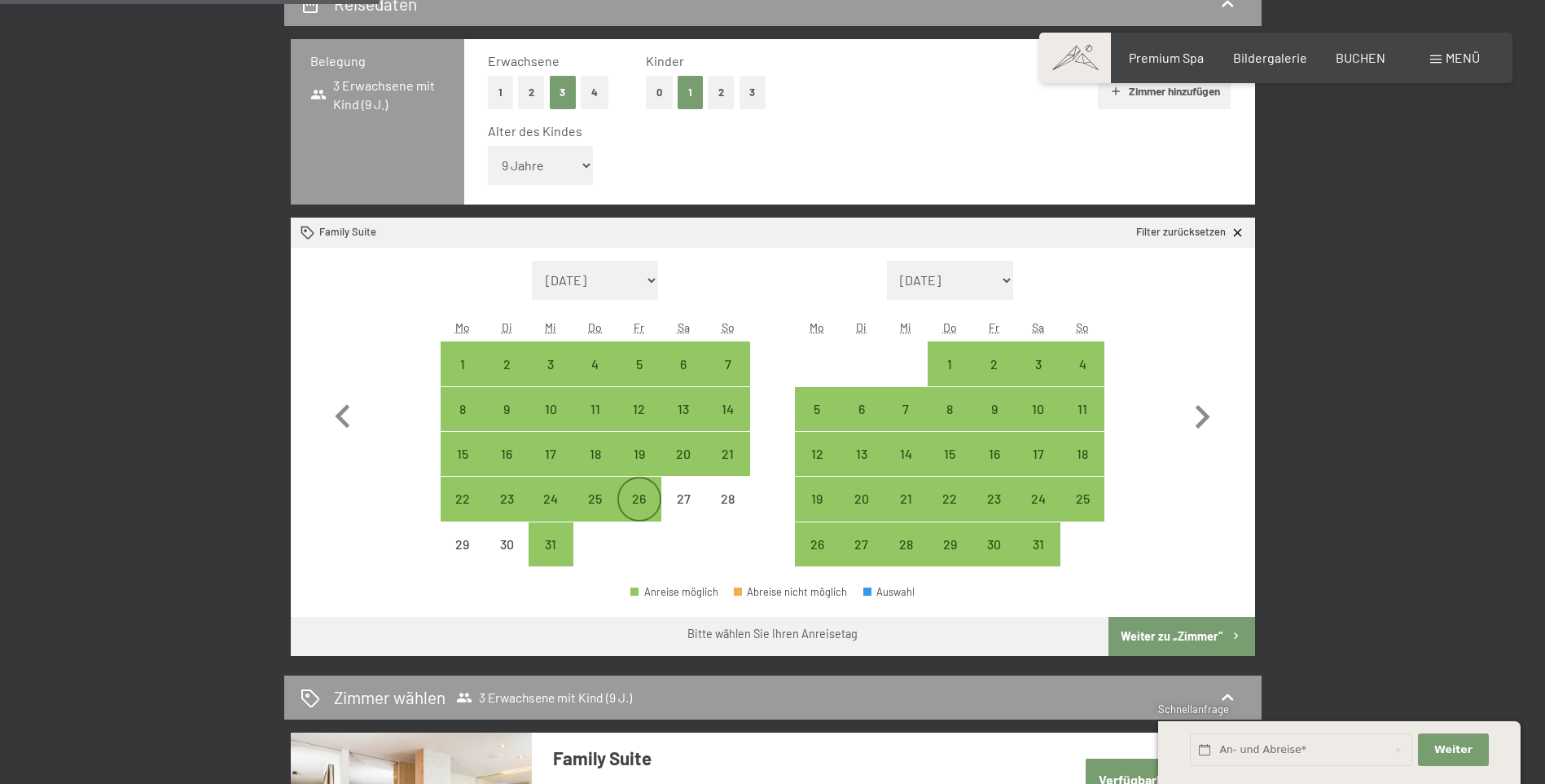
click at [648, 501] on div "26" at bounding box center [640, 513] width 41 height 41
select select "[DATE]"
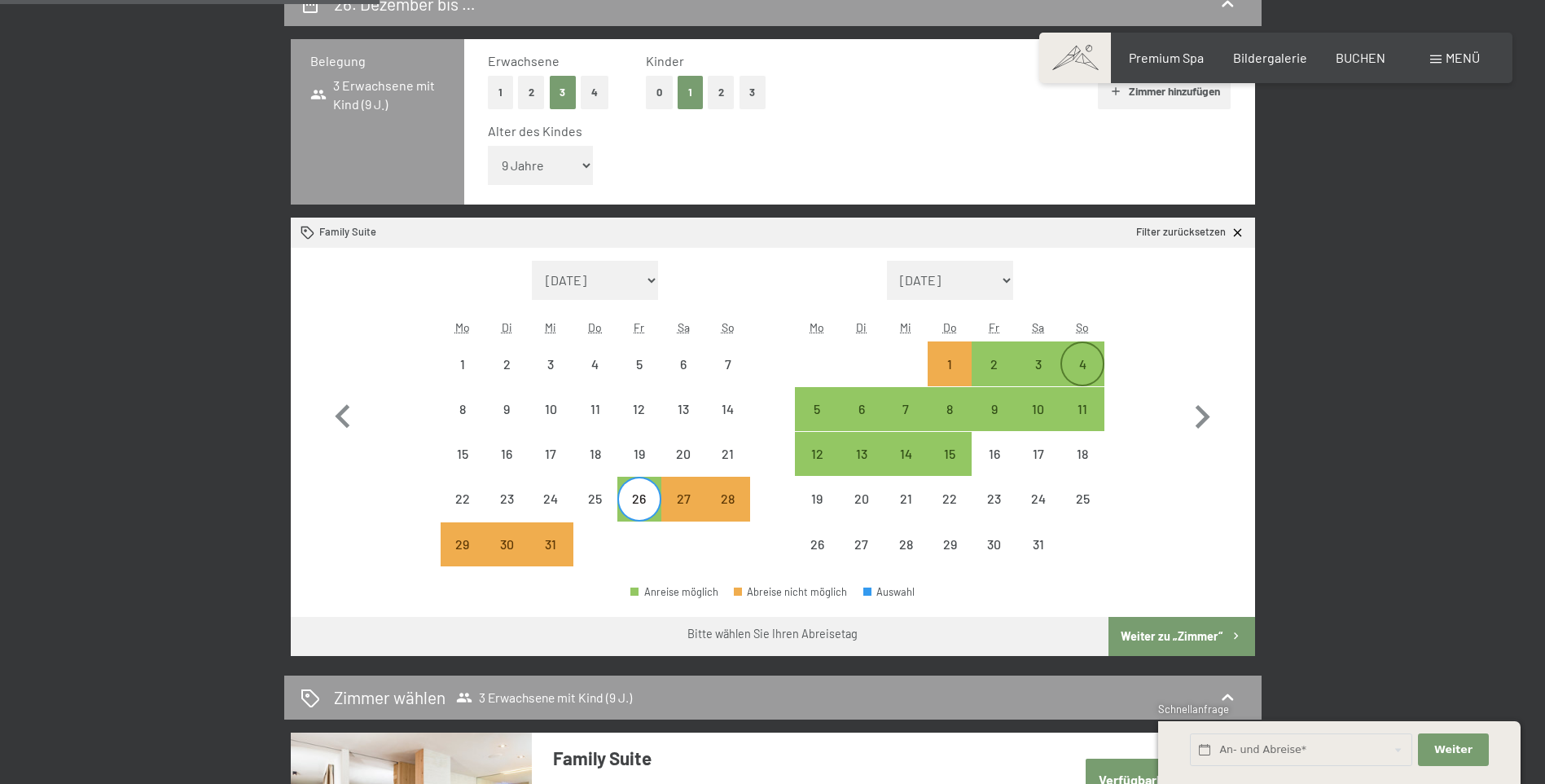
click at [1075, 359] on div "4" at bounding box center [1083, 378] width 41 height 41
select select "[DATE]"
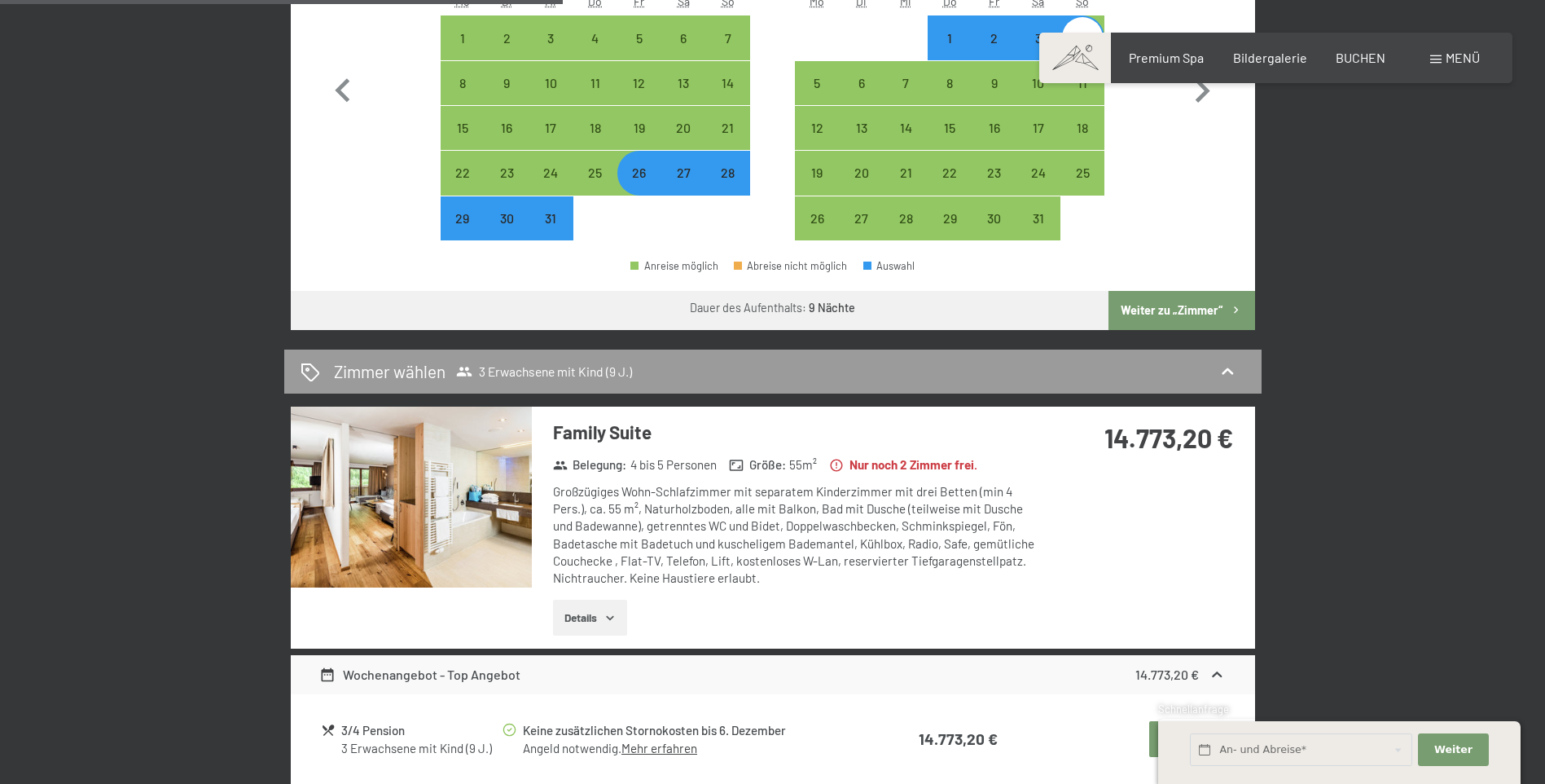
scroll to position [896, 0]
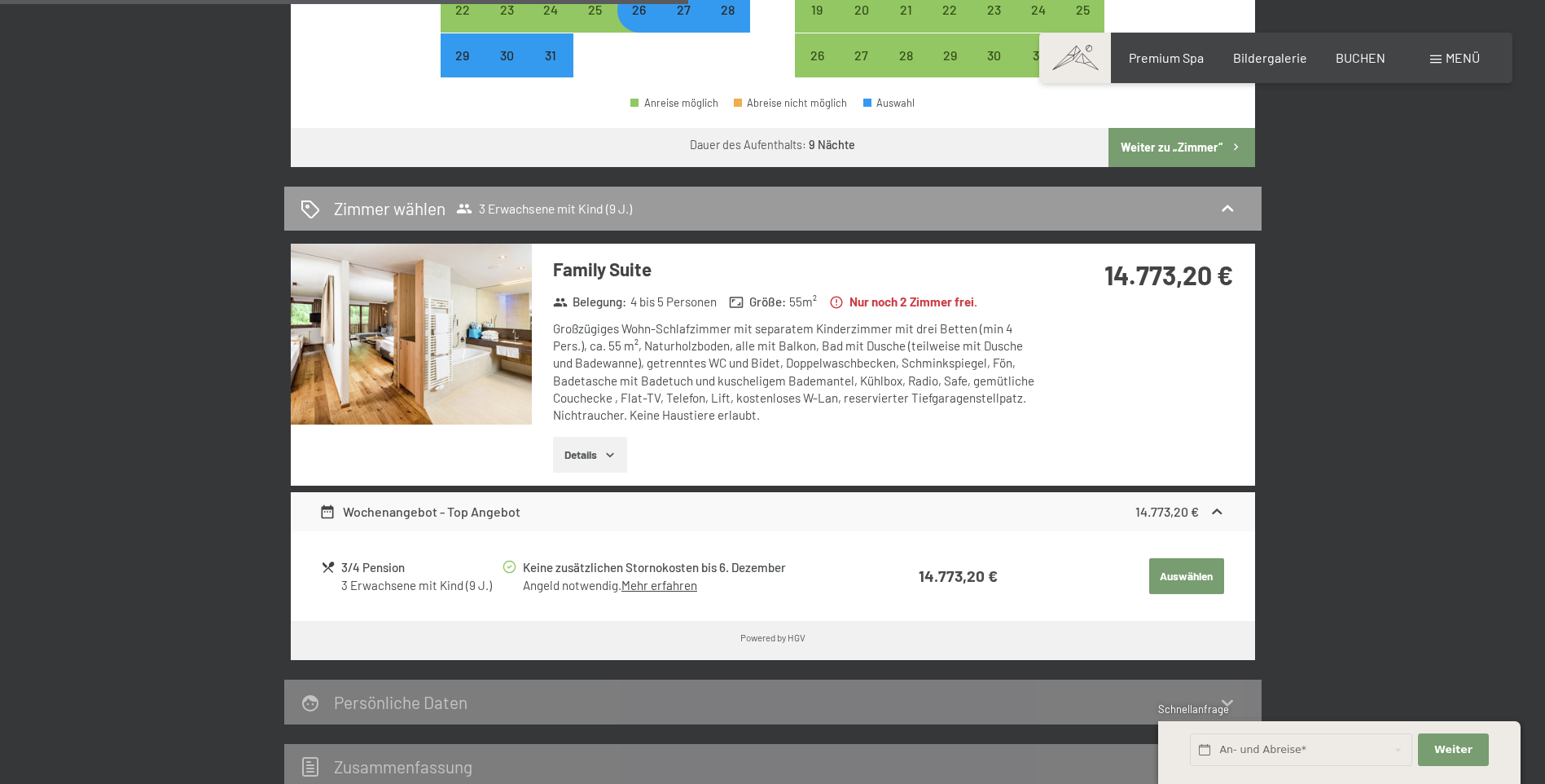
click at [1170, 572] on button "Auswählen" at bounding box center [1187, 576] width 75 height 36
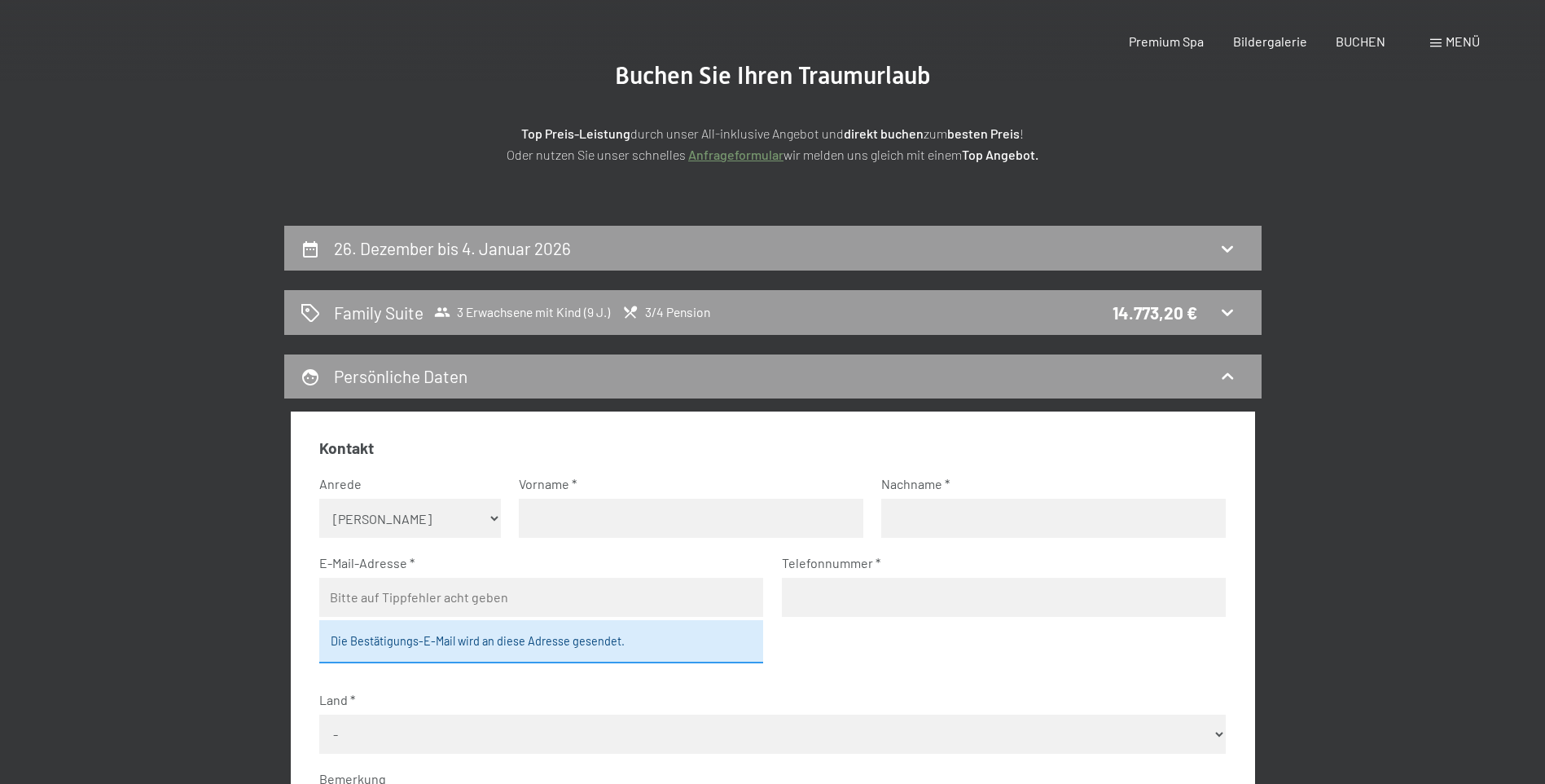
scroll to position [0, 0]
